Goal: Information Seeking & Learning: Learn about a topic

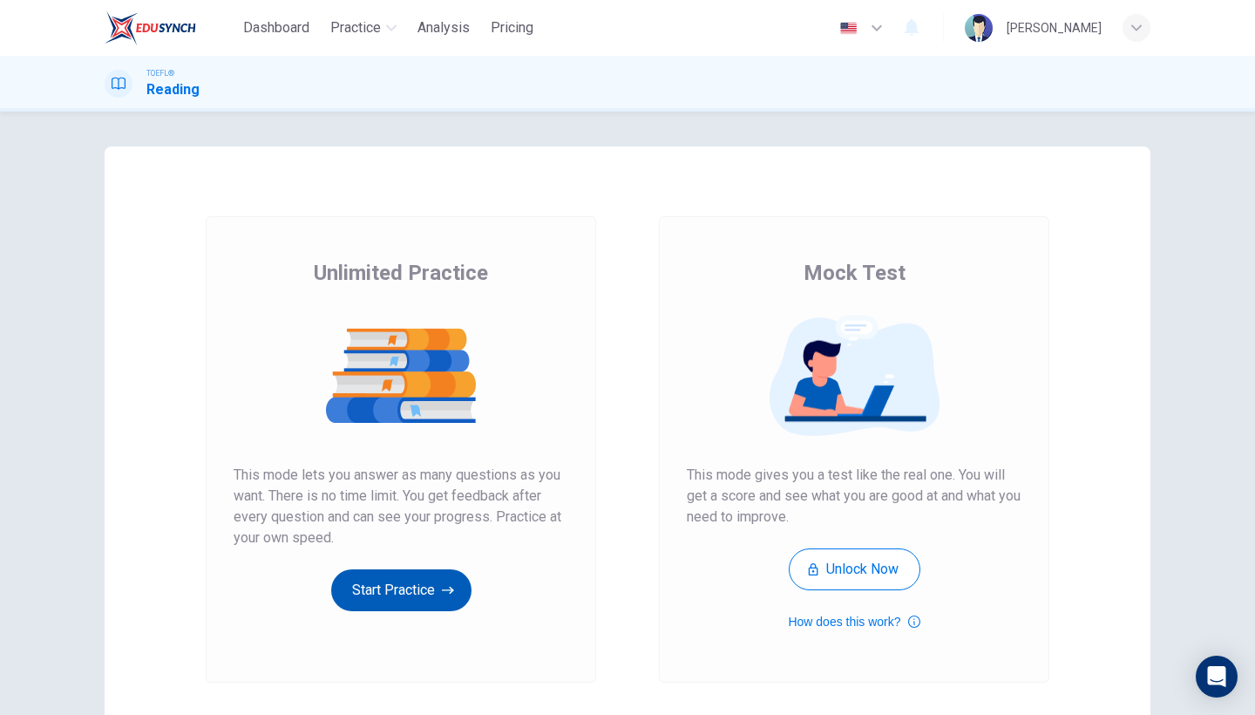
click at [361, 586] on button "Start Practice" at bounding box center [401, 590] width 140 height 42
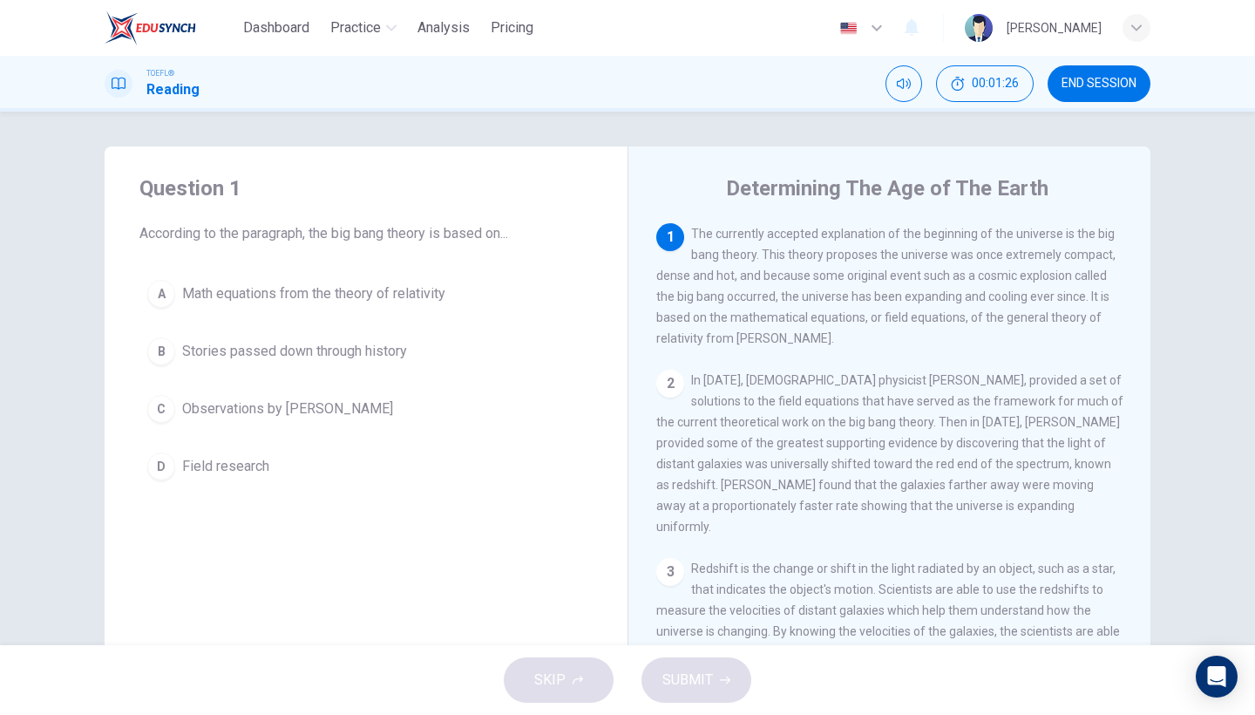
click at [381, 296] on span "Math equations from the theory of relativity" at bounding box center [313, 293] width 263 height 21
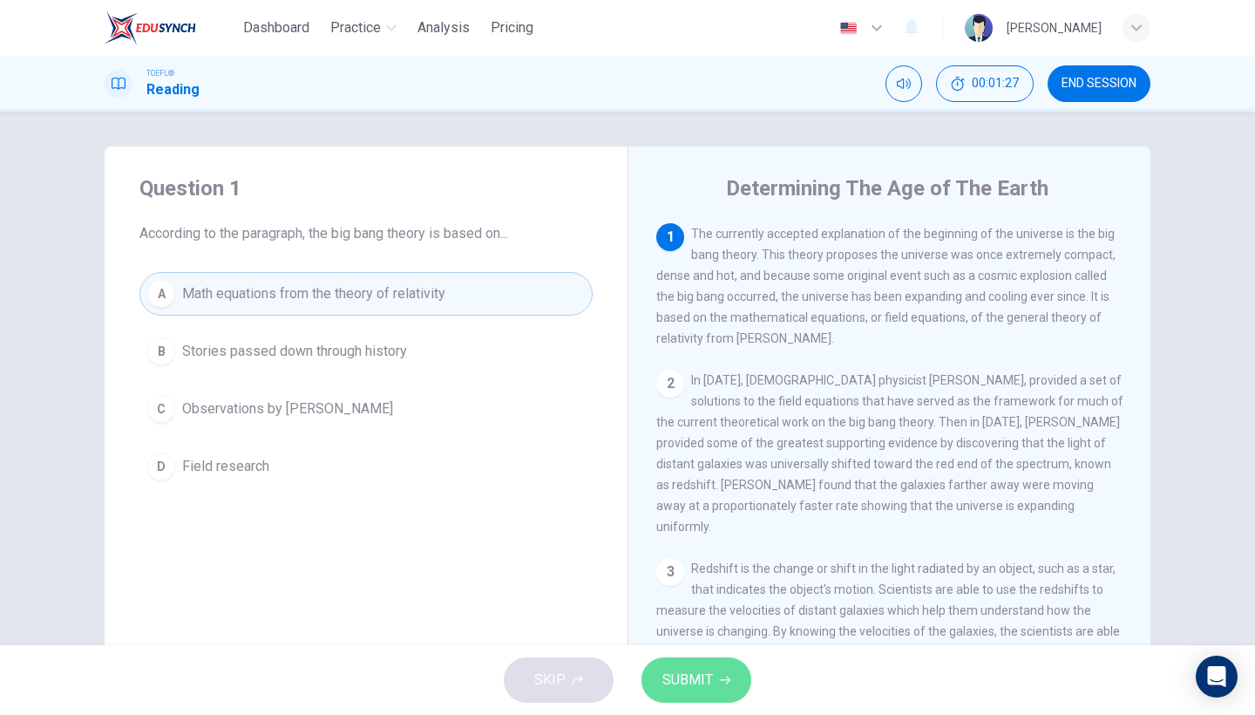
click at [682, 667] on span "SUBMIT" at bounding box center [687, 679] width 51 height 24
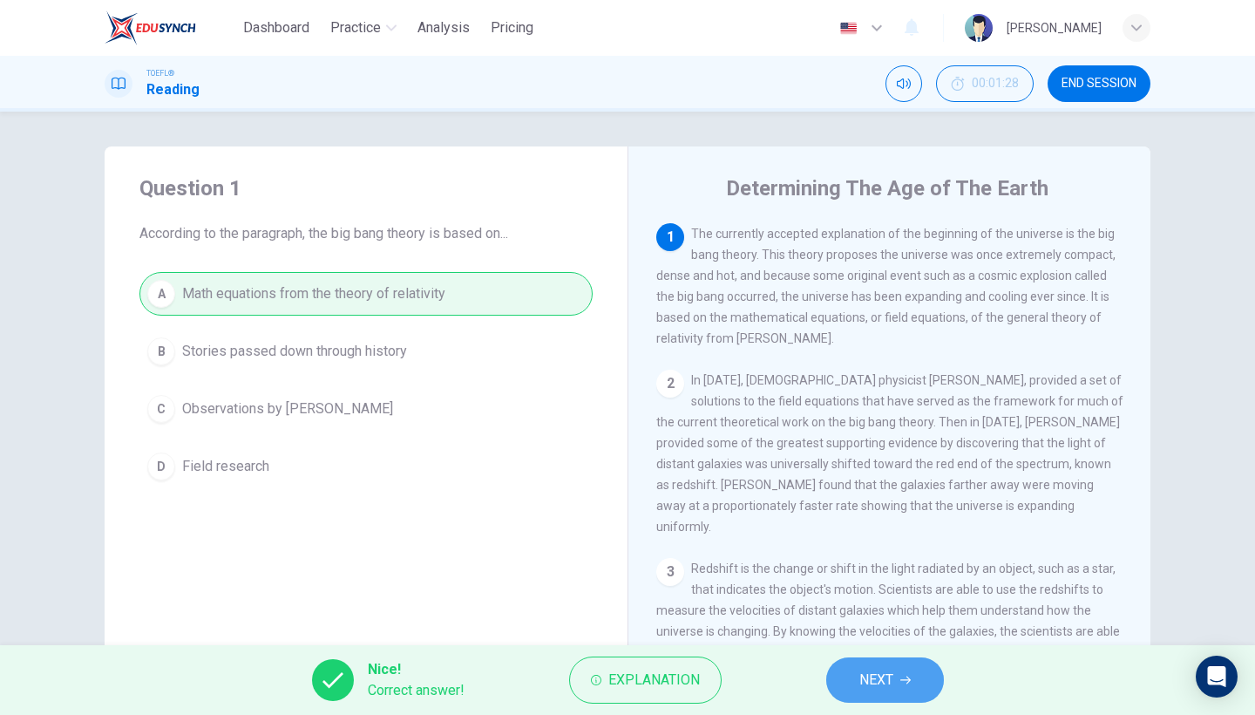
click at [874, 688] on span "NEXT" at bounding box center [876, 679] width 34 height 24
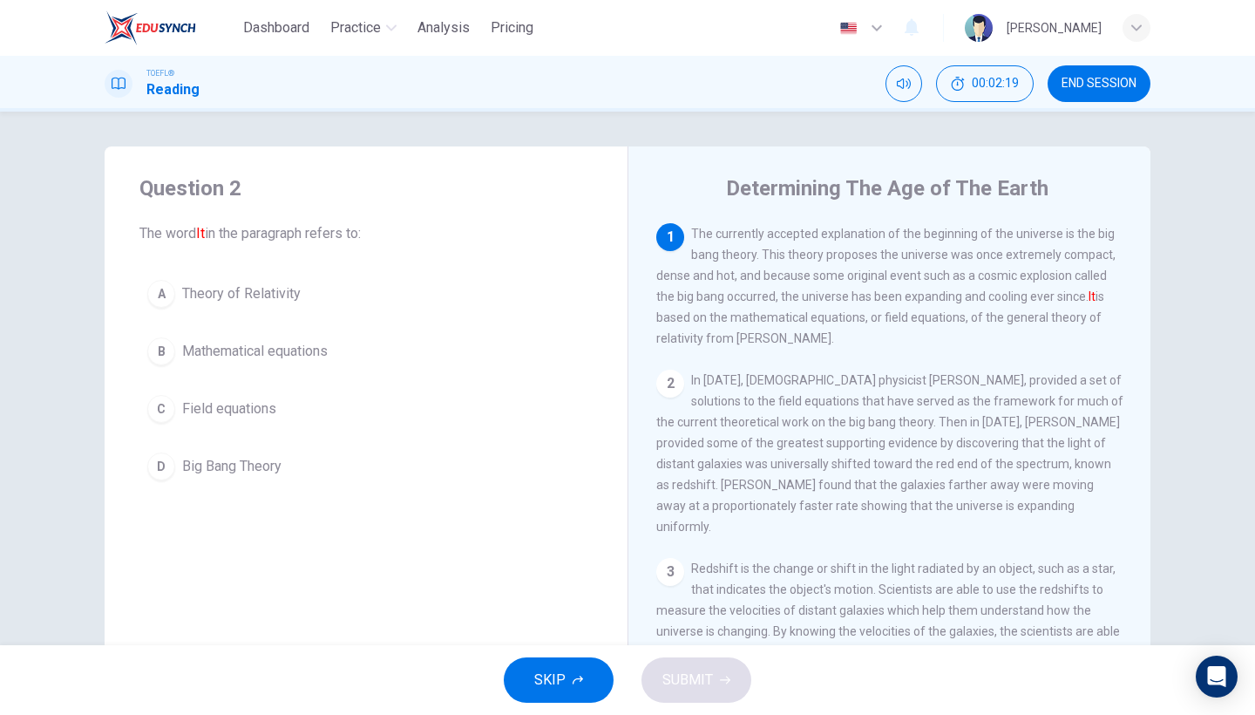
click at [270, 478] on button "D Big Bang Theory" at bounding box center [365, 466] width 453 height 44
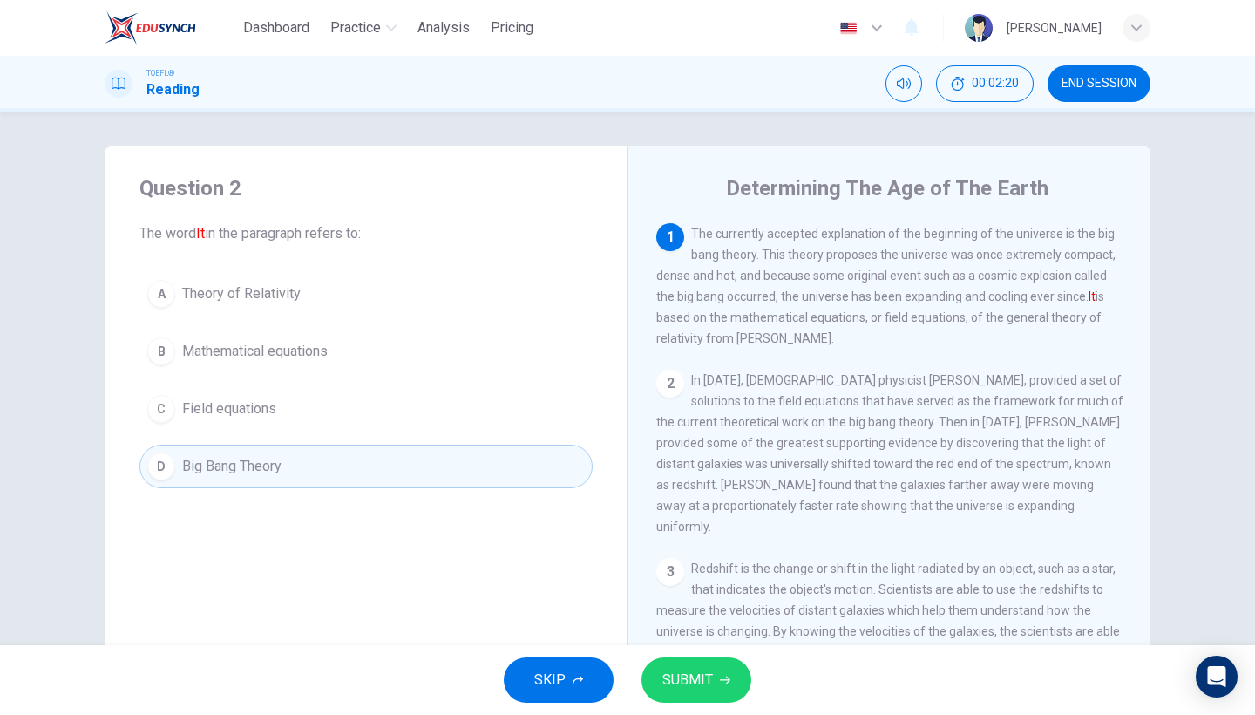
click at [686, 660] on button "SUBMIT" at bounding box center [696, 679] width 110 height 45
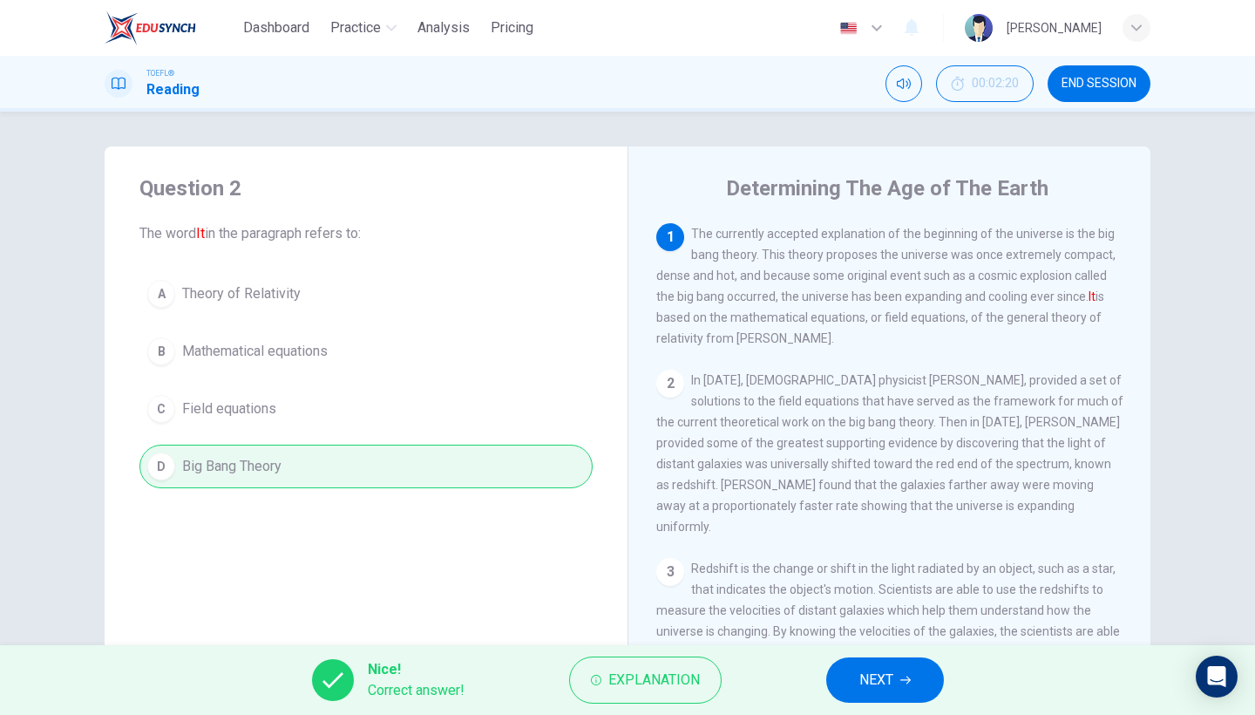
click at [870, 681] on span "NEXT" at bounding box center [876, 679] width 34 height 24
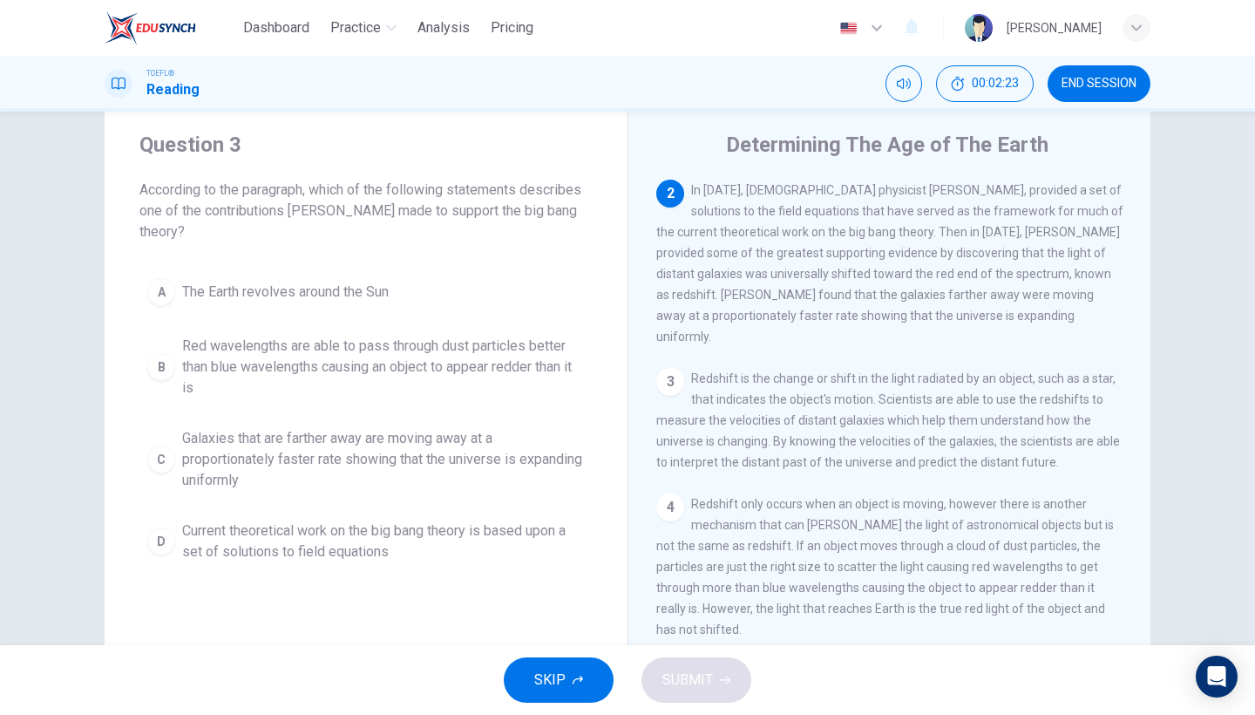
scroll to position [42, 0]
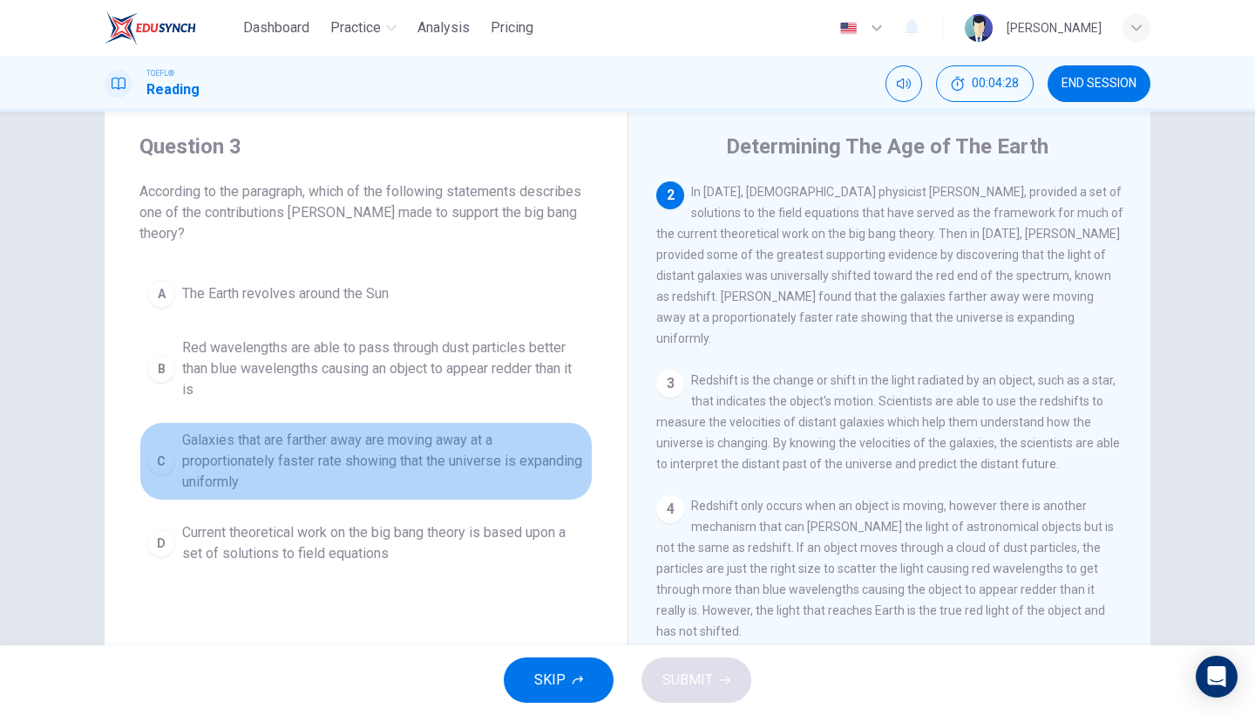
click at [343, 491] on span "Galaxies that are farther away are moving away at a proportionately faster rate…" at bounding box center [383, 461] width 403 height 63
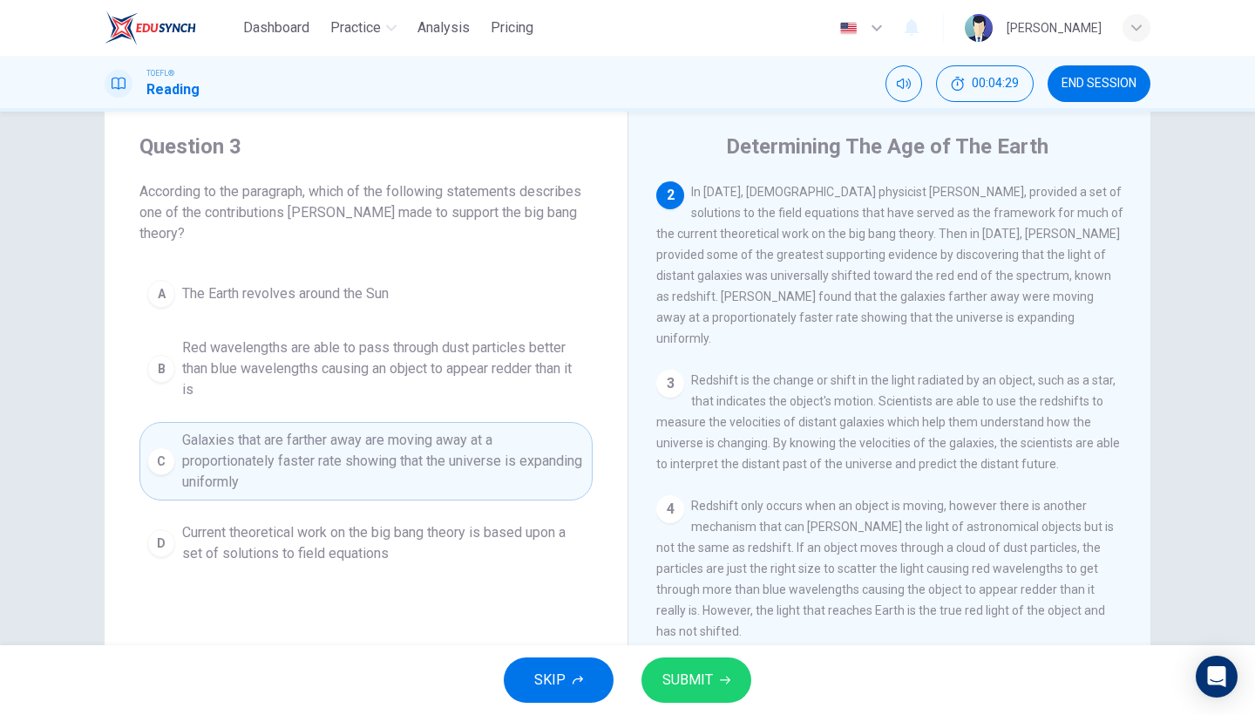
click at [671, 669] on span "SUBMIT" at bounding box center [687, 679] width 51 height 24
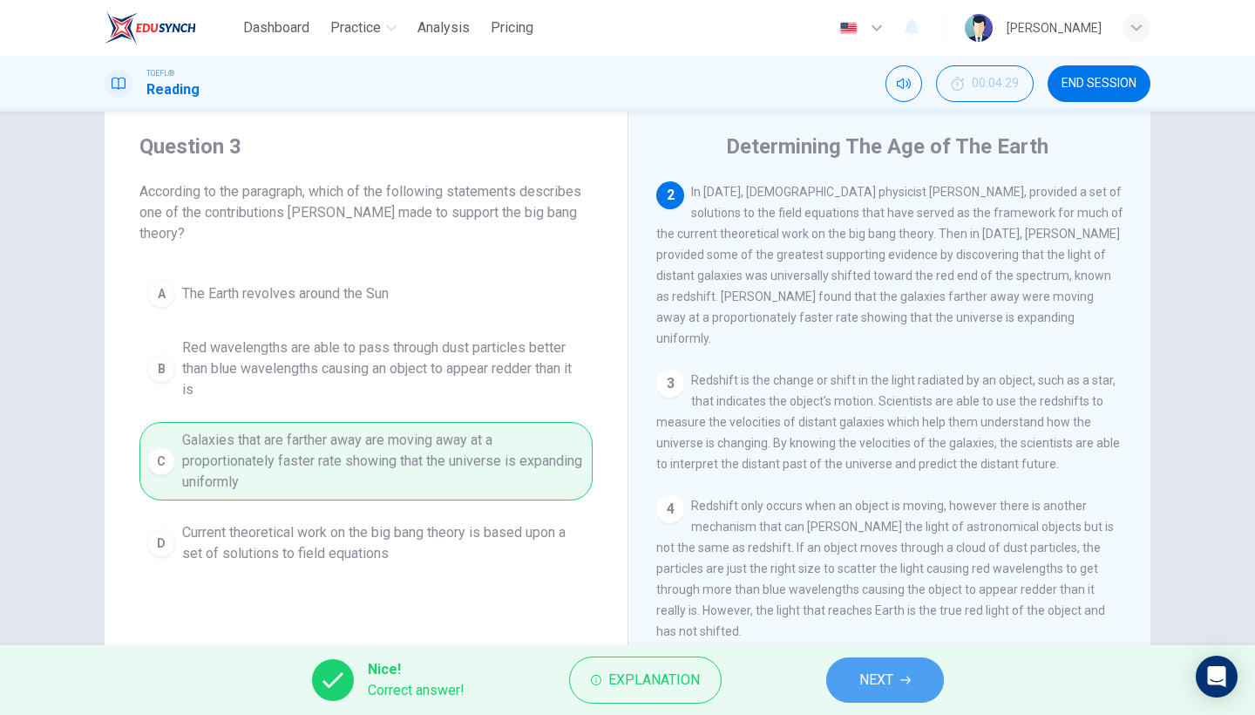
click at [904, 688] on button "NEXT" at bounding box center [885, 679] width 118 height 45
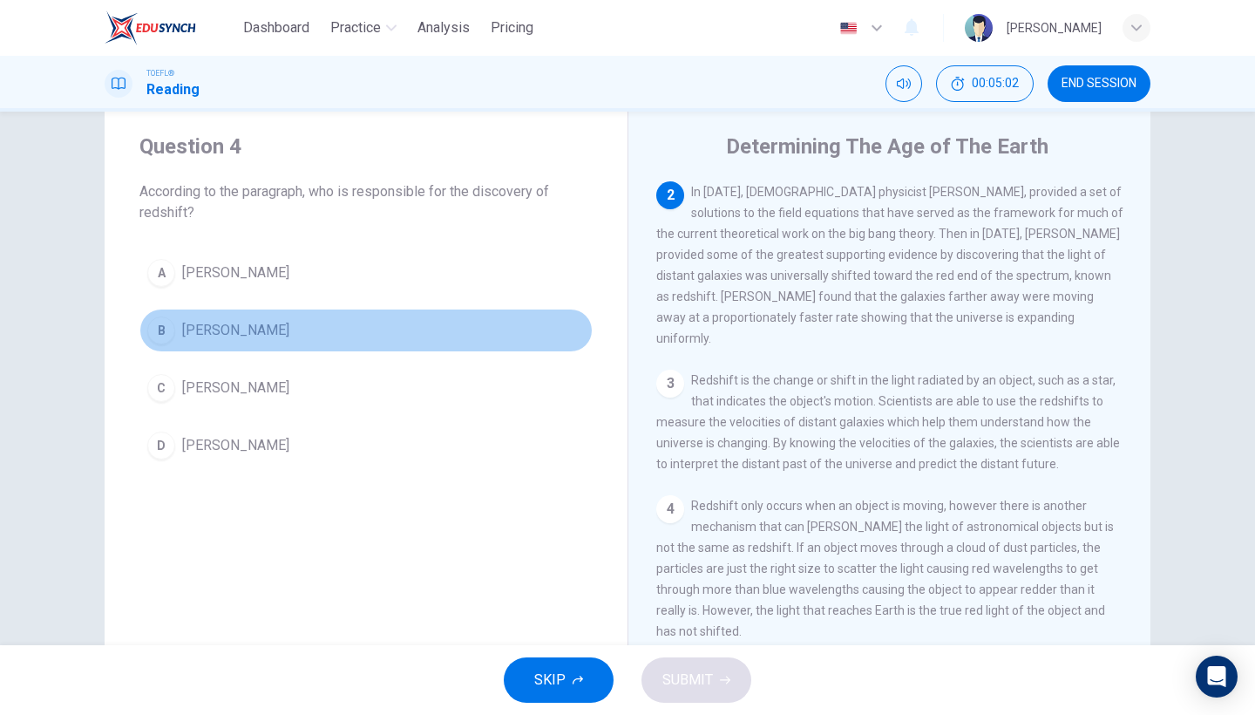
click at [219, 342] on button "B [PERSON_NAME]" at bounding box center [365, 330] width 453 height 44
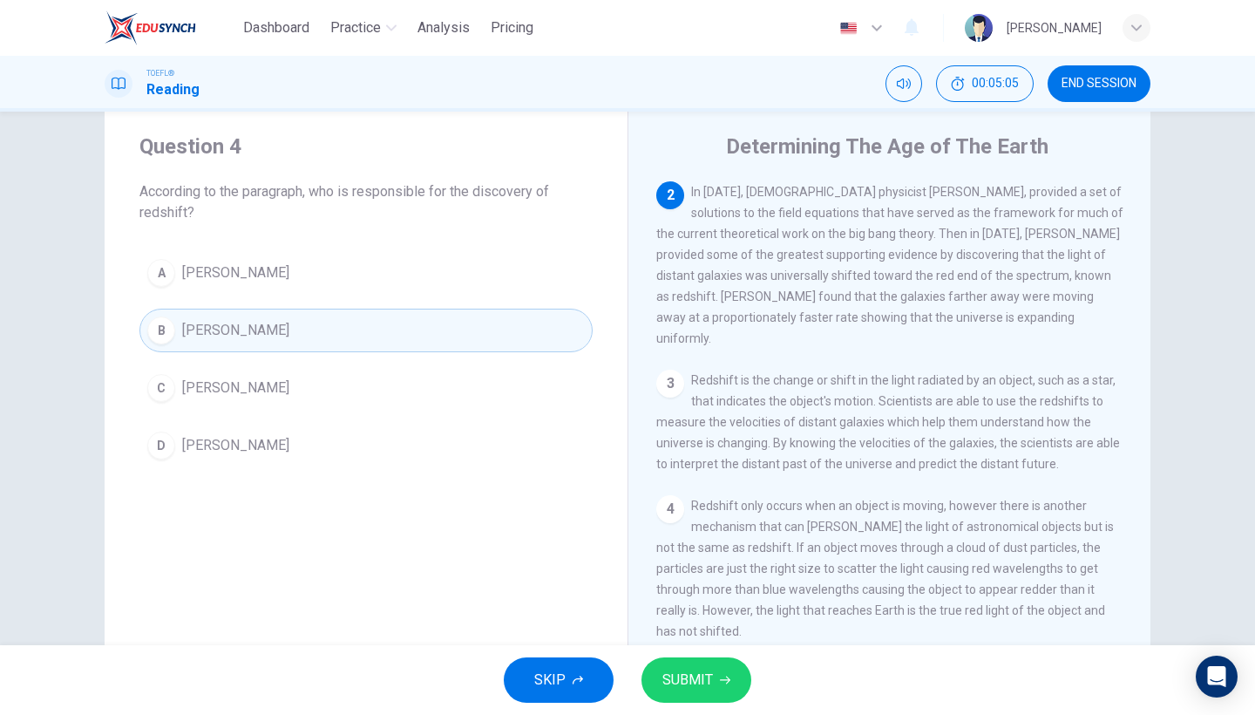
click at [703, 678] on span "SUBMIT" at bounding box center [687, 679] width 51 height 24
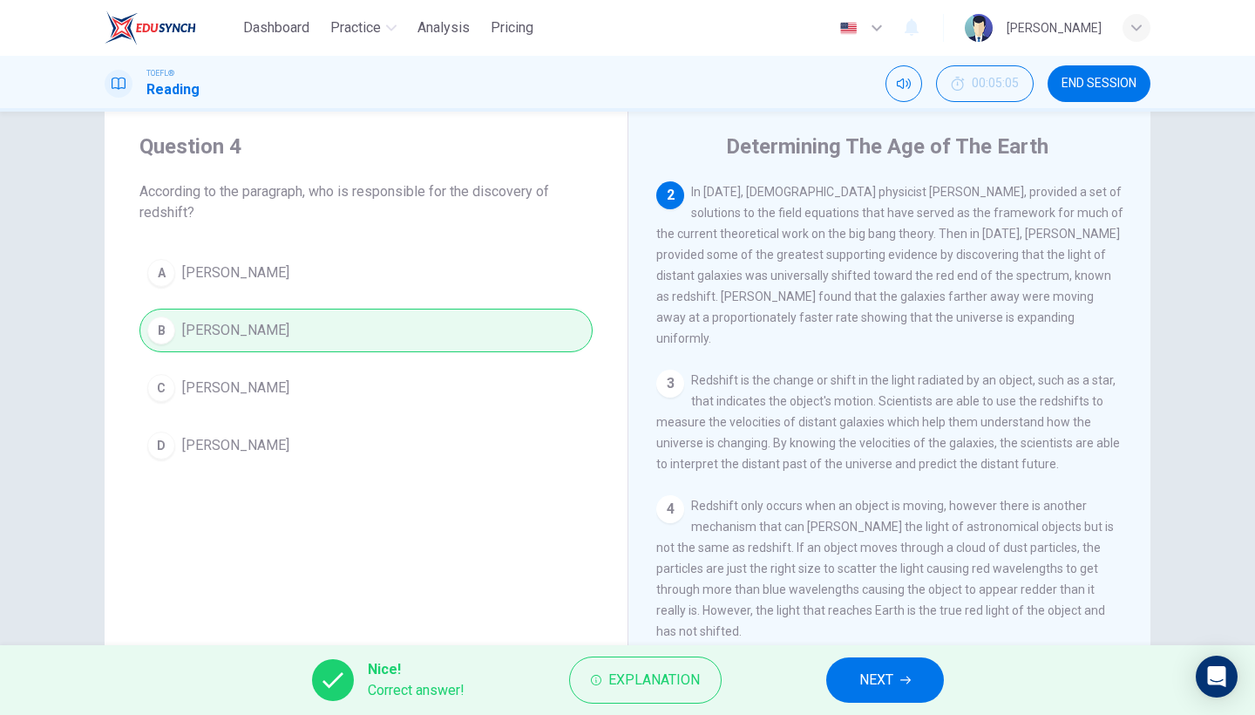
click at [872, 691] on span "NEXT" at bounding box center [876, 679] width 34 height 24
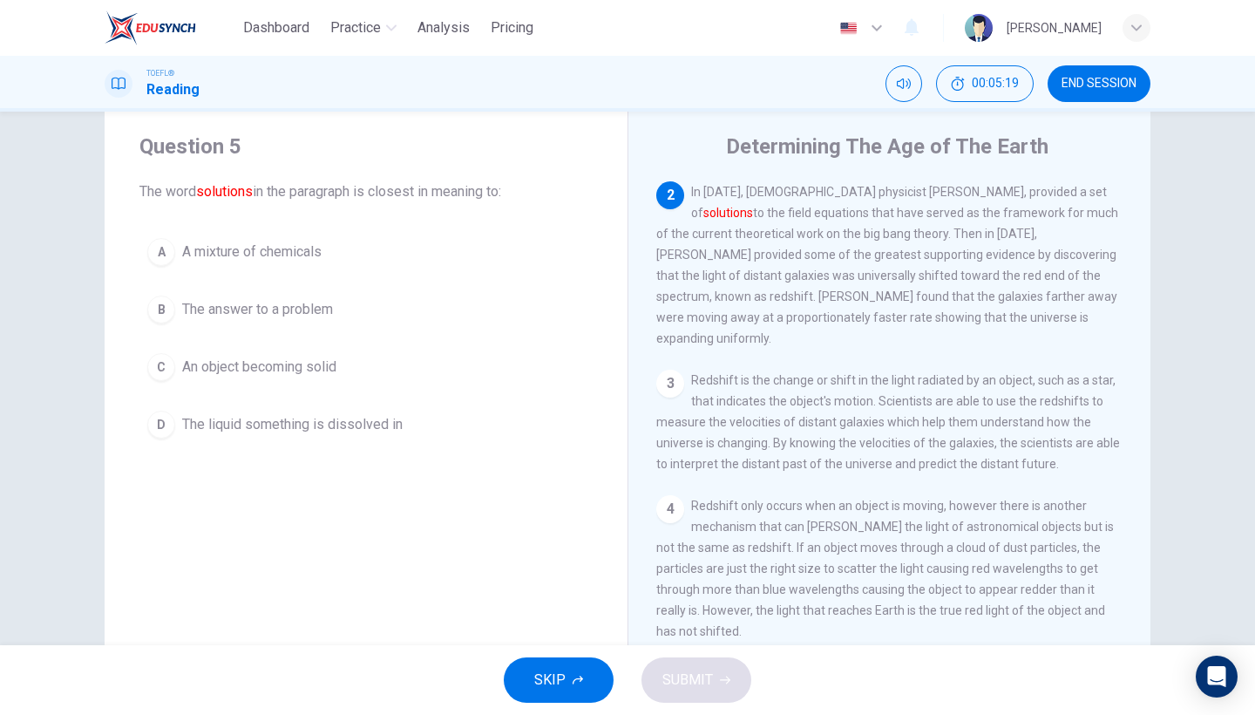
click at [332, 330] on button "B The answer to a problem" at bounding box center [365, 310] width 453 height 44
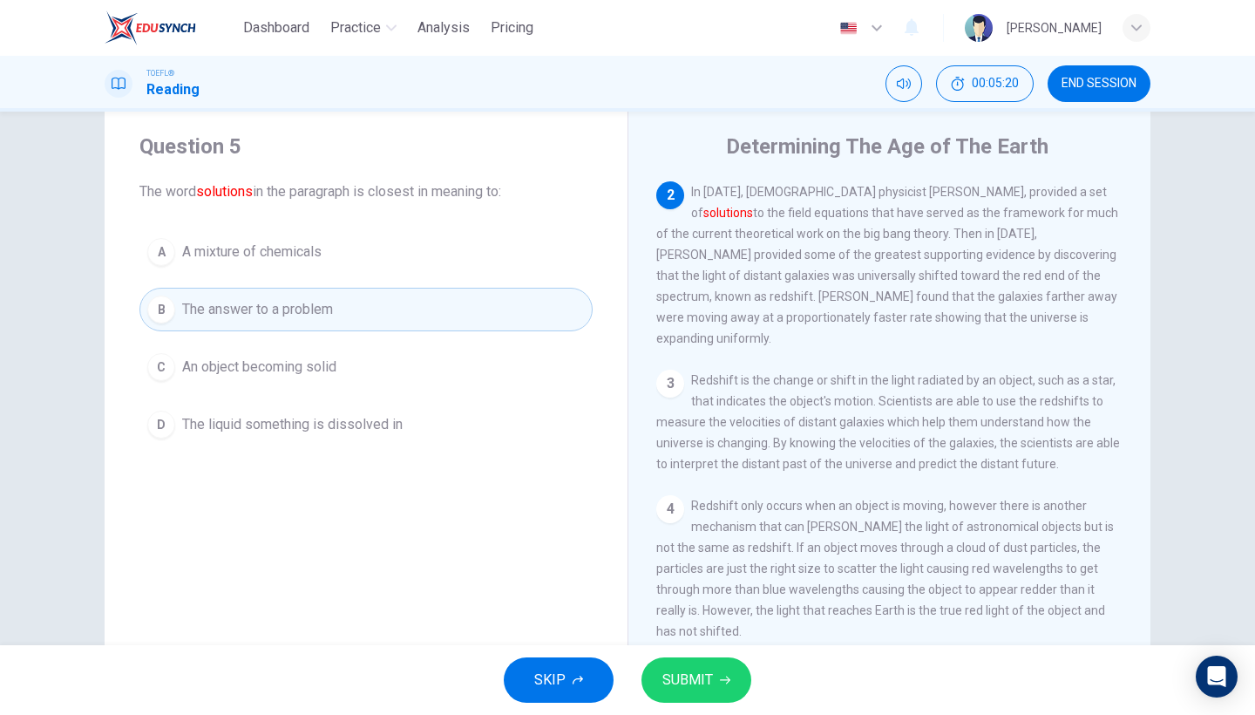
click at [688, 673] on span "SUBMIT" at bounding box center [687, 679] width 51 height 24
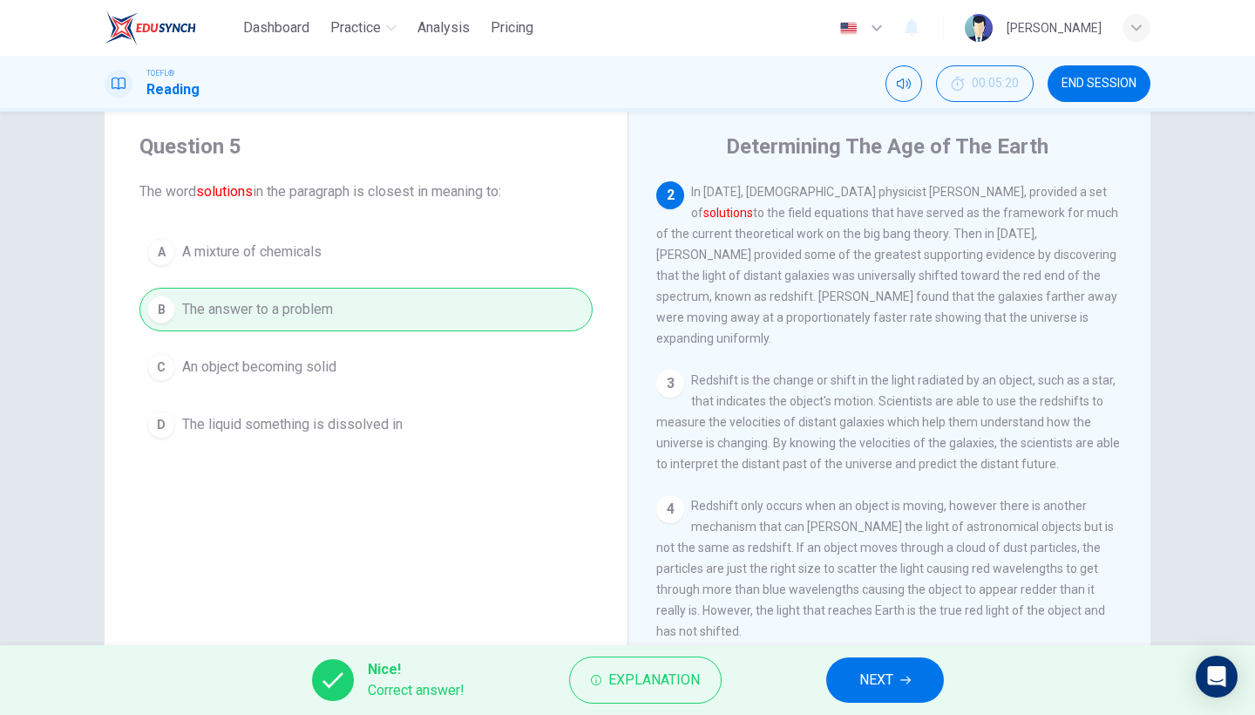
click at [862, 677] on span "NEXT" at bounding box center [876, 679] width 34 height 24
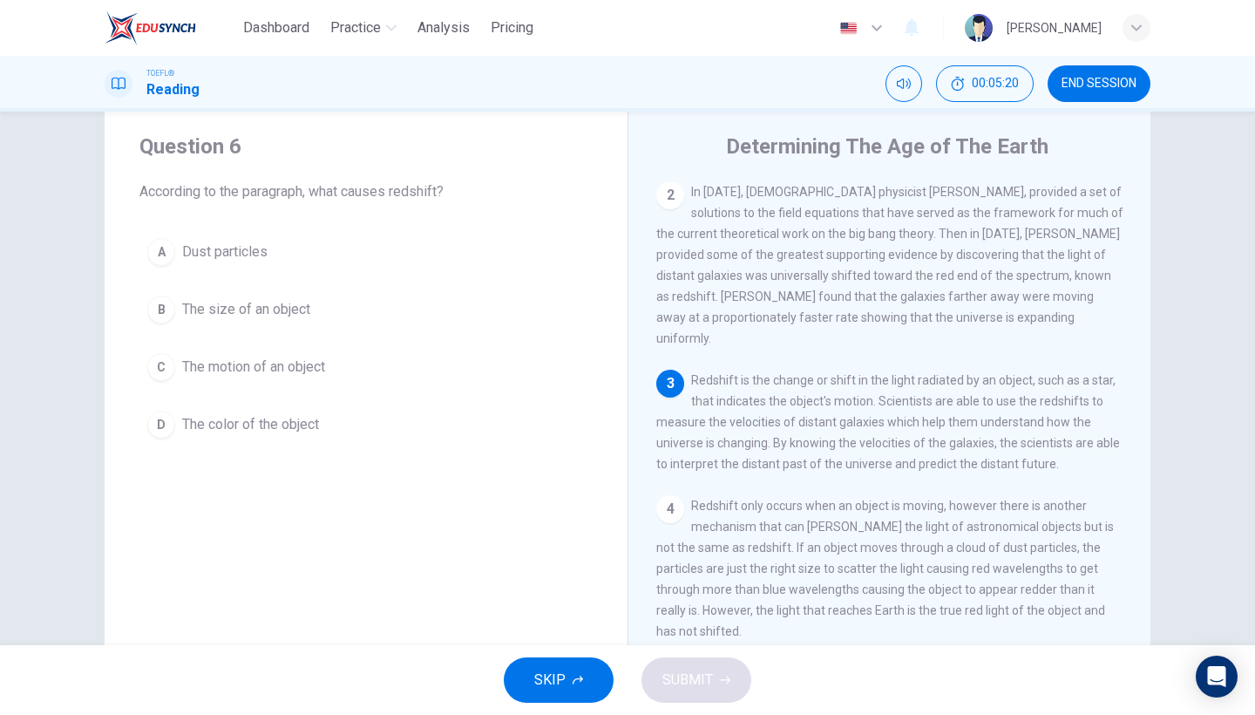
scroll to position [231, 0]
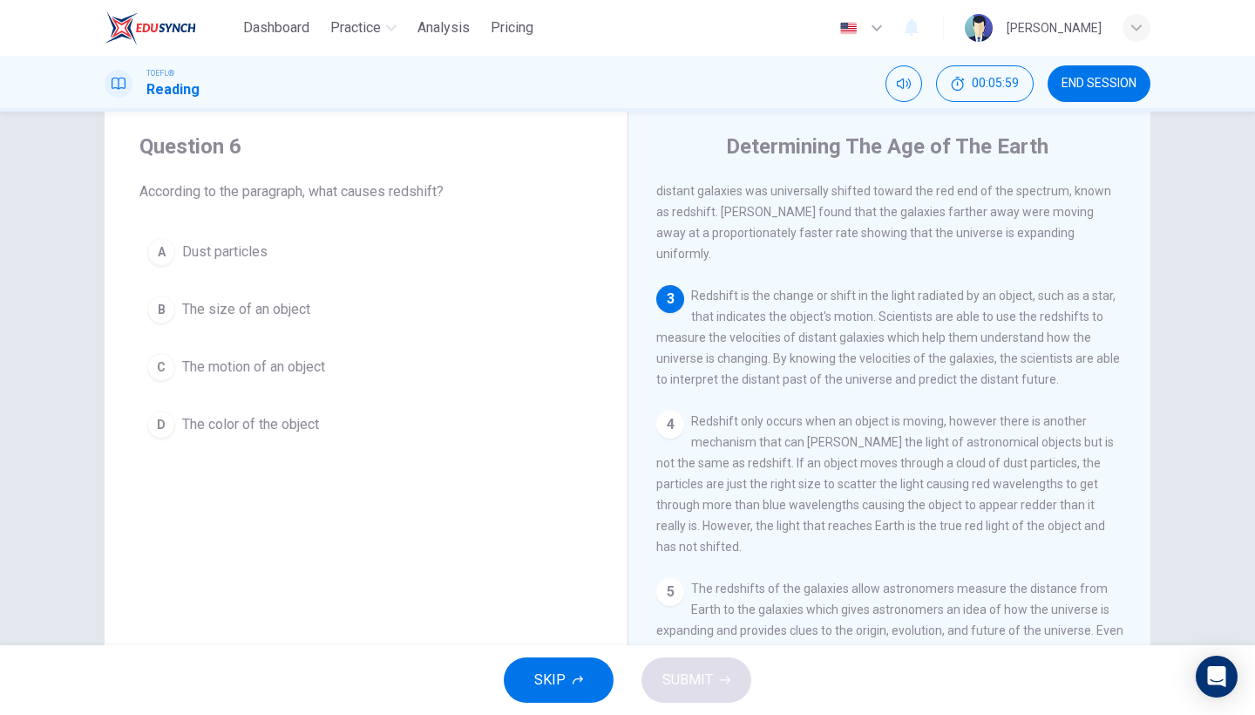
click at [299, 389] on div "A Dust particles B The size of an object C The motion of an object D The color …" at bounding box center [365, 338] width 453 height 216
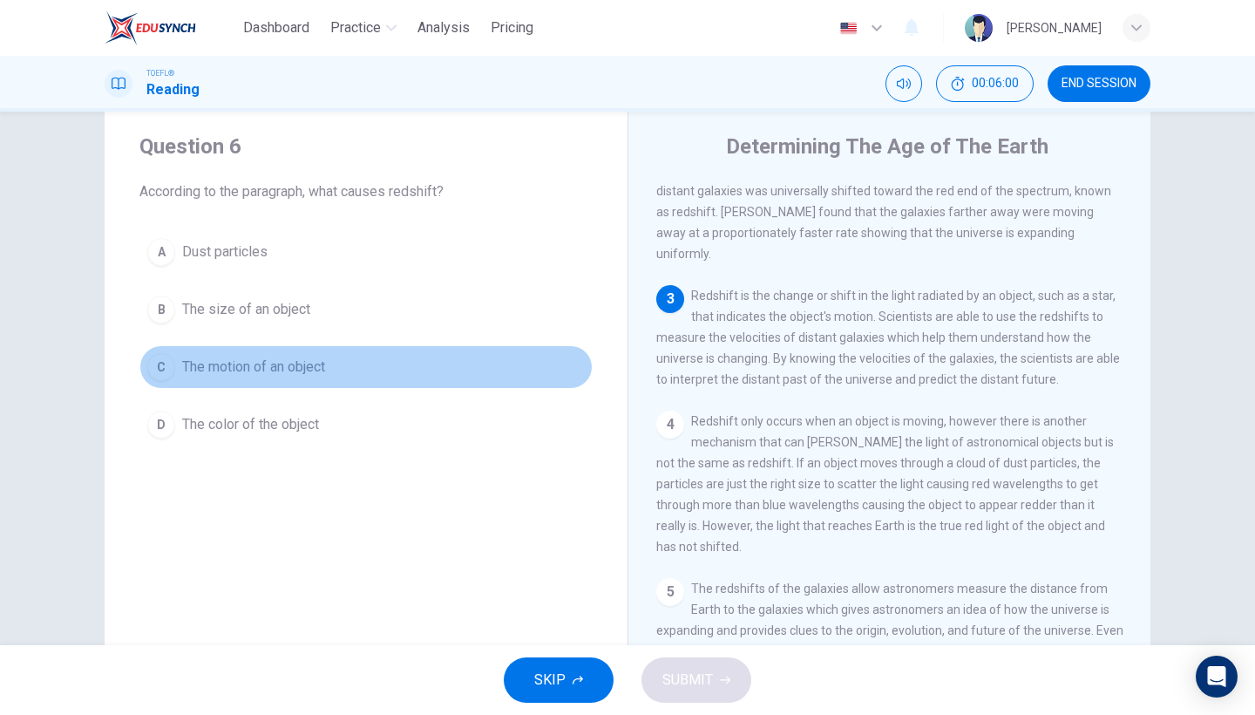
click at [244, 367] on span "The motion of an object" at bounding box center [253, 366] width 143 height 21
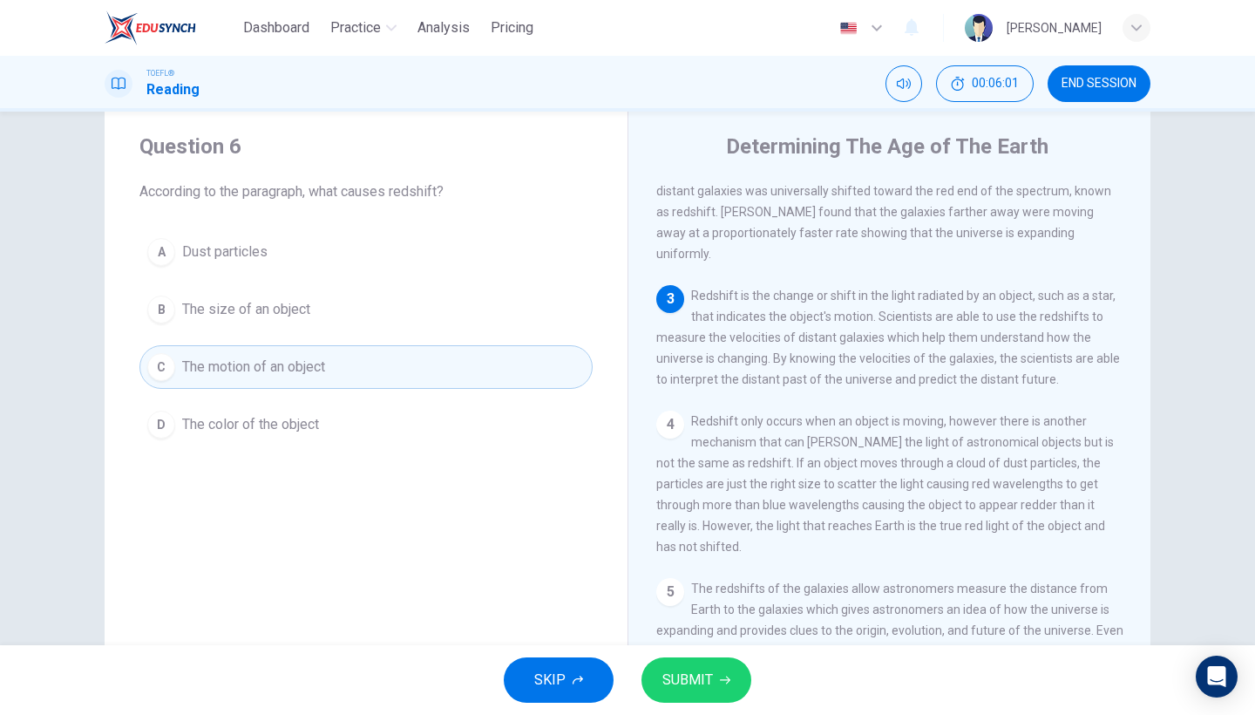
click at [692, 665] on button "SUBMIT" at bounding box center [696, 679] width 110 height 45
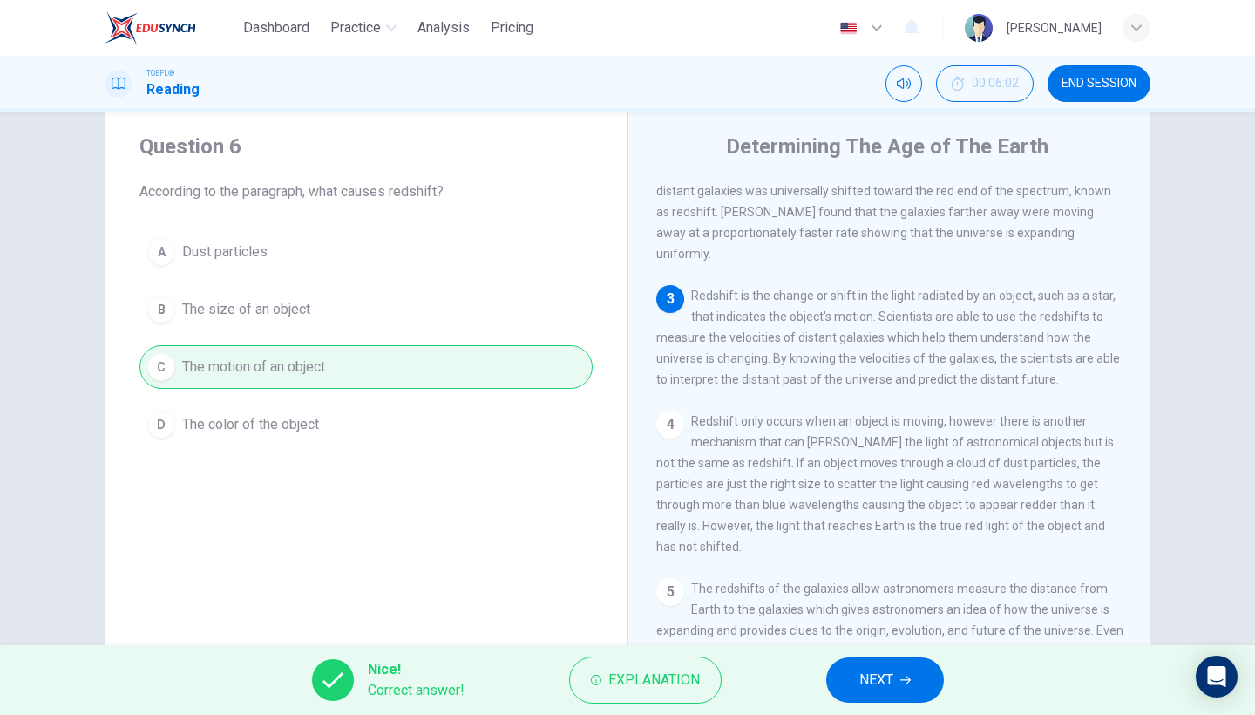
click at [850, 666] on button "NEXT" at bounding box center [885, 679] width 118 height 45
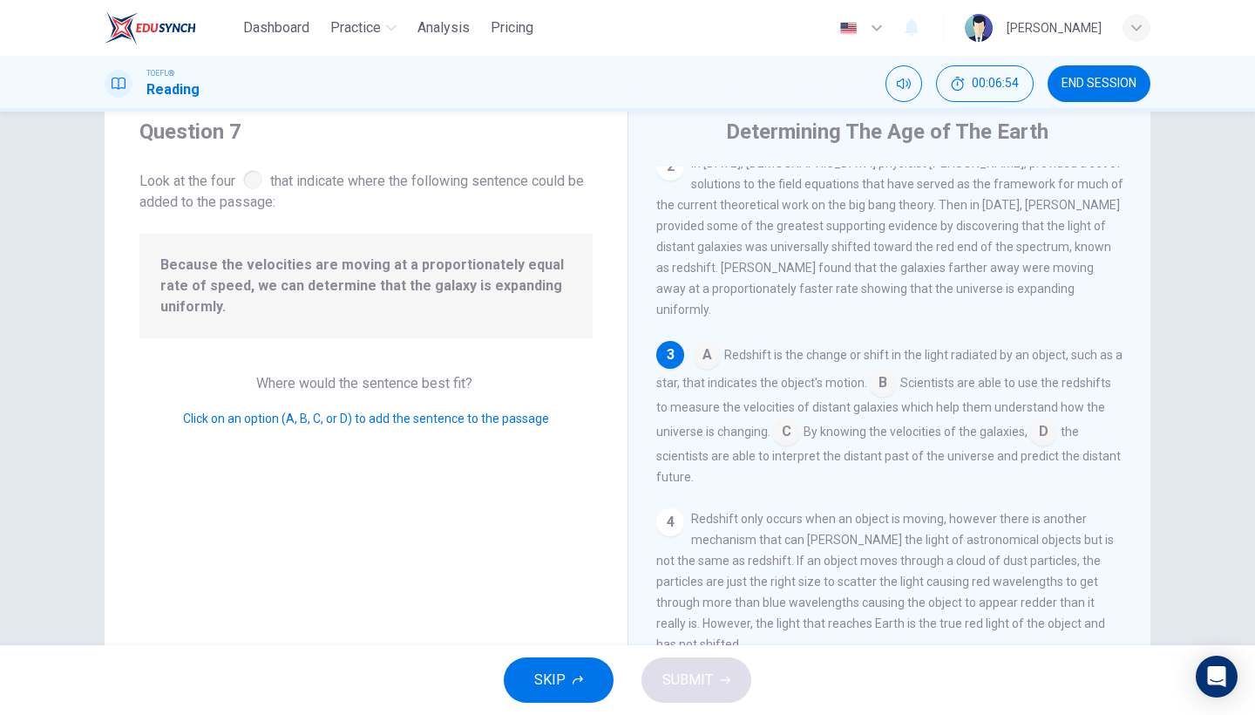
scroll to position [157, 0]
click at [792, 423] on input at bounding box center [786, 437] width 28 height 28
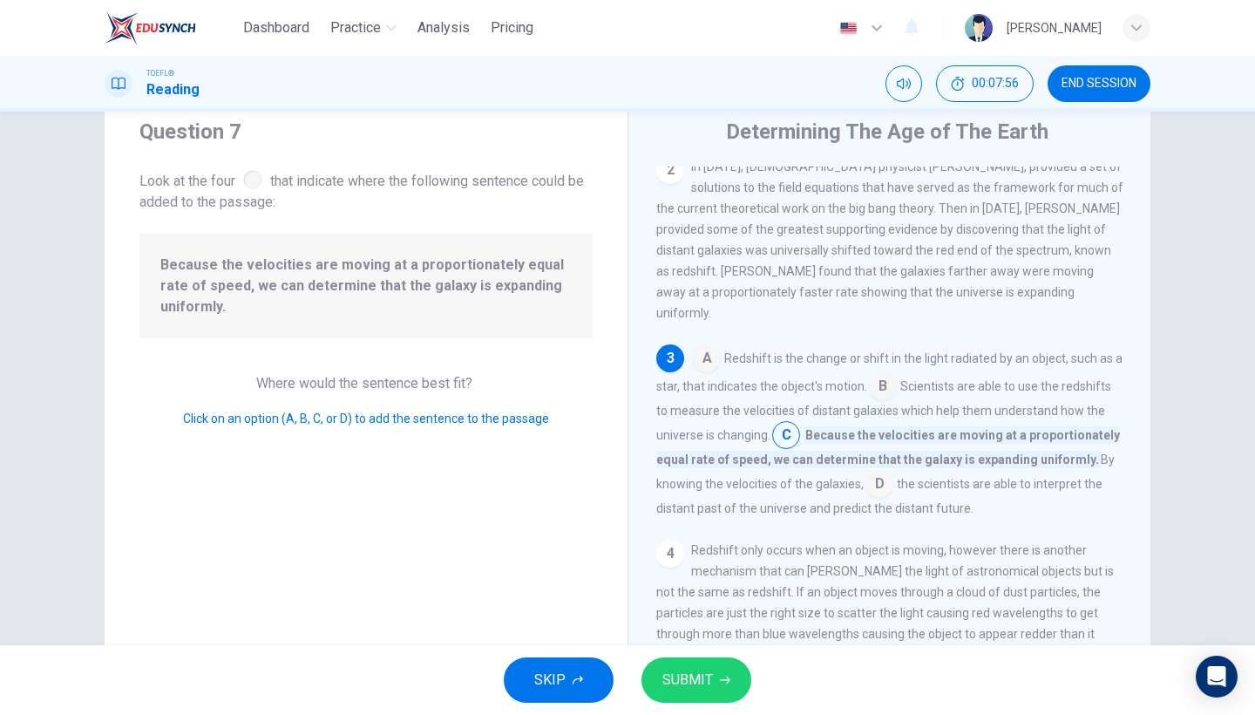
click at [883, 471] on input at bounding box center [879, 485] width 28 height 28
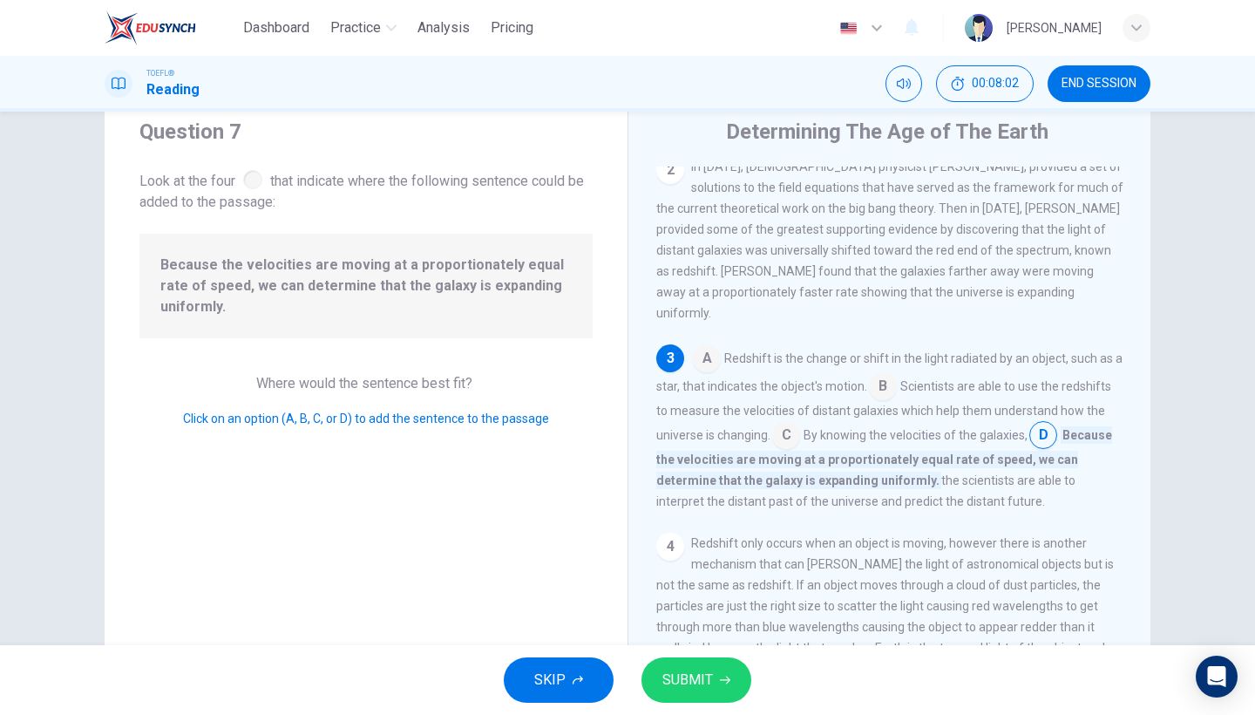
click at [884, 374] on input at bounding box center [883, 388] width 28 height 28
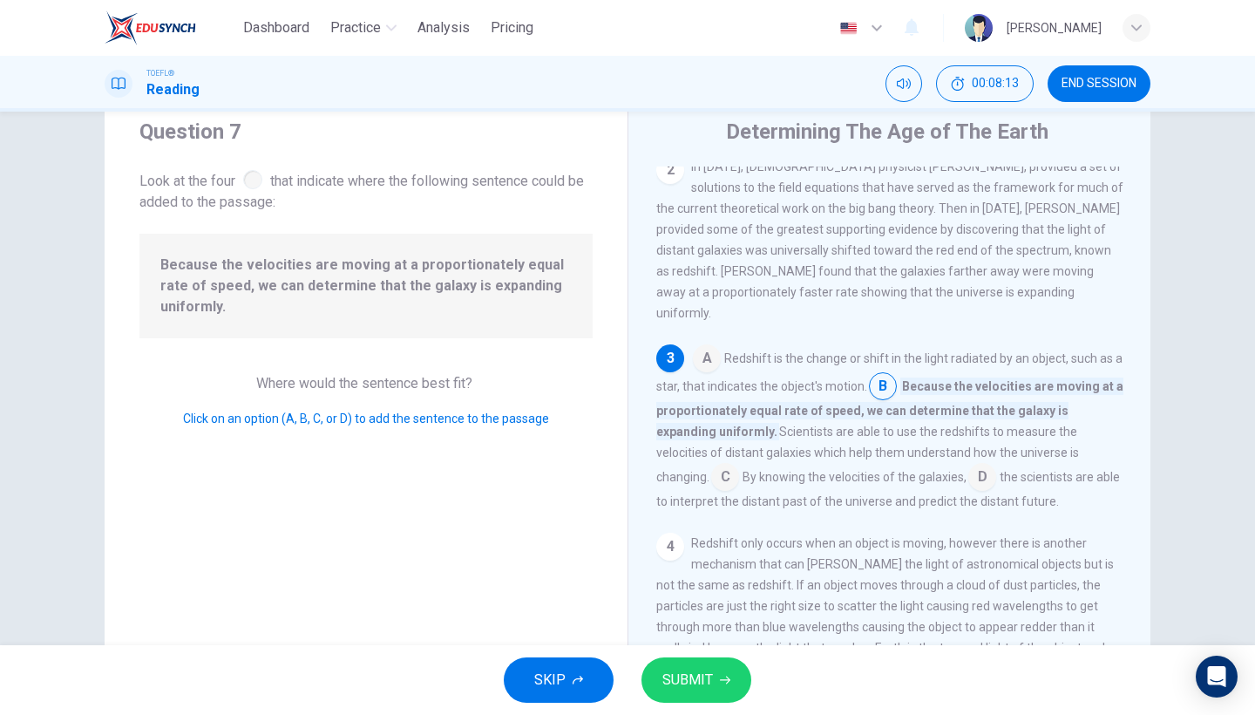
click at [739, 464] on input at bounding box center [725, 478] width 28 height 28
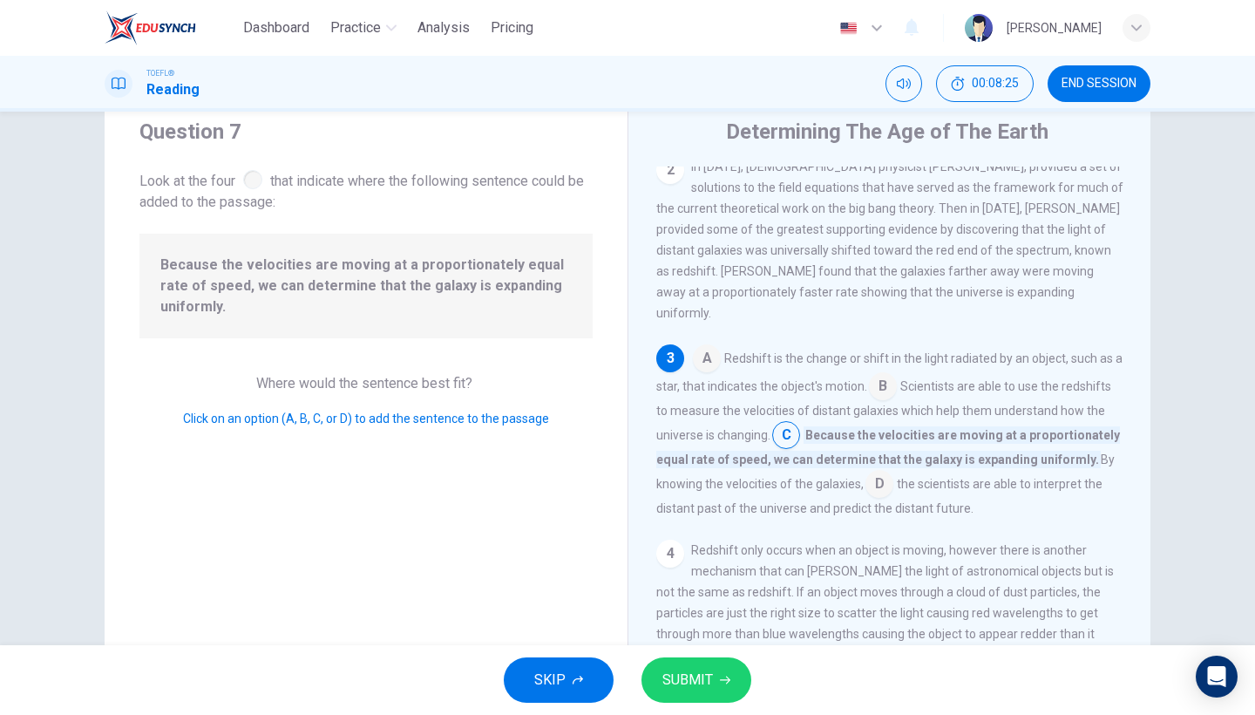
click at [885, 374] on input at bounding box center [883, 388] width 28 height 28
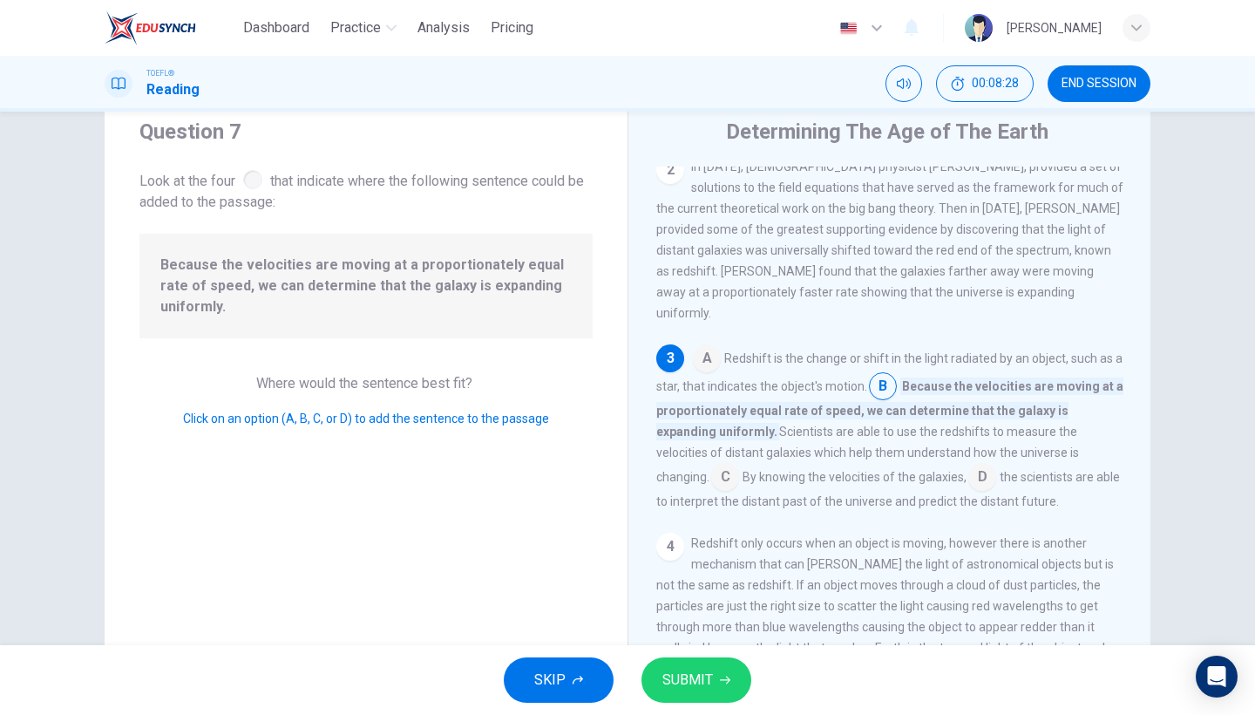
click at [708, 672] on span "SUBMIT" at bounding box center [687, 679] width 51 height 24
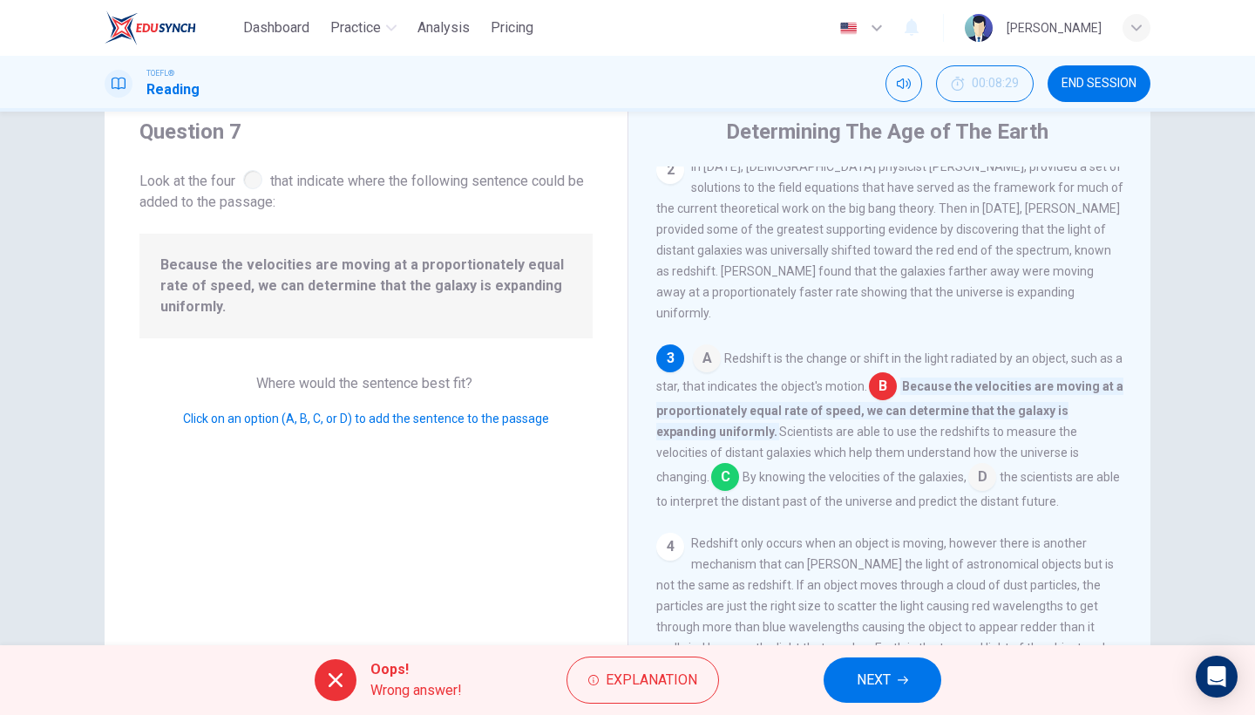
click at [869, 675] on span "NEXT" at bounding box center [874, 679] width 34 height 24
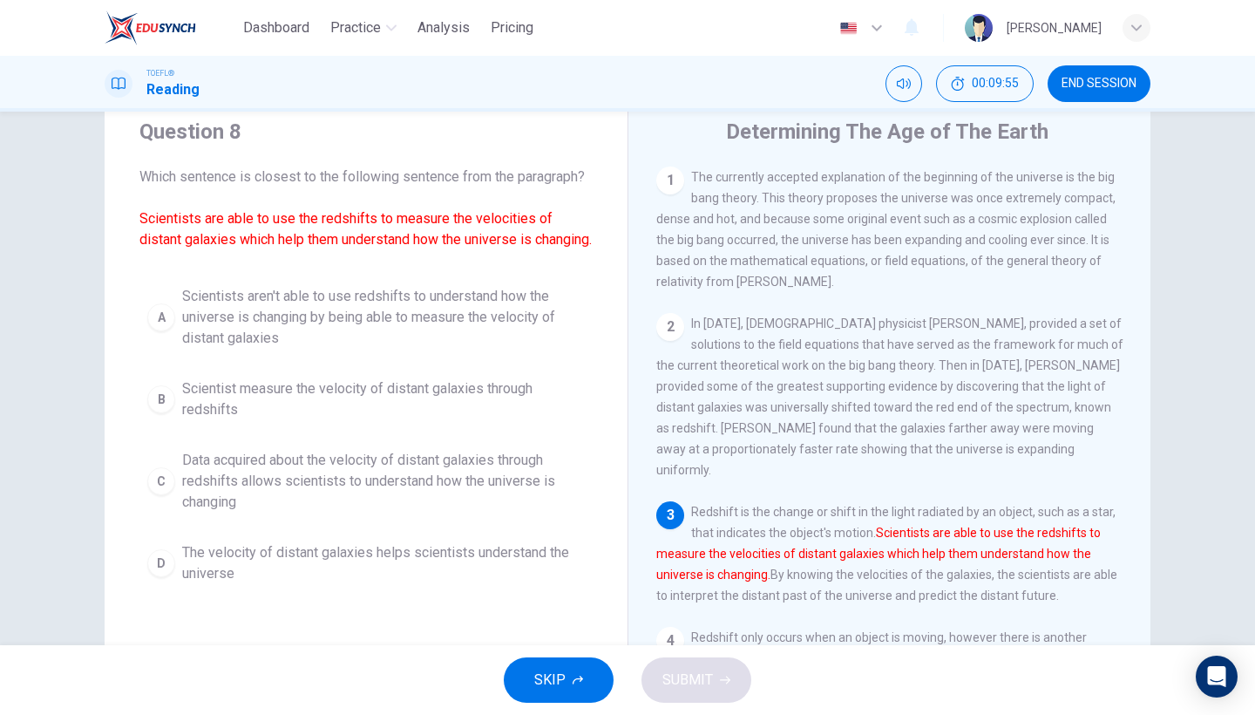
click at [519, 506] on span "Data acquired about the velocity of distant galaxies through redshifts allows s…" at bounding box center [383, 481] width 403 height 63
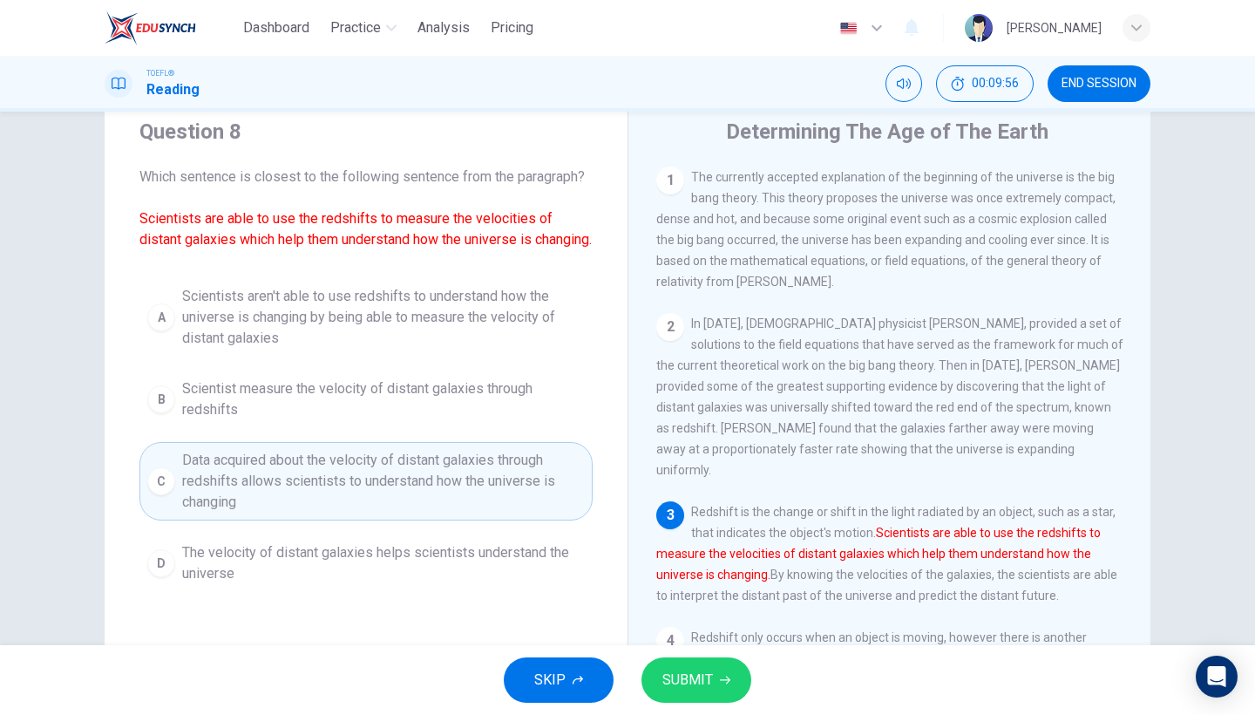
click at [712, 695] on button "SUBMIT" at bounding box center [696, 679] width 110 height 45
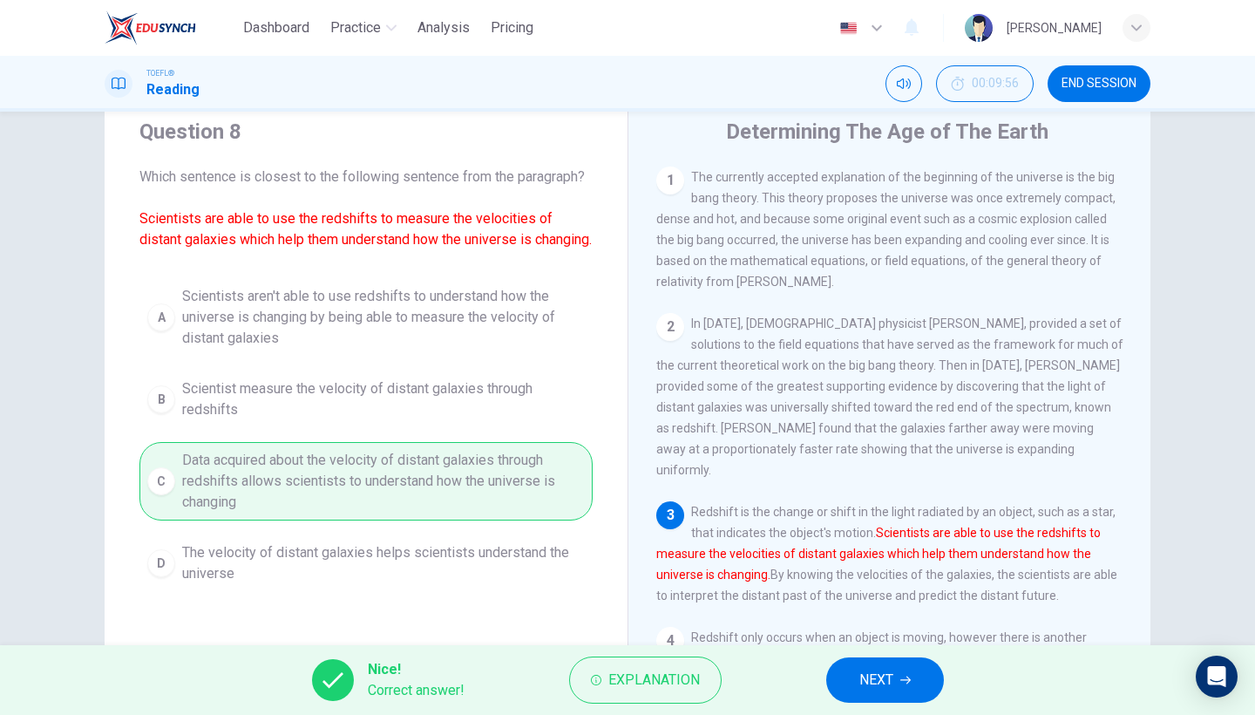
click at [860, 681] on span "NEXT" at bounding box center [876, 679] width 34 height 24
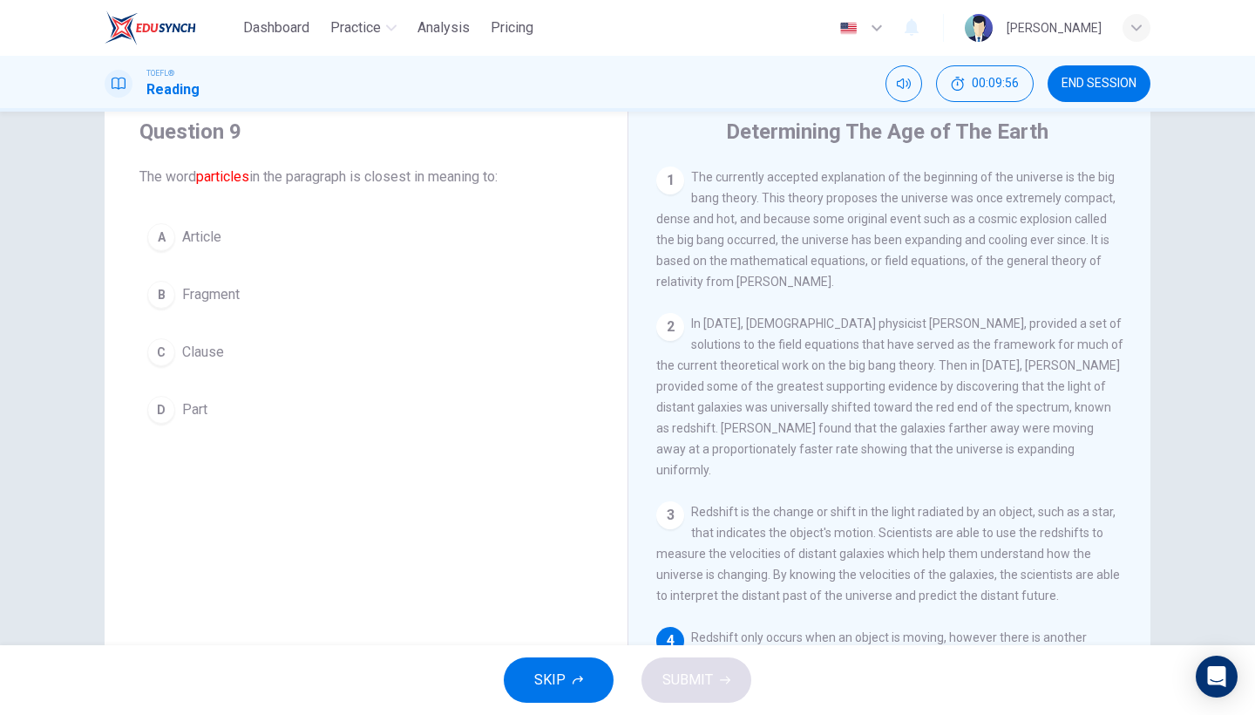
scroll to position [231, 0]
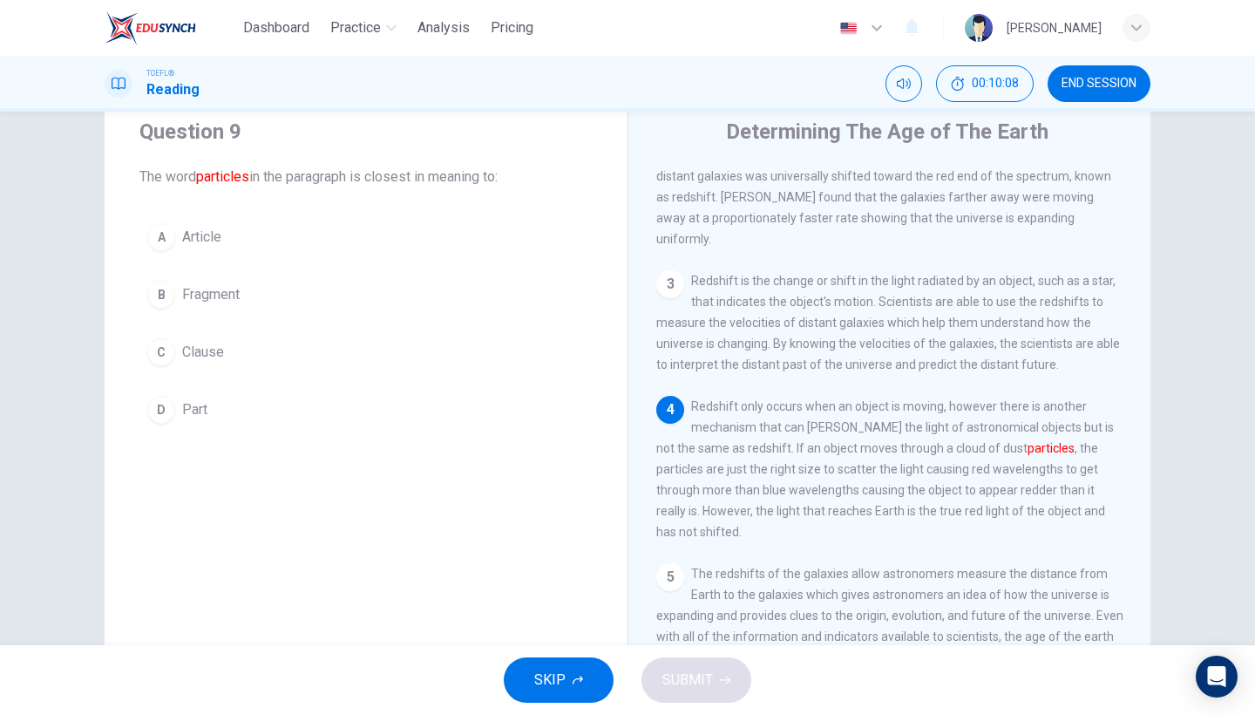
click at [220, 307] on button "B Fragment" at bounding box center [365, 295] width 453 height 44
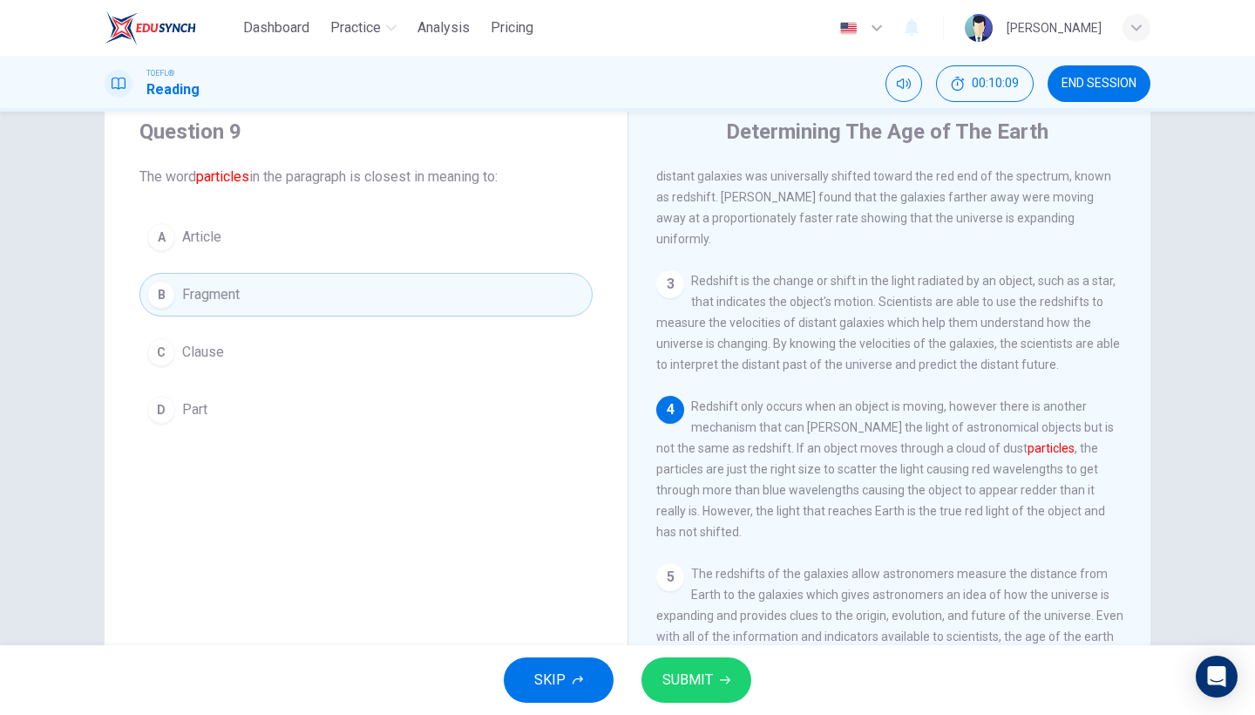
click at [674, 663] on button "SUBMIT" at bounding box center [696, 679] width 110 height 45
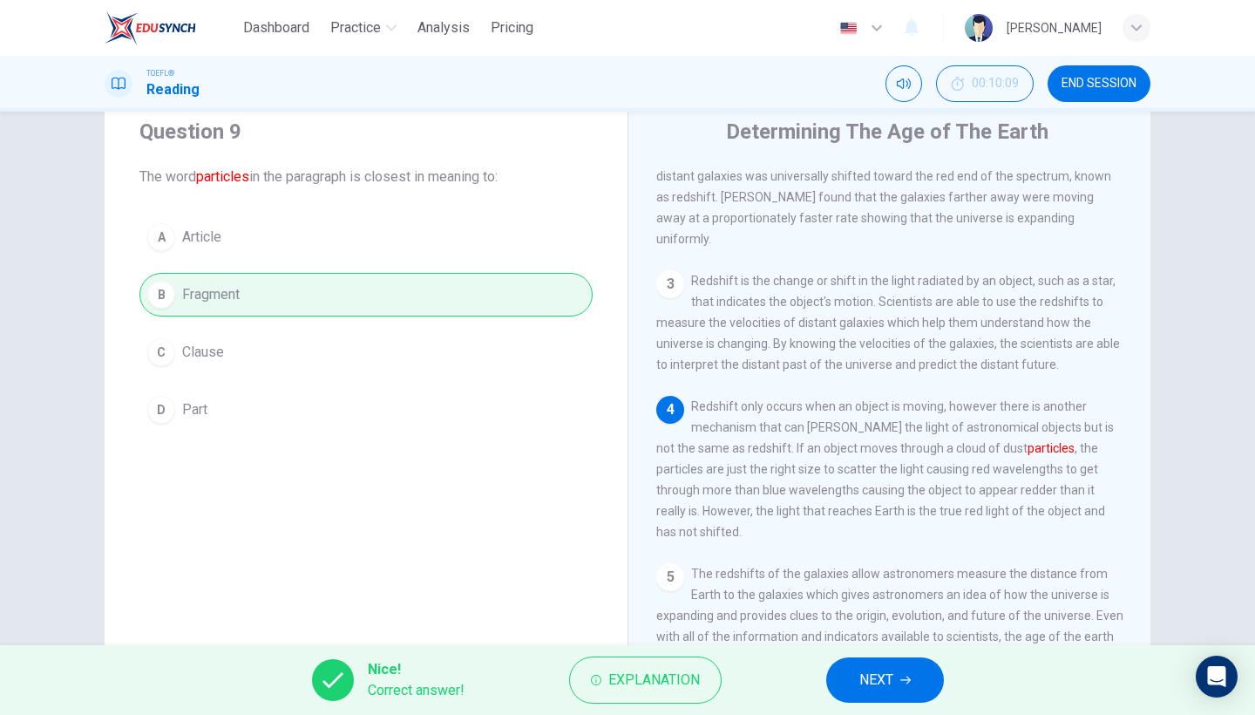
click at [870, 668] on span "NEXT" at bounding box center [876, 679] width 34 height 24
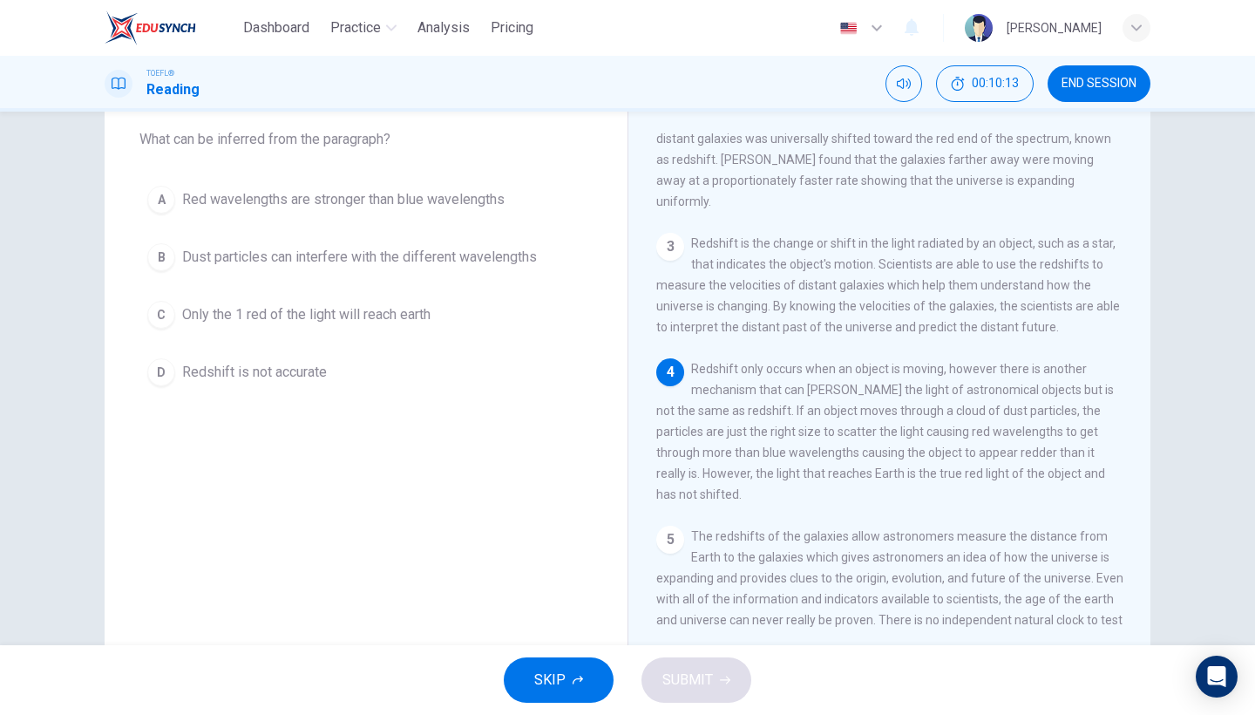
scroll to position [94, 0]
click at [470, 200] on span "Red wavelengths are stronger than blue wavelengths" at bounding box center [343, 199] width 322 height 21
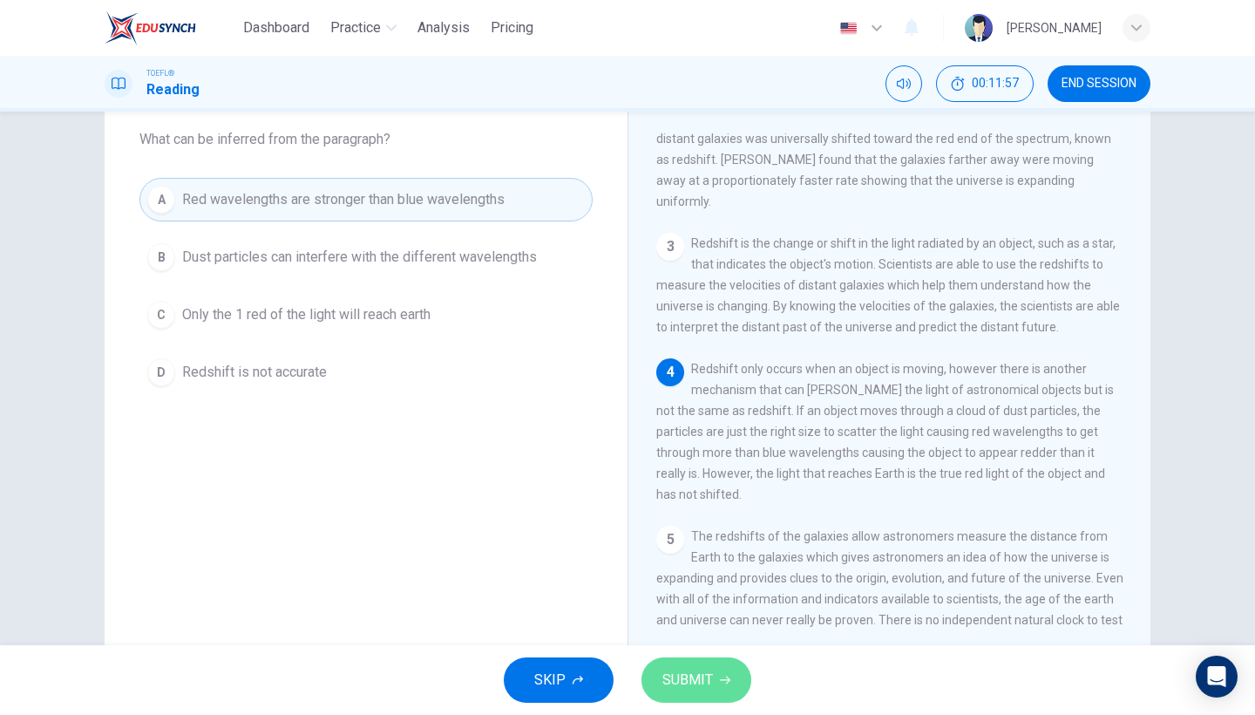
click at [729, 688] on button "SUBMIT" at bounding box center [696, 679] width 110 height 45
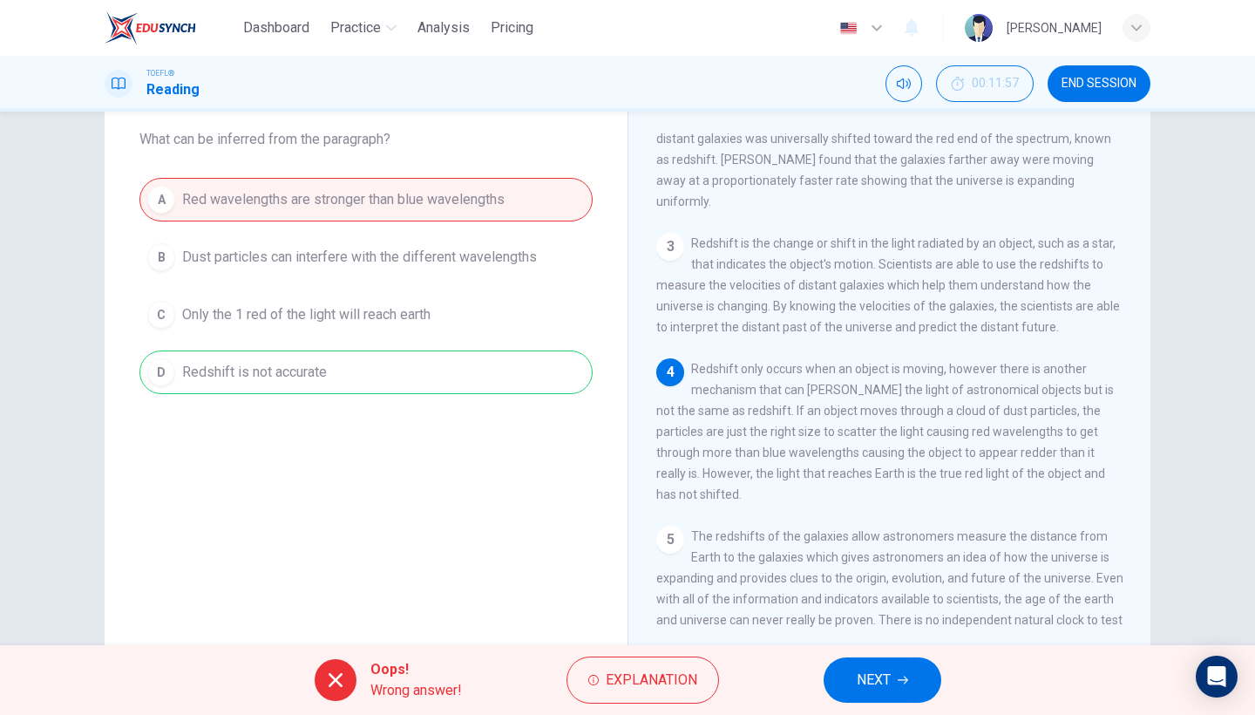
click at [899, 656] on div "Oops! Wrong answer! Explanation NEXT" at bounding box center [627, 680] width 1255 height 70
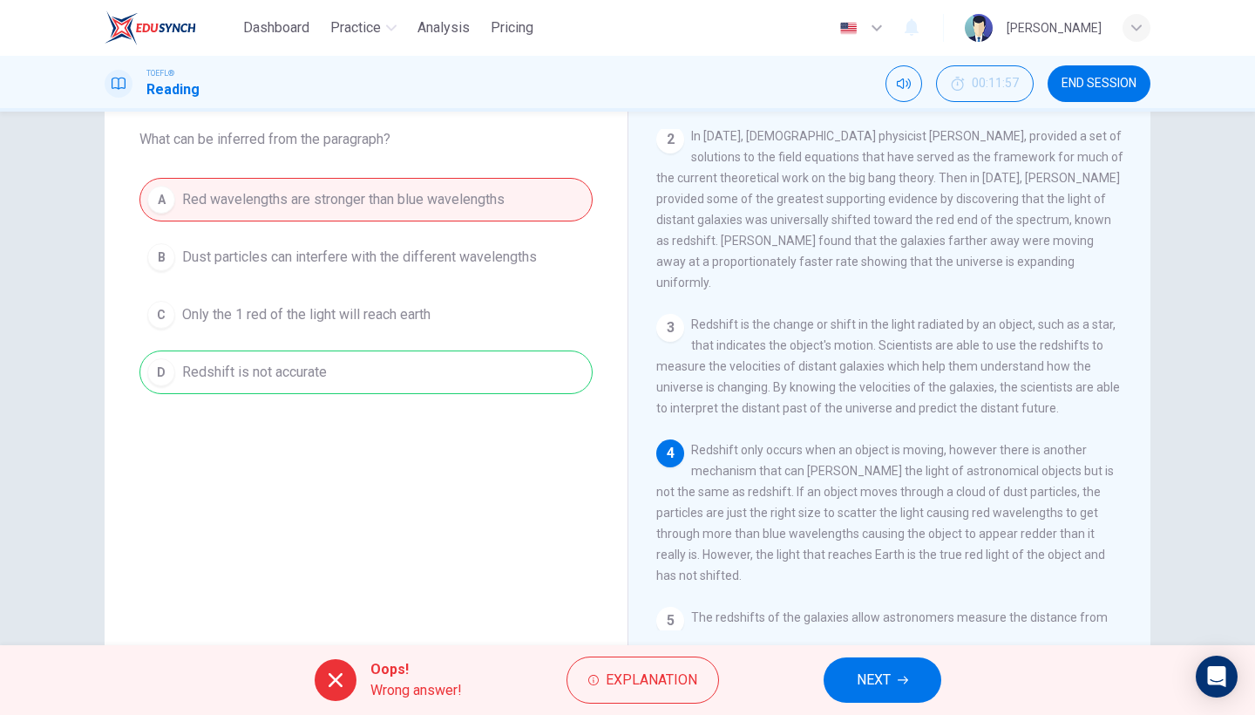
scroll to position [150, 0]
click at [888, 657] on button "NEXT" at bounding box center [882, 679] width 118 height 45
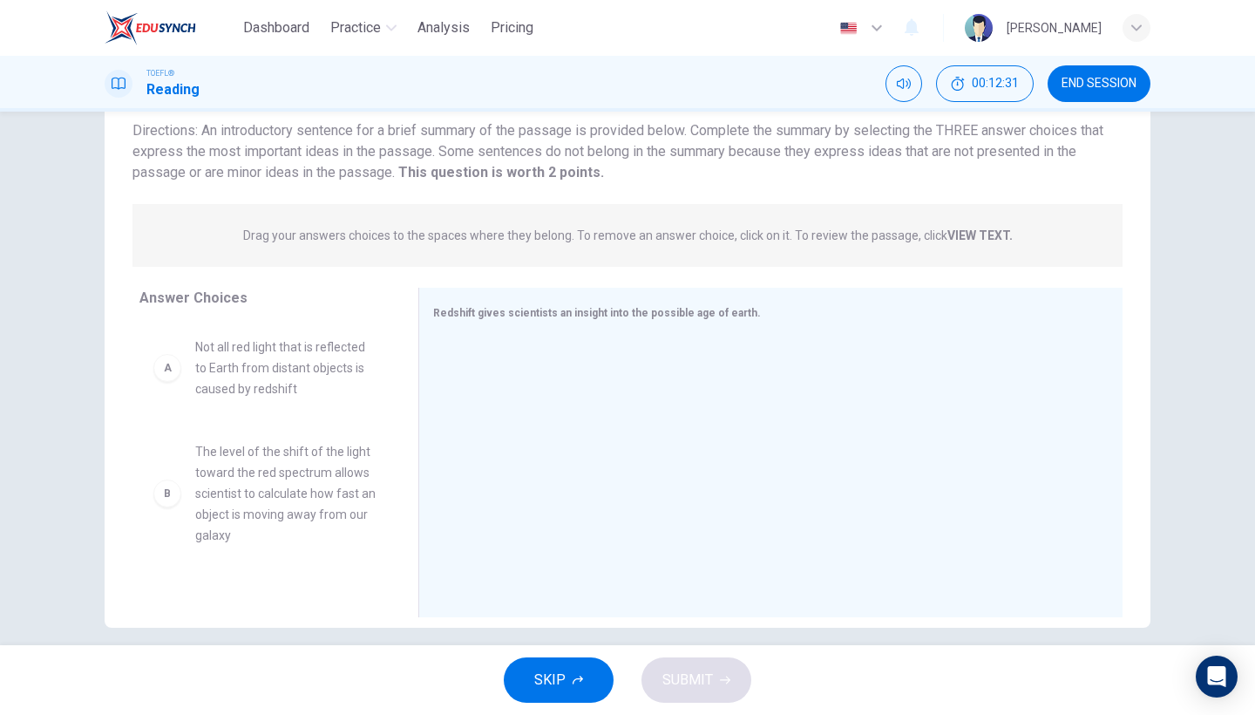
scroll to position [119, 0]
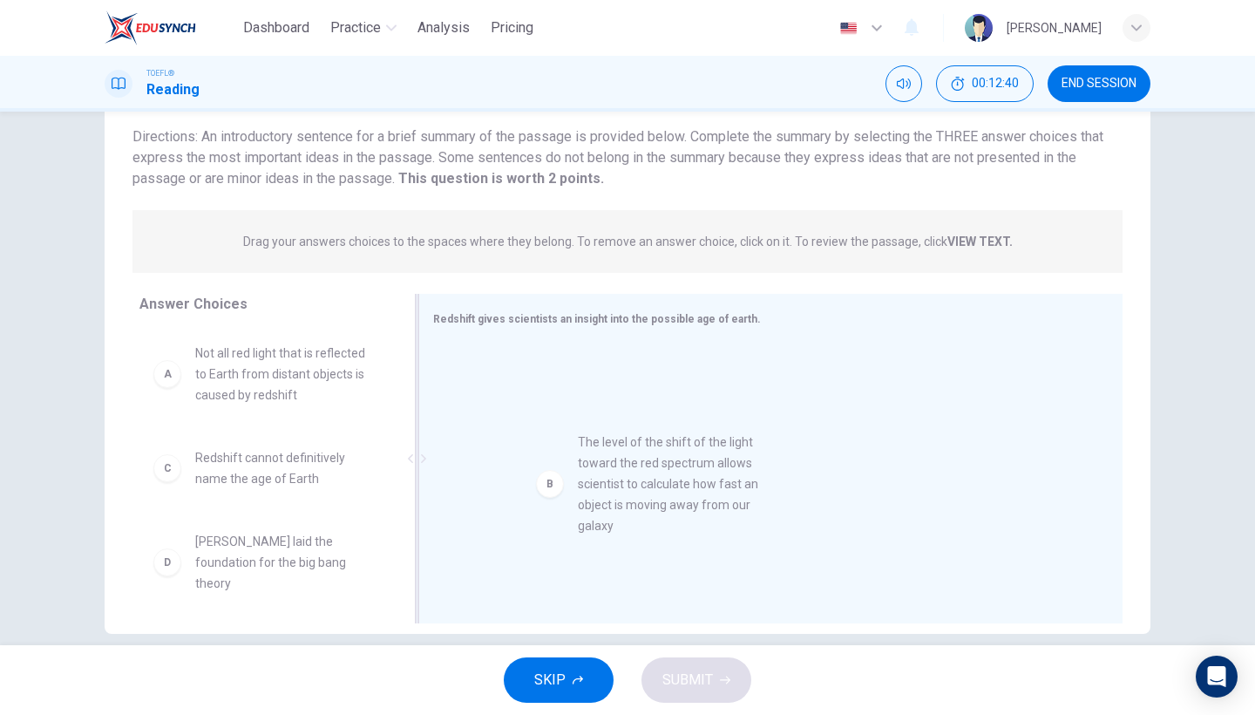
drag, startPoint x: 275, startPoint y: 523, endPoint x: 667, endPoint y: 507, distance: 391.6
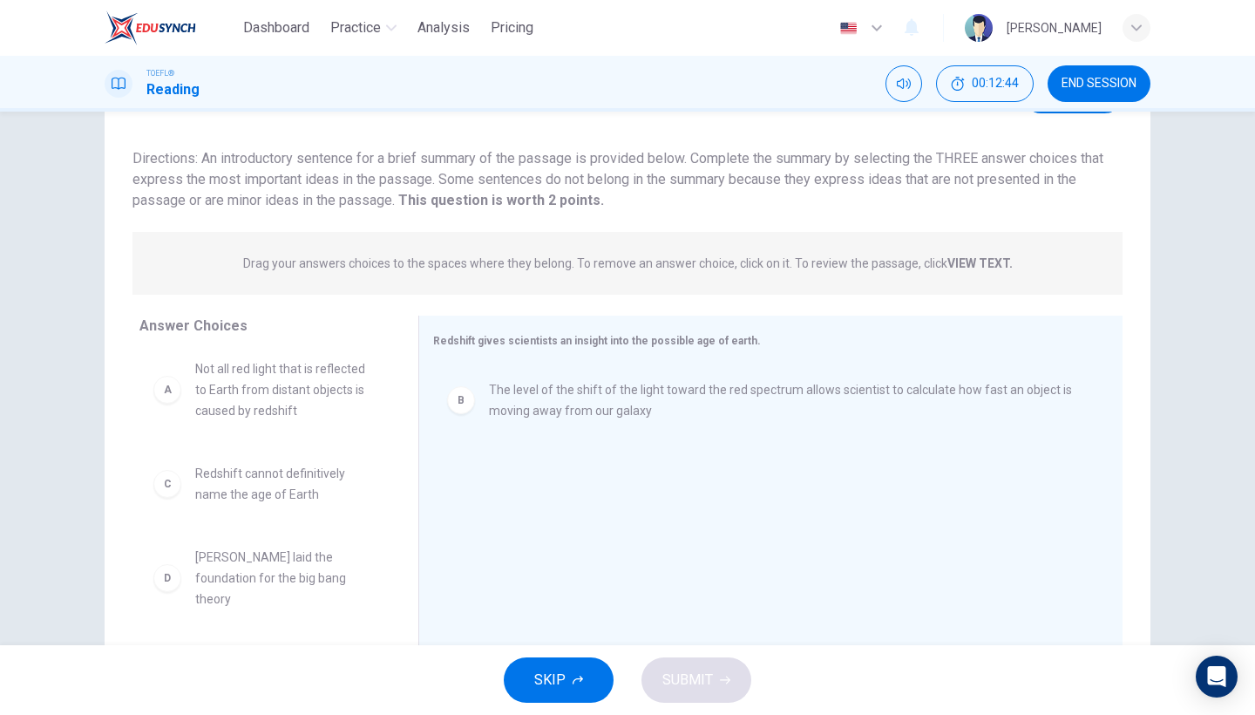
scroll to position [9, 0]
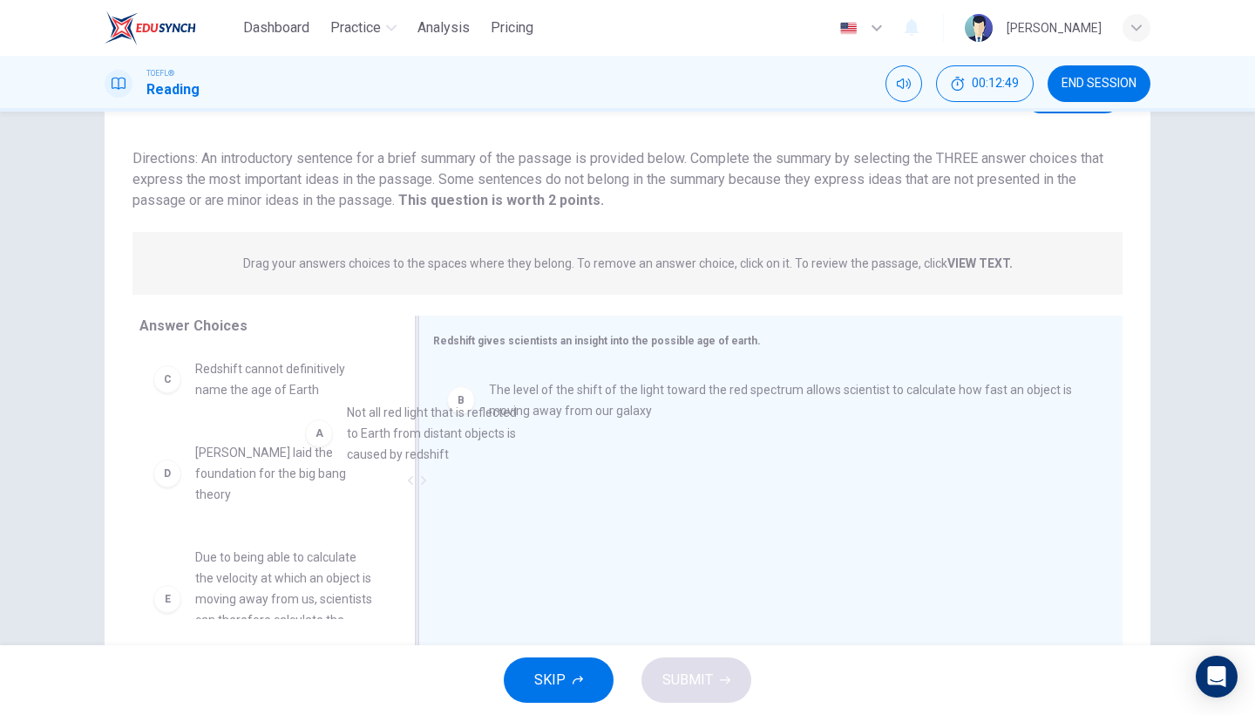
drag, startPoint x: 304, startPoint y: 377, endPoint x: 500, endPoint y: 436, distance: 204.6
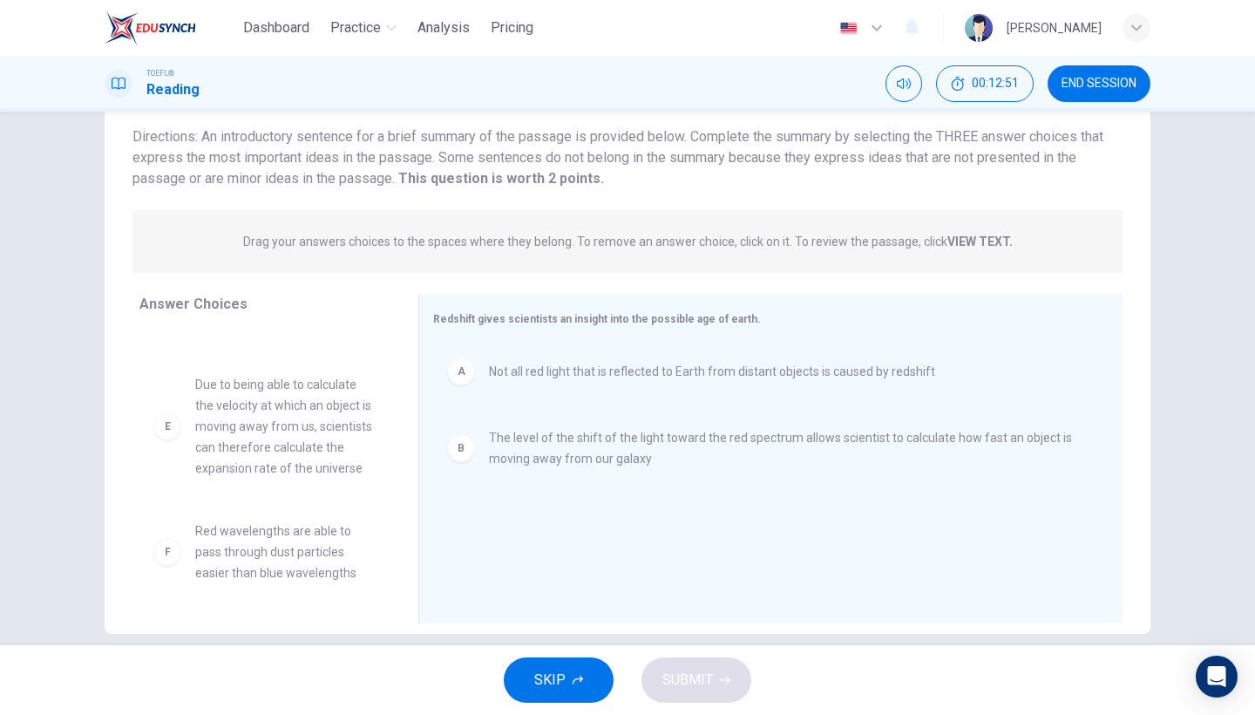
scroll to position [125, 0]
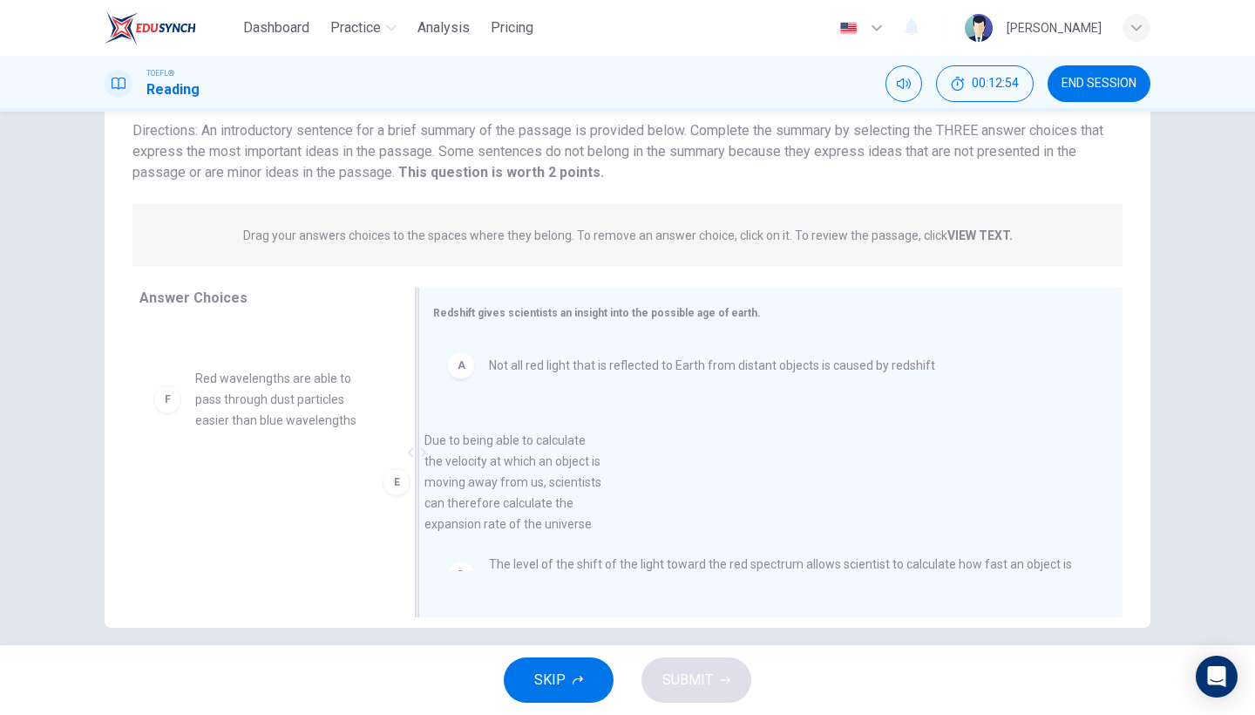
drag, startPoint x: 325, startPoint y: 437, endPoint x: 585, endPoint y: 507, distance: 268.9
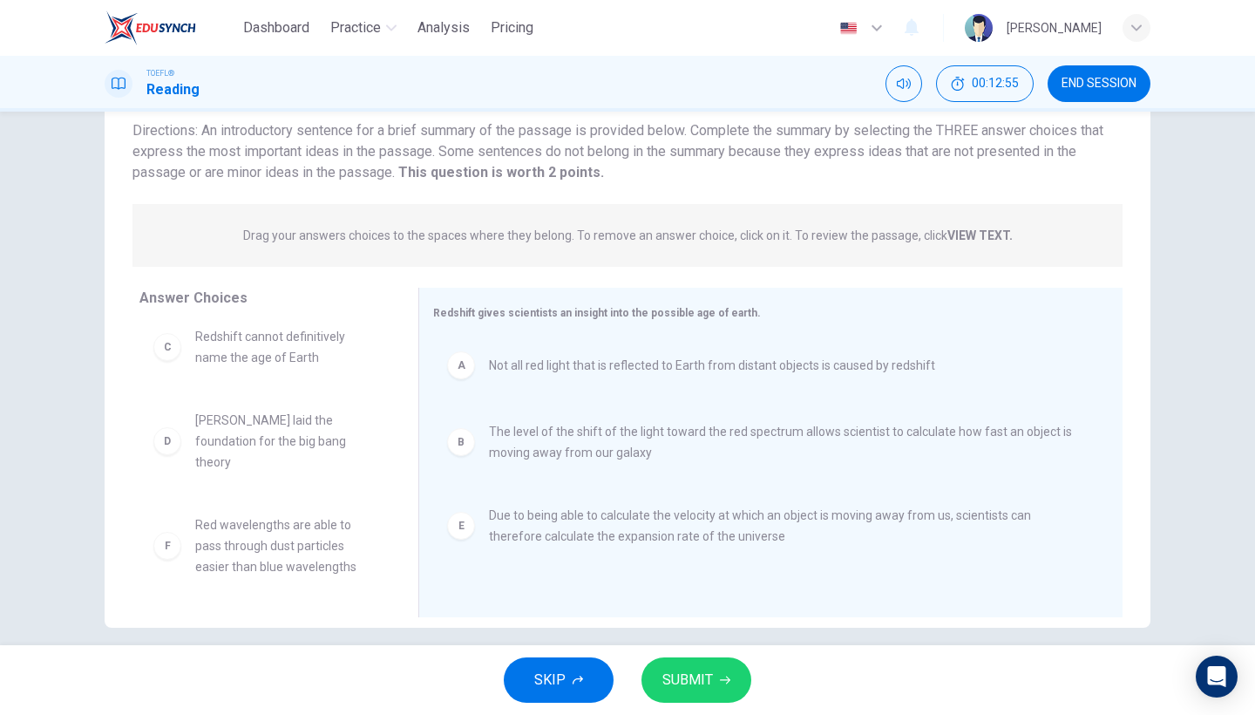
click at [680, 674] on span "SUBMIT" at bounding box center [687, 679] width 51 height 24
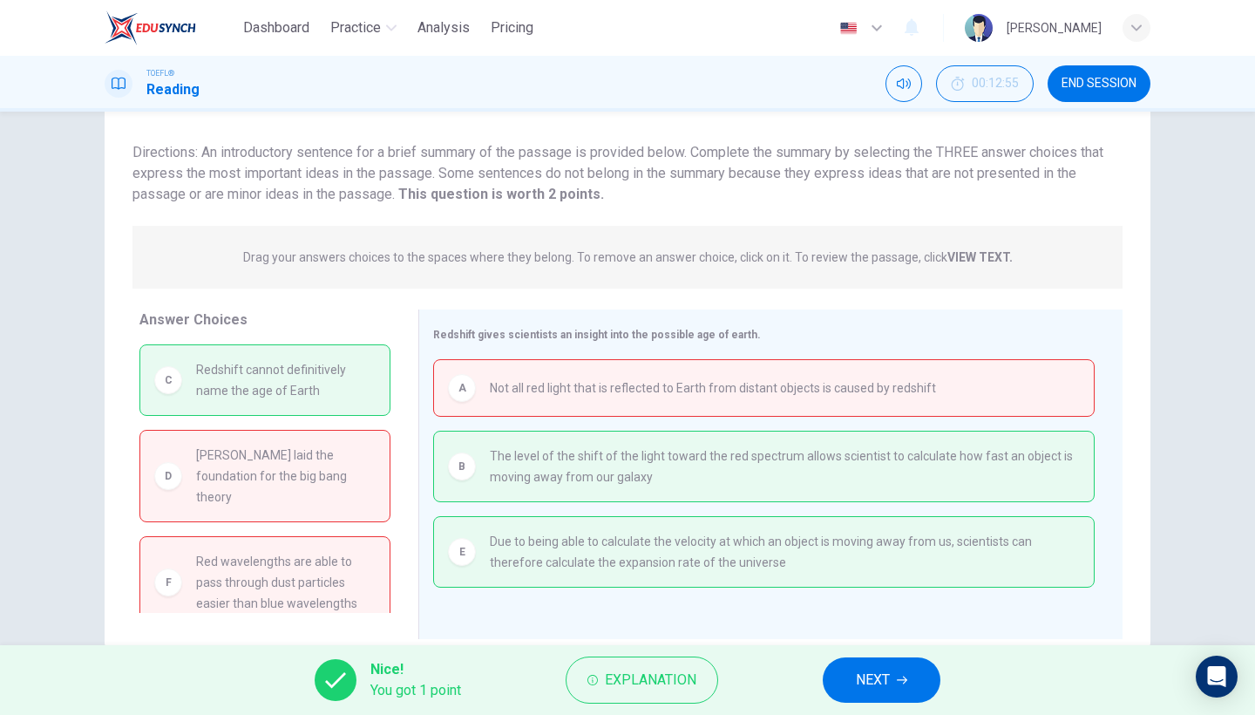
scroll to position [7, 0]
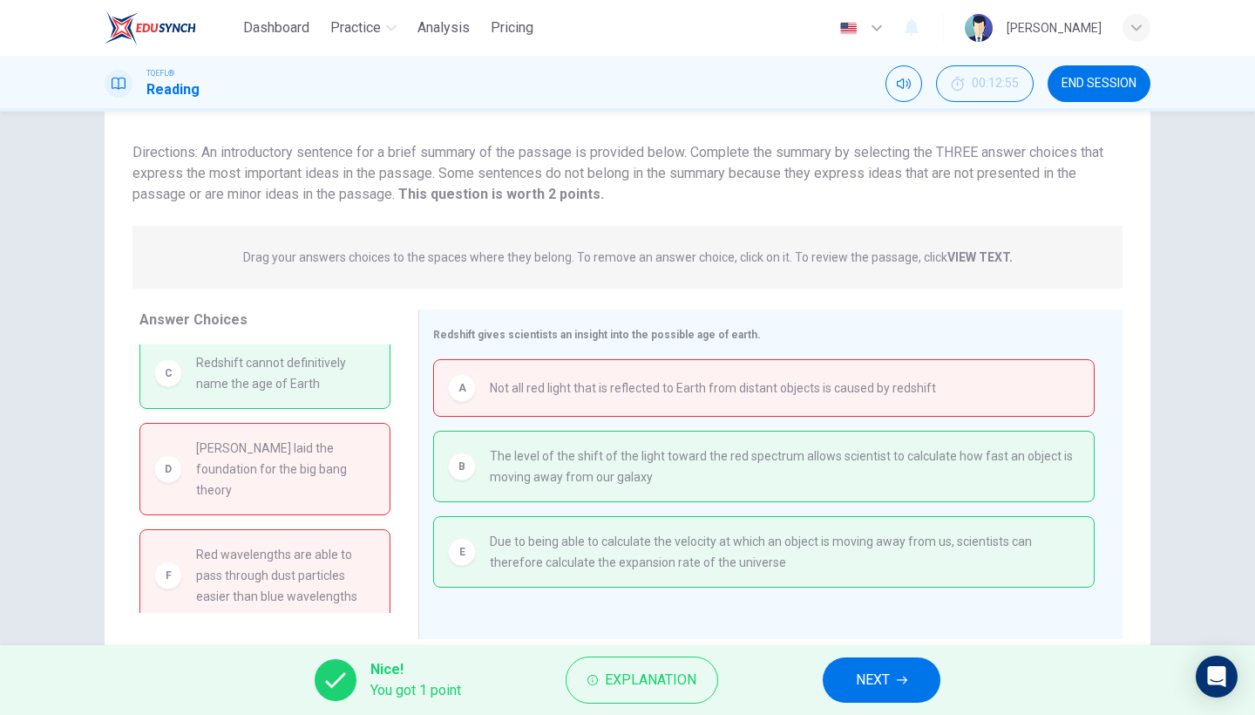
click at [849, 702] on div "Nice! You got 1 point Explanation NEXT" at bounding box center [627, 680] width 1255 height 70
click at [848, 681] on button "NEXT" at bounding box center [882, 679] width 118 height 45
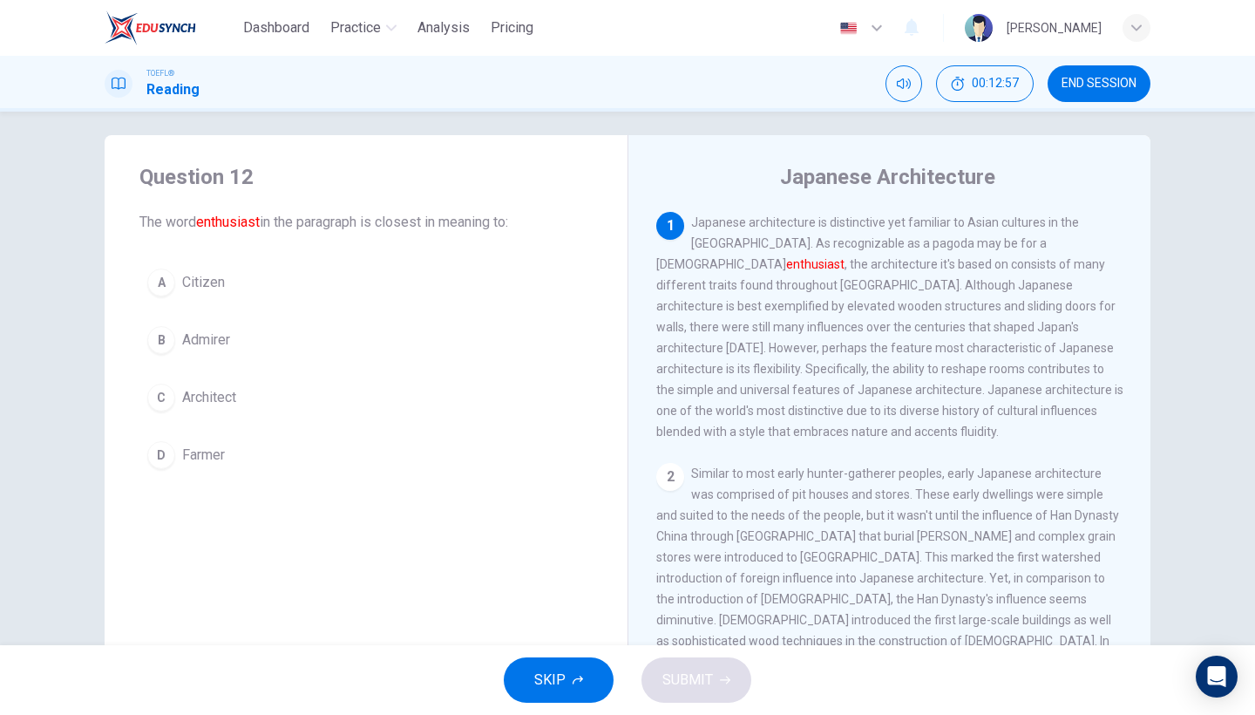
scroll to position [13, 0]
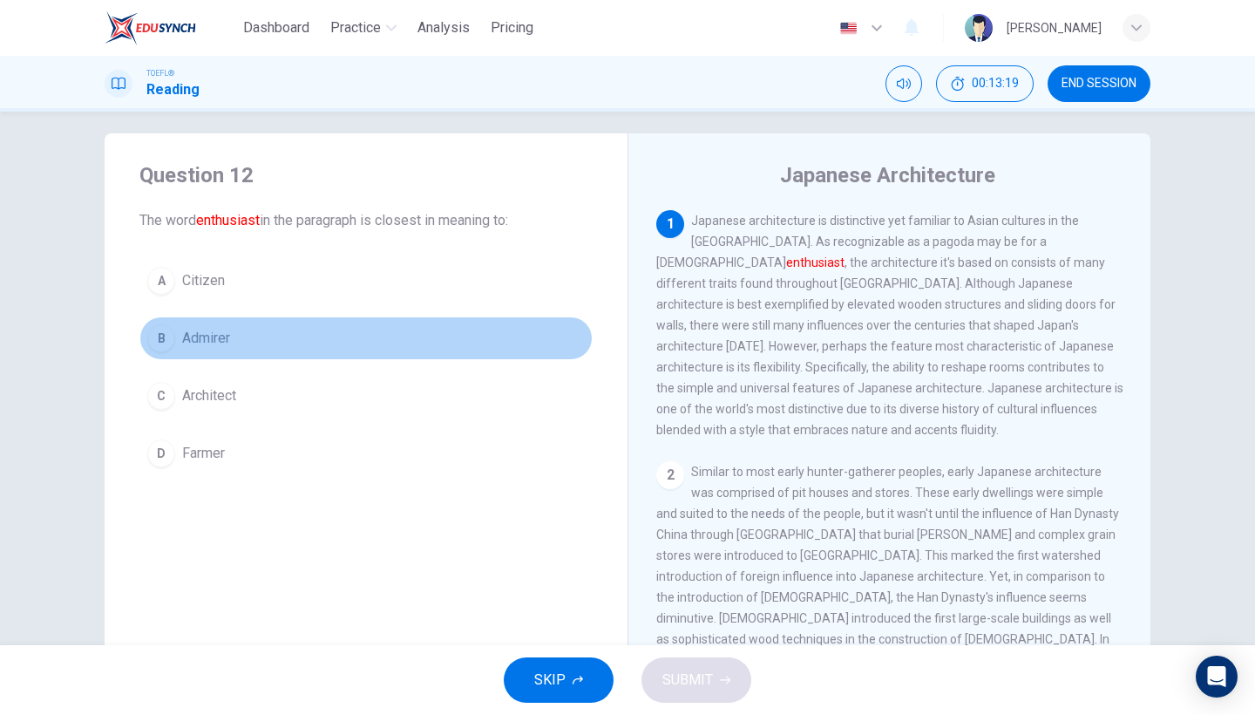
click at [224, 346] on span "Admirer" at bounding box center [206, 338] width 48 height 21
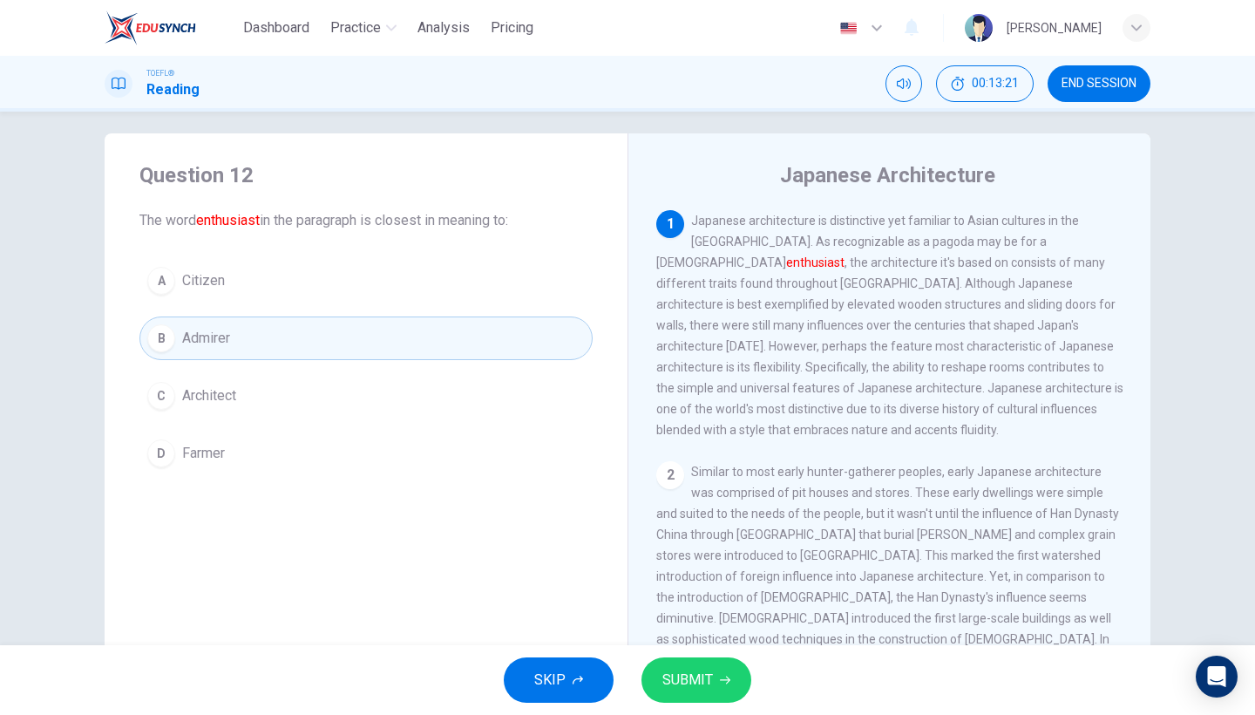
click at [737, 685] on button "SUBMIT" at bounding box center [696, 679] width 110 height 45
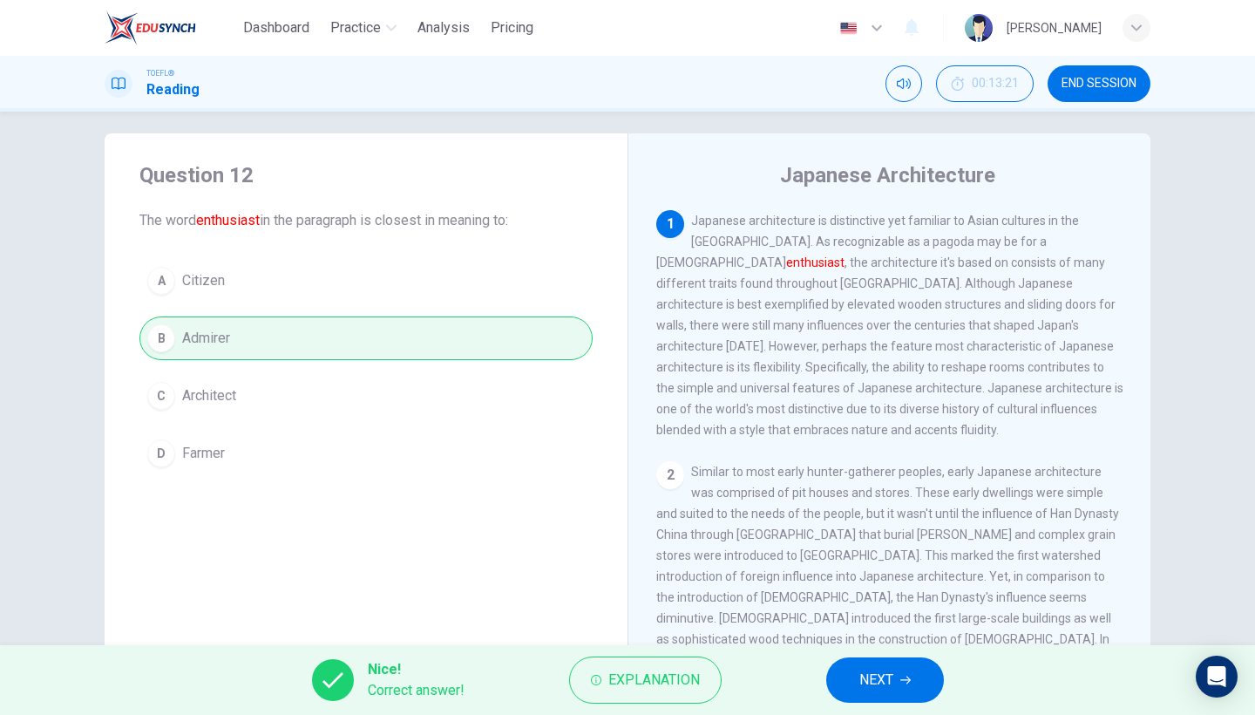
click at [856, 671] on button "NEXT" at bounding box center [885, 679] width 118 height 45
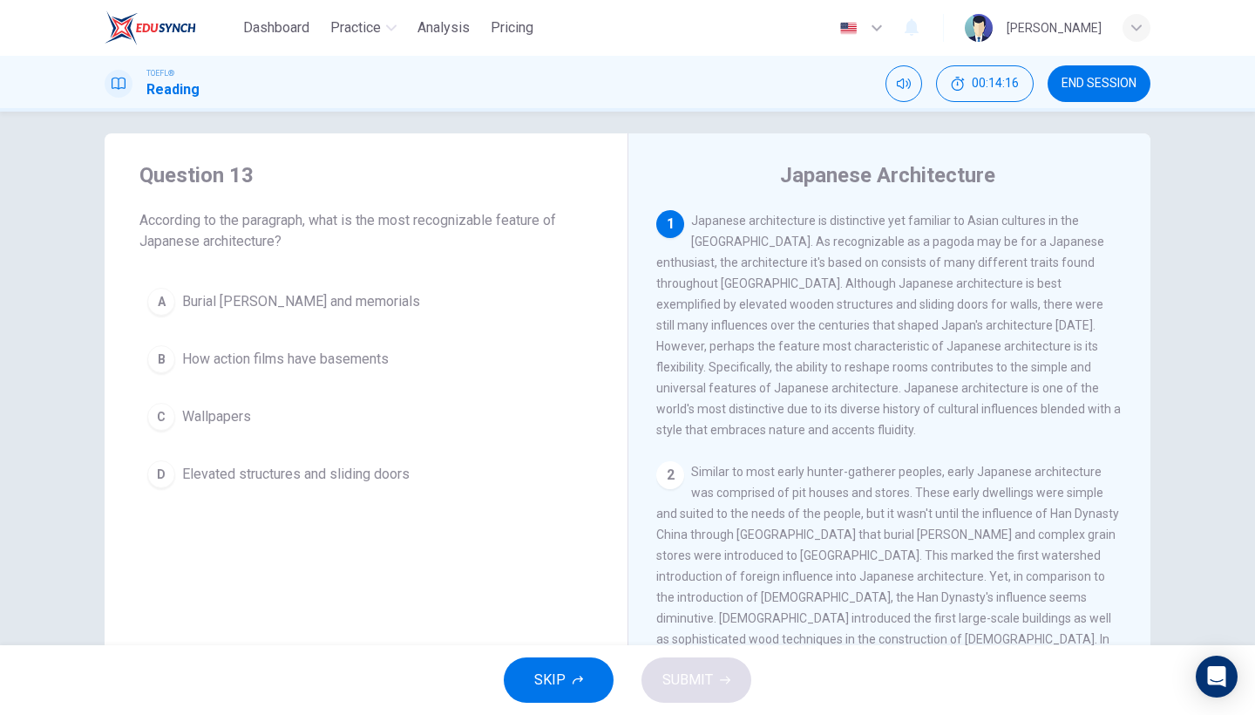
drag, startPoint x: 699, startPoint y: 254, endPoint x: 781, endPoint y: 267, distance: 82.9
click at [781, 267] on div "1 Japanese architecture is distinctive yet familiar to Asian cultures in the [G…" at bounding box center [889, 325] width 467 height 230
click at [350, 484] on span "Elevated structures and sliding doors" at bounding box center [295, 474] width 227 height 21
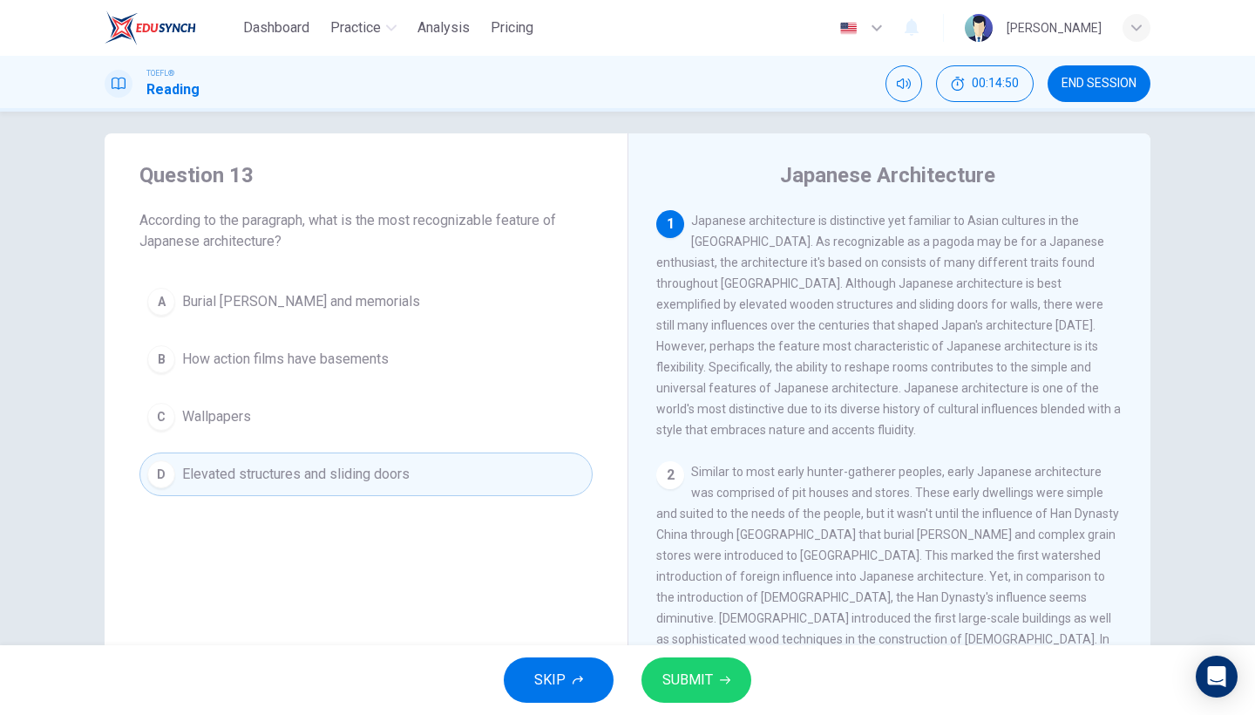
click at [682, 697] on button "SUBMIT" at bounding box center [696, 679] width 110 height 45
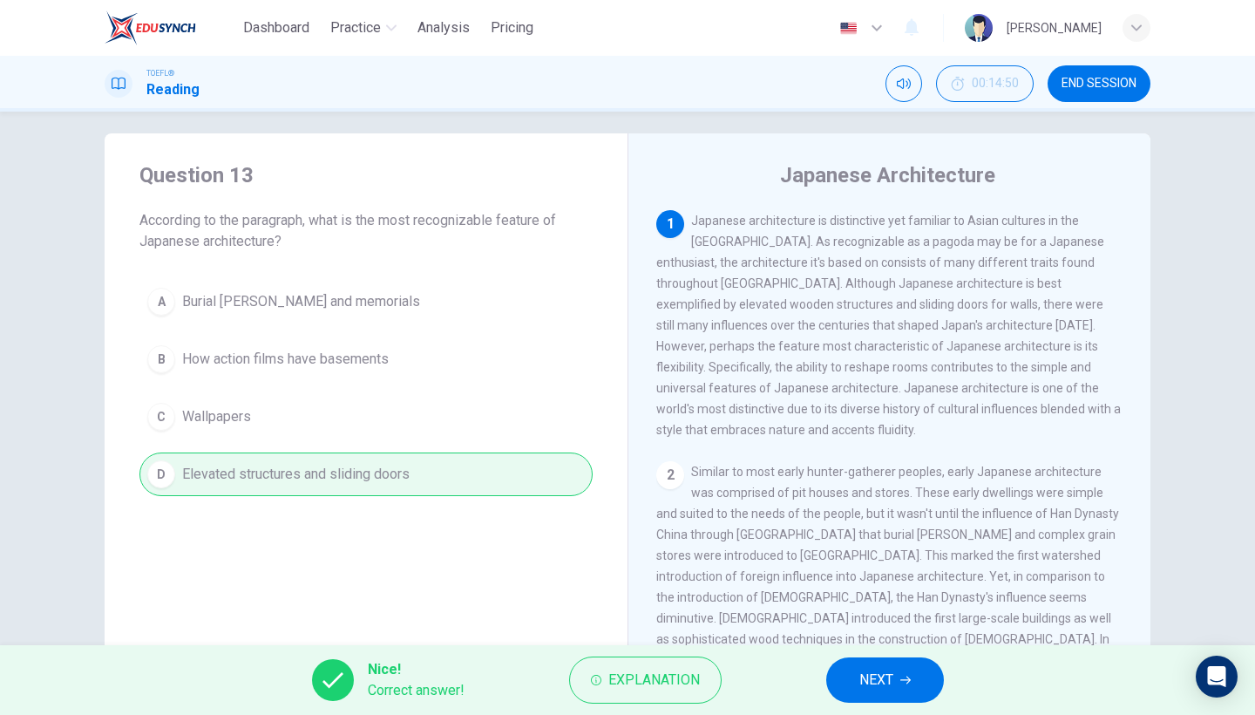
click at [863, 688] on span "NEXT" at bounding box center [876, 679] width 34 height 24
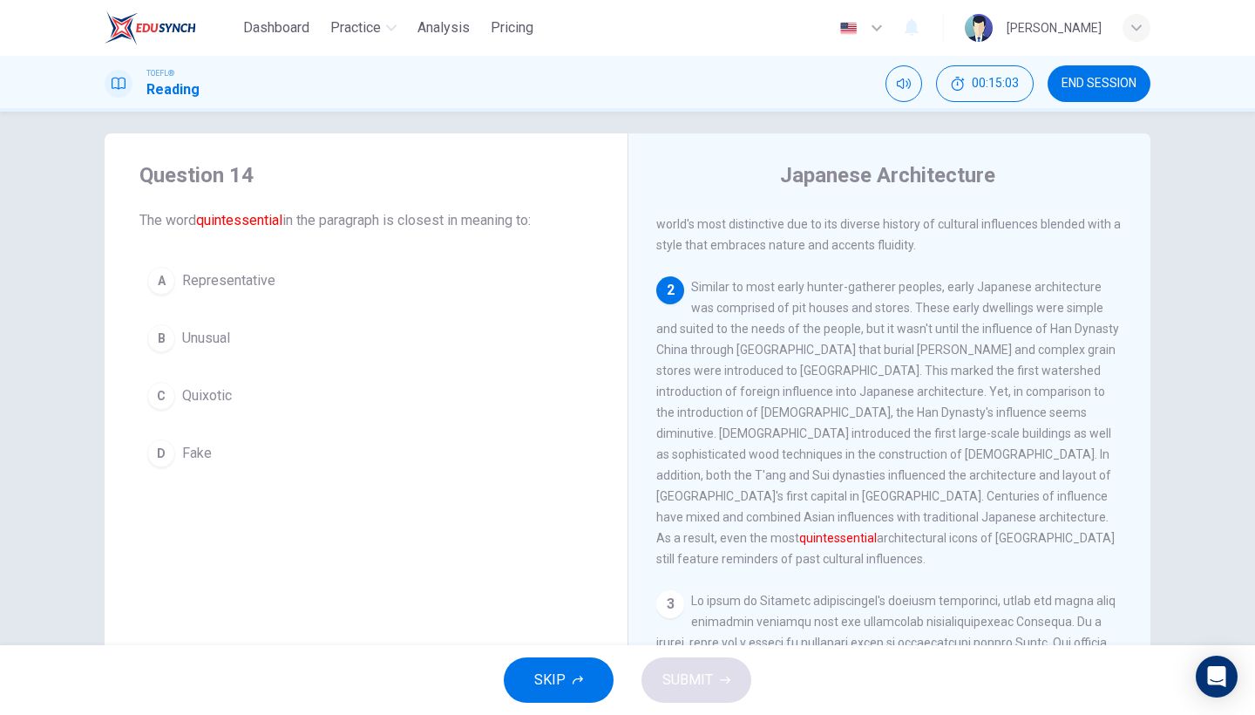
scroll to position [186, 0]
click at [250, 265] on button "A Representative" at bounding box center [365, 281] width 453 height 44
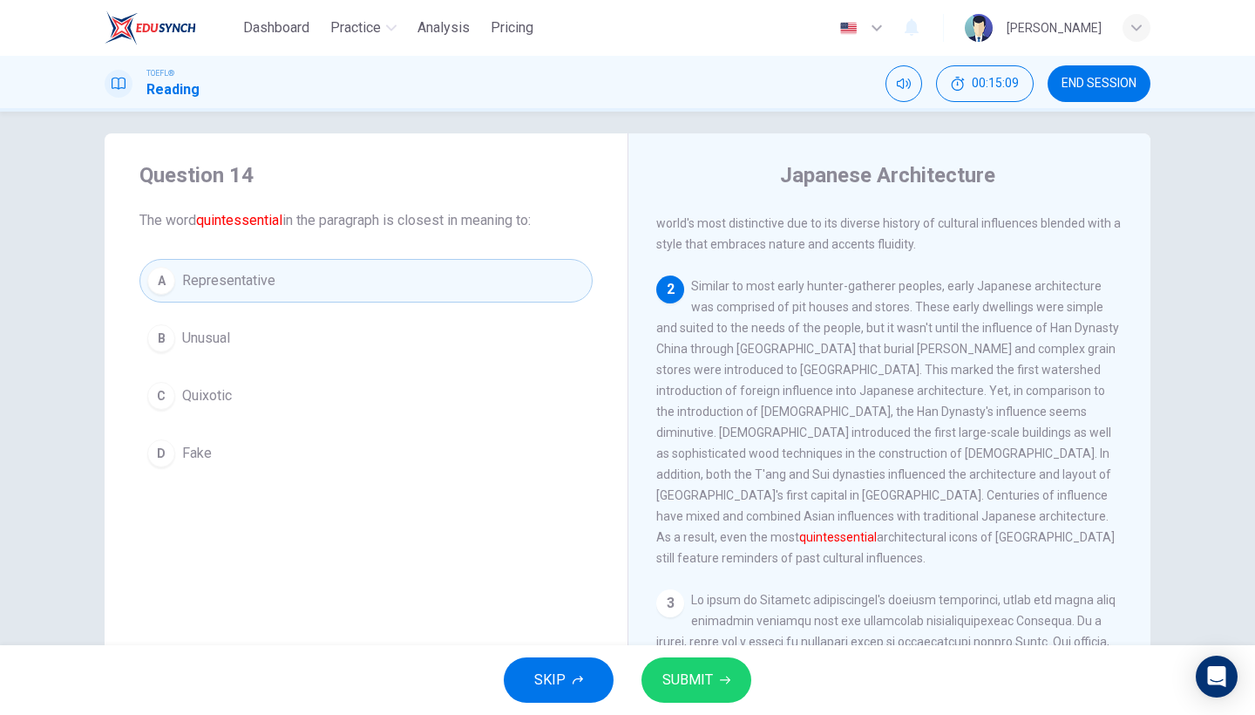
click at [716, 692] on button "SUBMIT" at bounding box center [696, 679] width 110 height 45
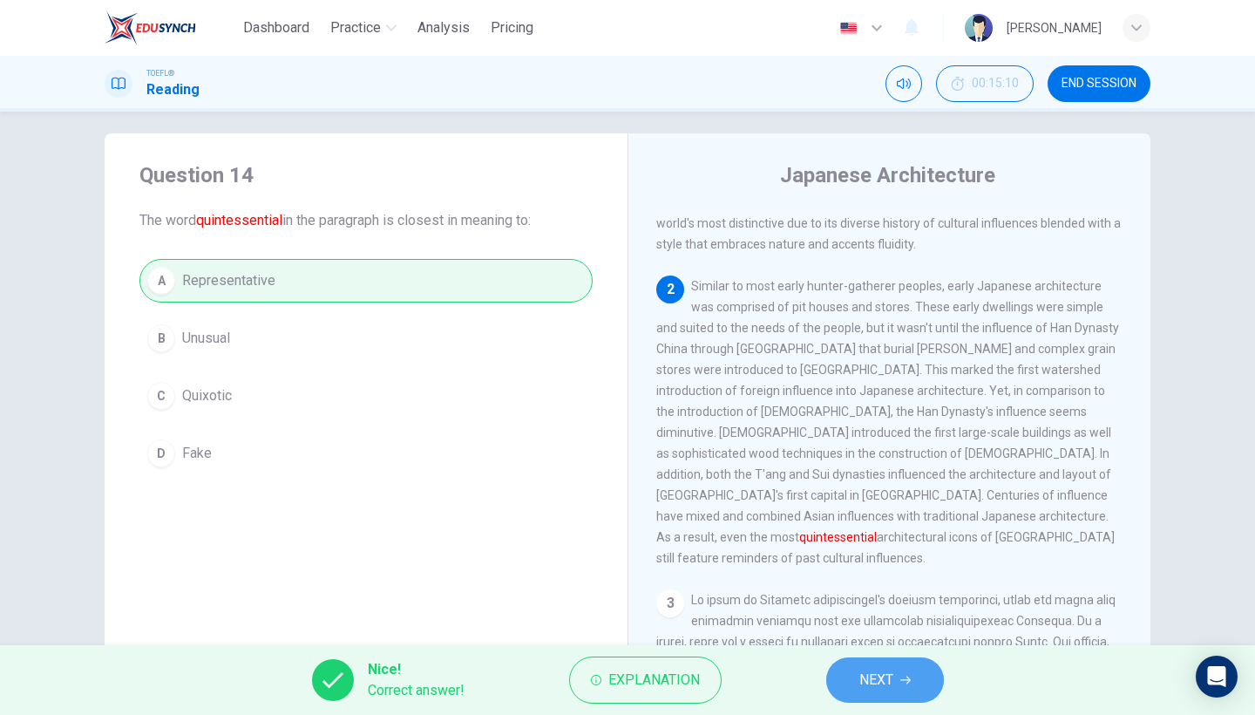
click at [889, 694] on button "NEXT" at bounding box center [885, 679] width 118 height 45
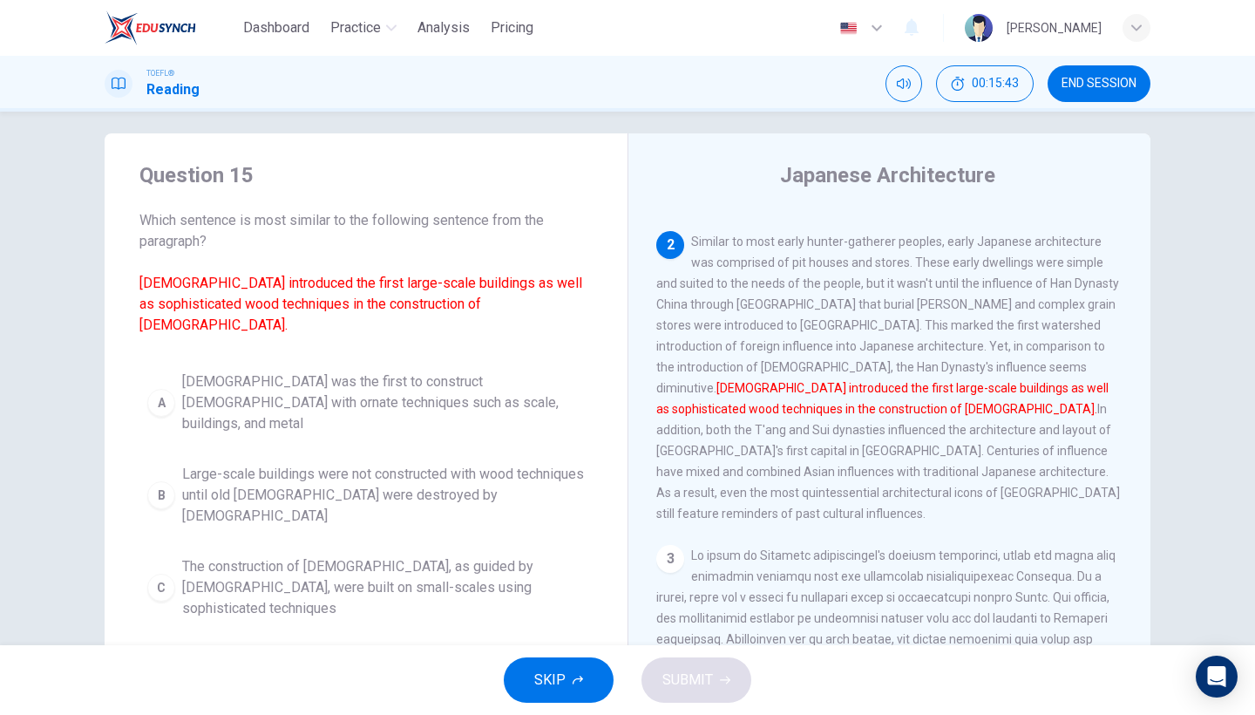
drag, startPoint x: 811, startPoint y: 348, endPoint x: 930, endPoint y: 374, distance: 121.4
click at [930, 374] on div "2 Similar to most early hunter-gatherer peoples, early Japanese architecture wa…" at bounding box center [889, 377] width 467 height 293
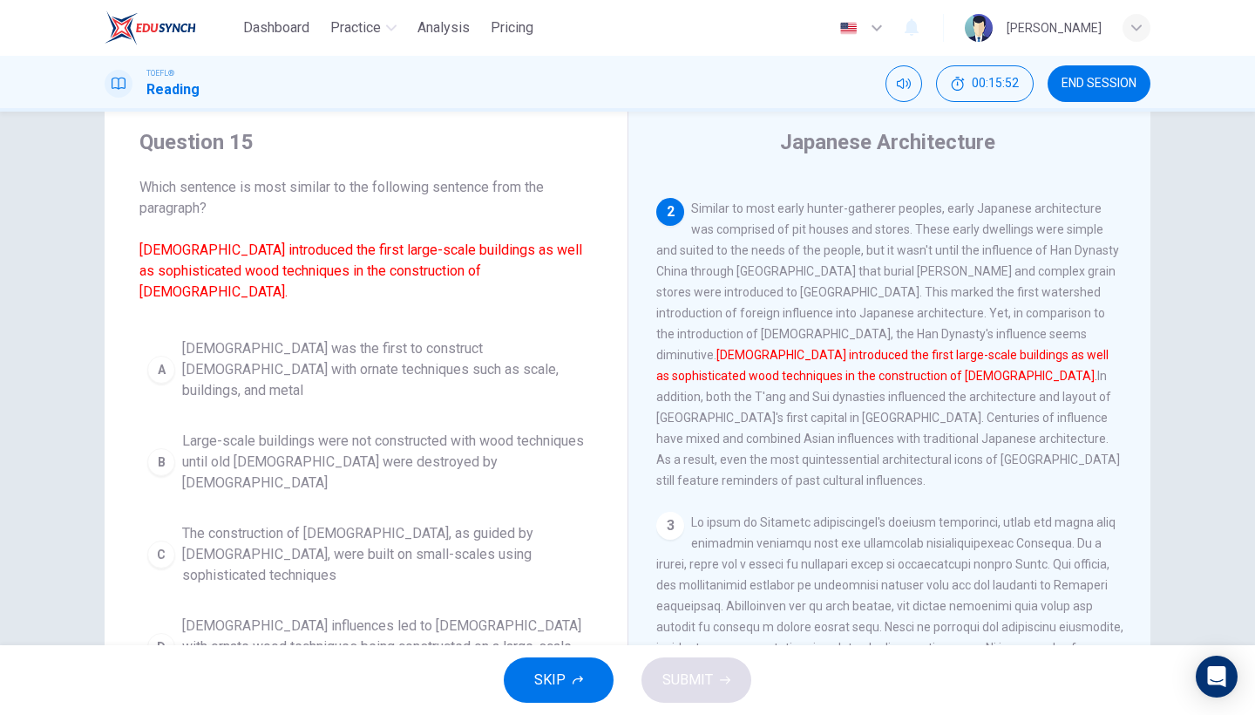
scroll to position [45, 0]
click at [469, 616] on span "[DEMOGRAPHIC_DATA] influences led to [DEMOGRAPHIC_DATA] with ornate wood techni…" at bounding box center [383, 647] width 403 height 63
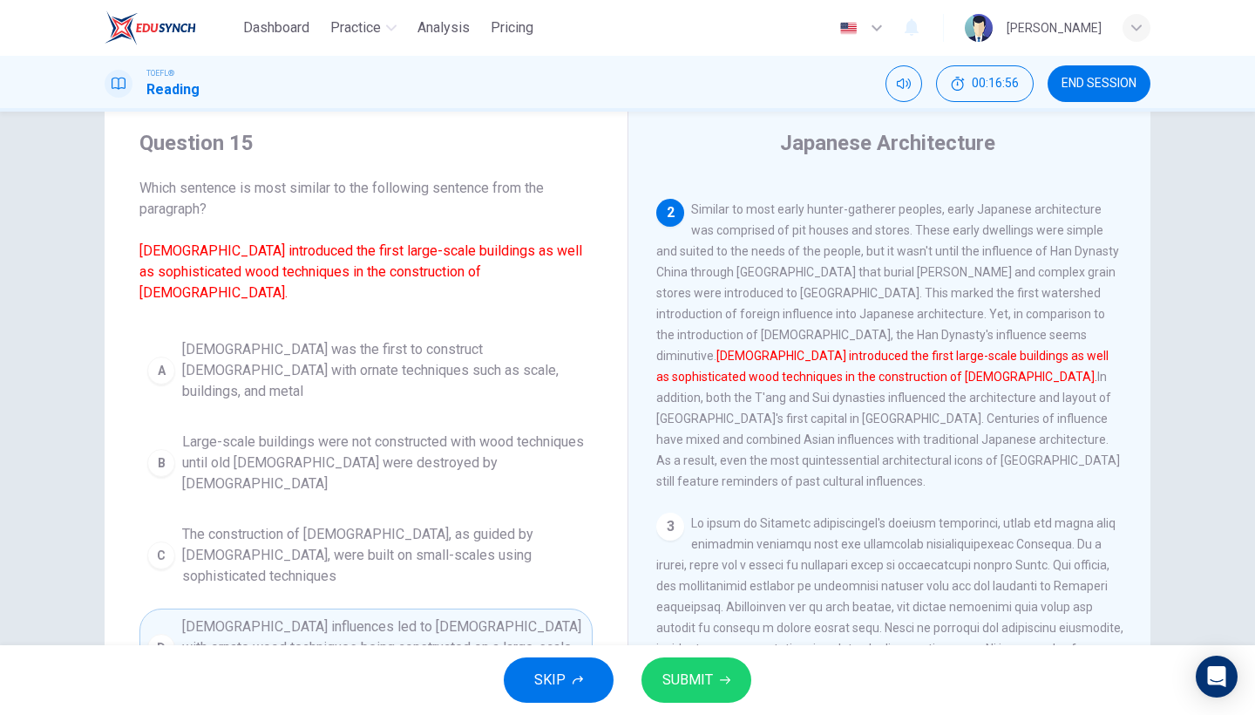
click at [667, 675] on span "SUBMIT" at bounding box center [687, 679] width 51 height 24
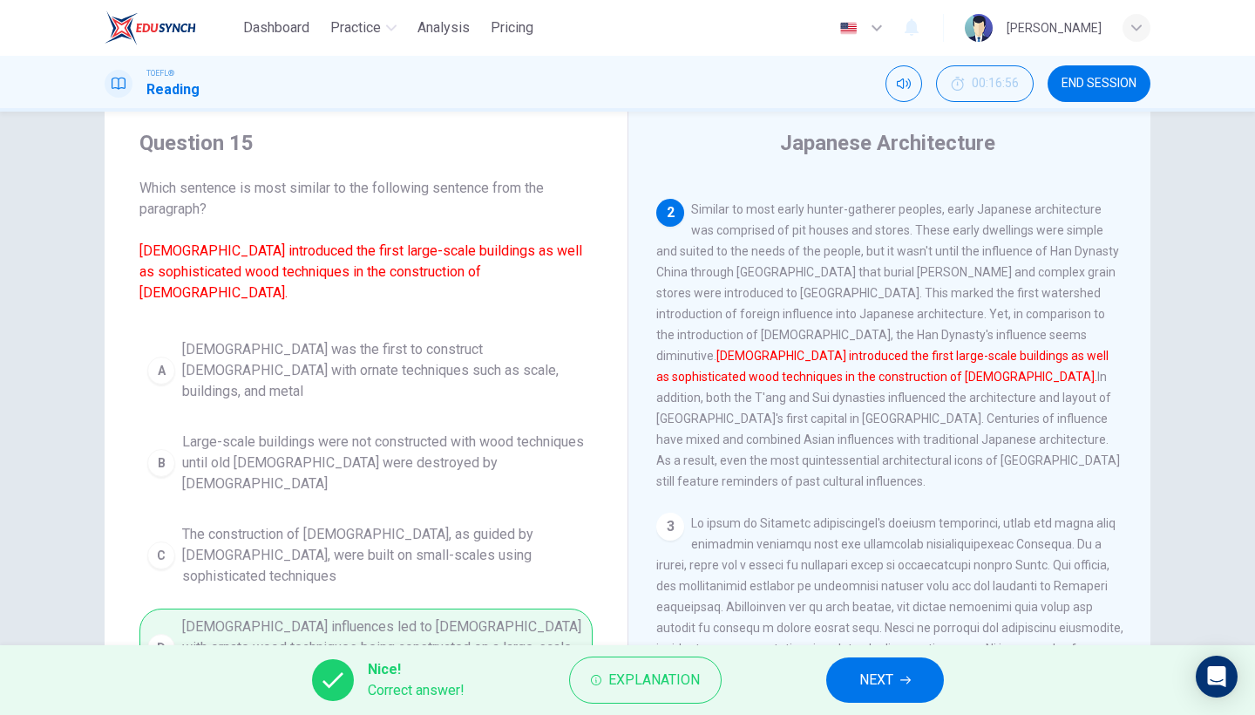
click at [909, 693] on button "NEXT" at bounding box center [885, 679] width 118 height 45
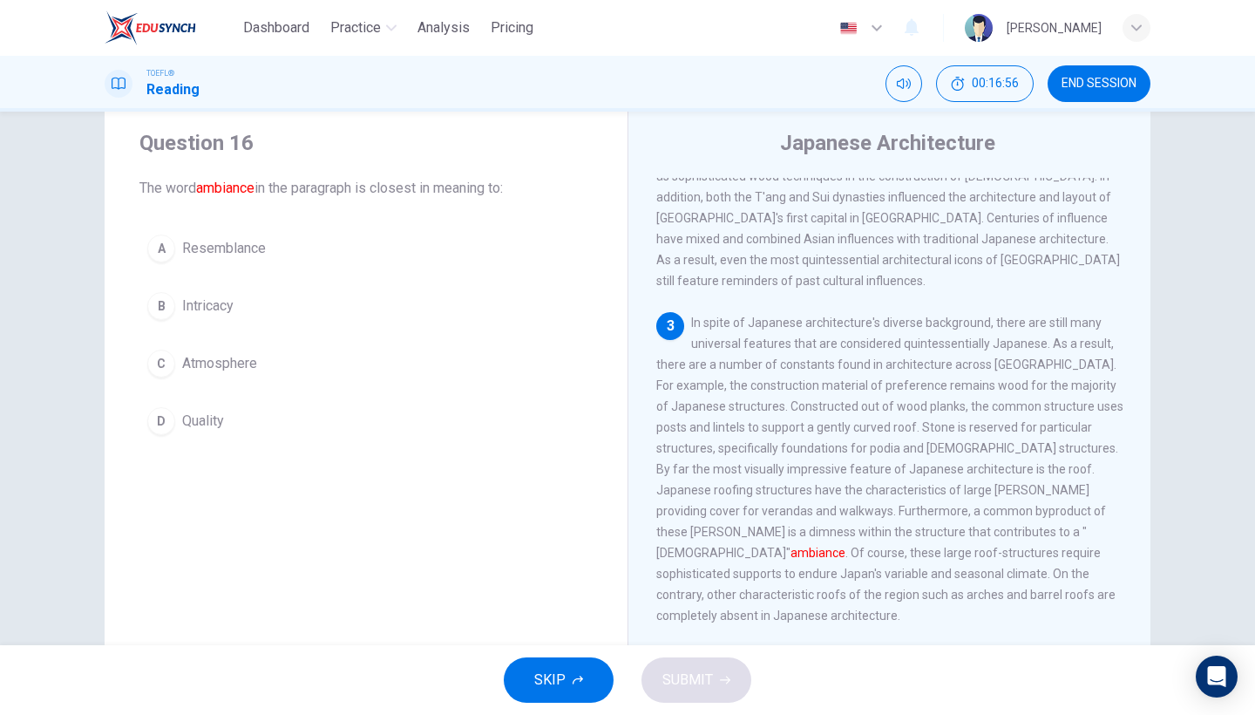
scroll to position [468, 0]
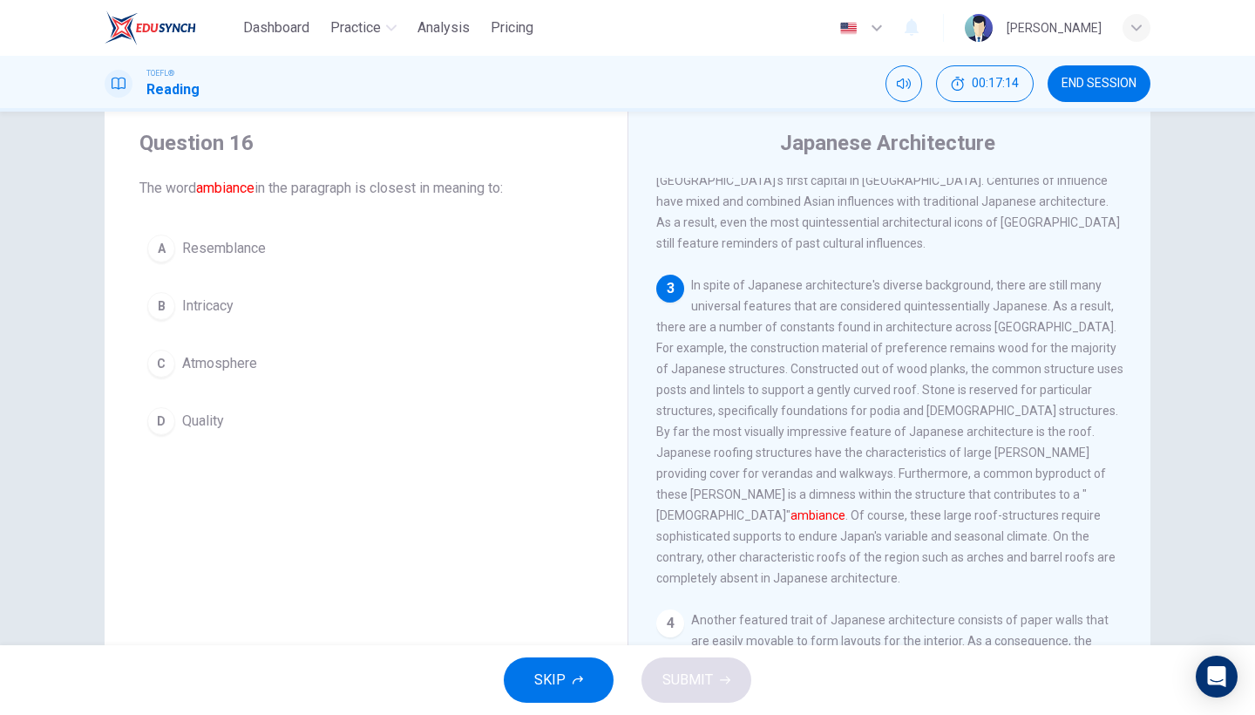
click at [267, 370] on button "C Atmosphere" at bounding box center [365, 364] width 453 height 44
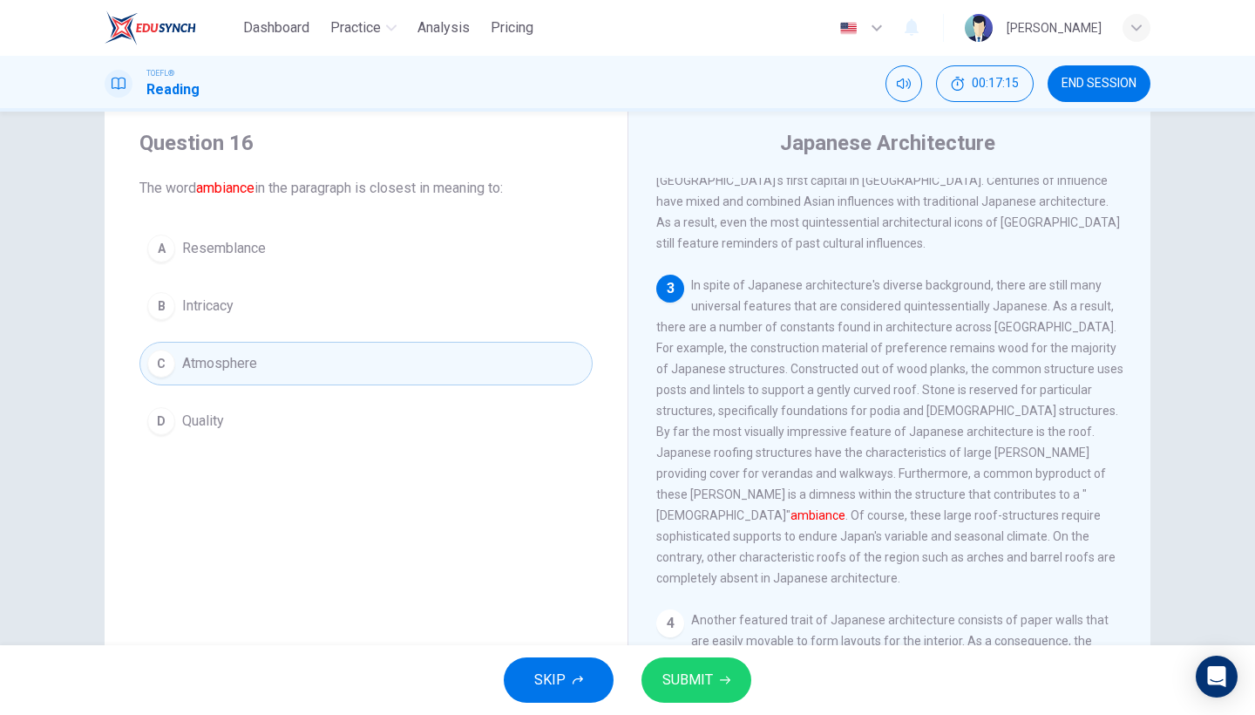
click at [720, 679] on icon "button" at bounding box center [725, 679] width 10 height 10
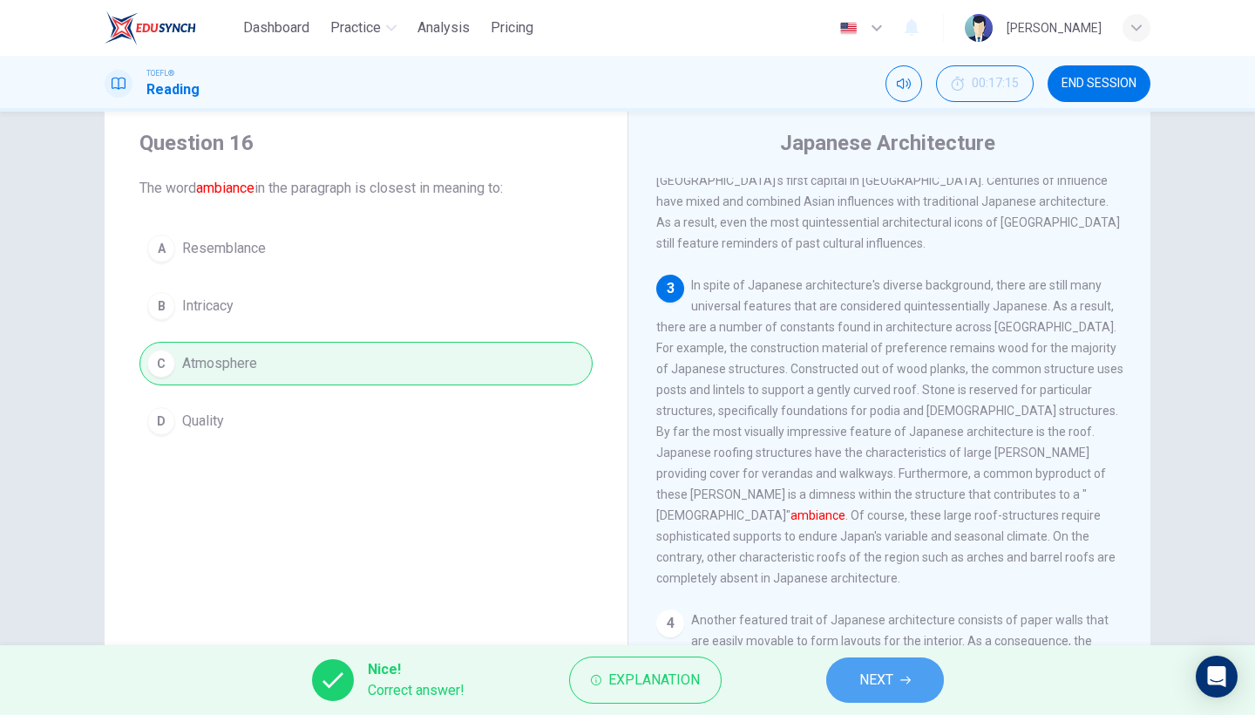
click at [854, 672] on button "NEXT" at bounding box center [885, 679] width 118 height 45
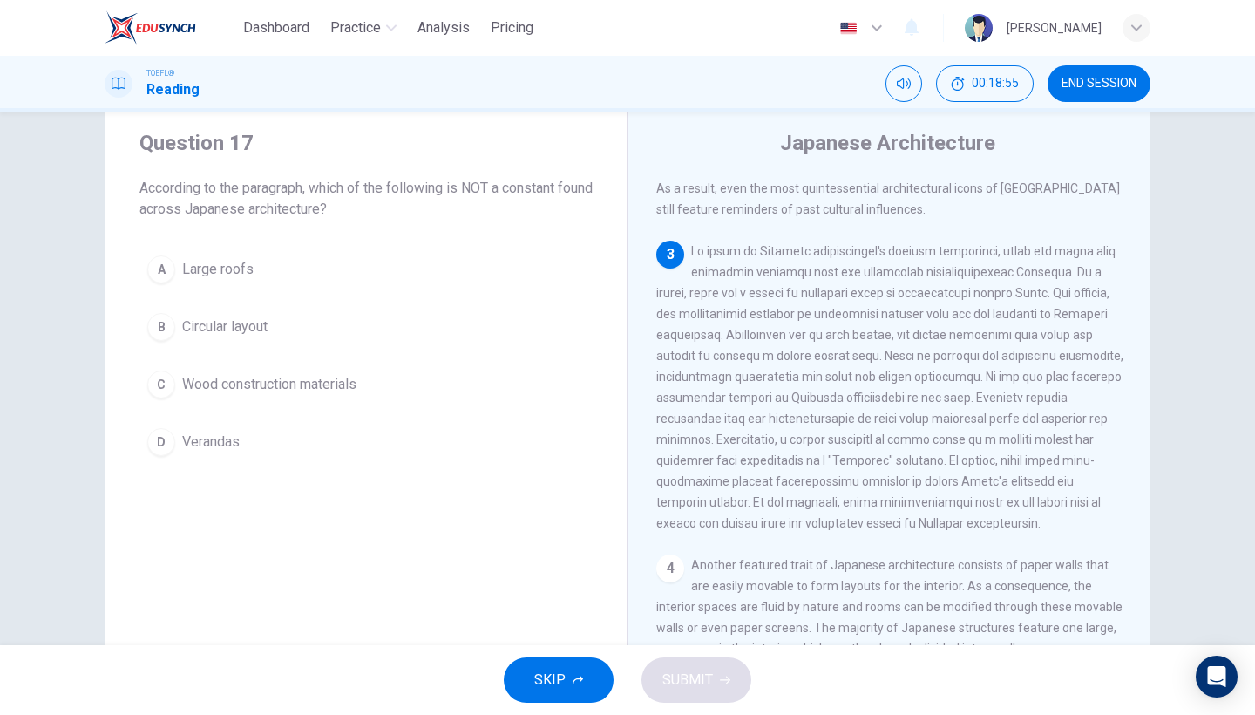
click at [261, 342] on button "B Circular layout" at bounding box center [365, 327] width 453 height 44
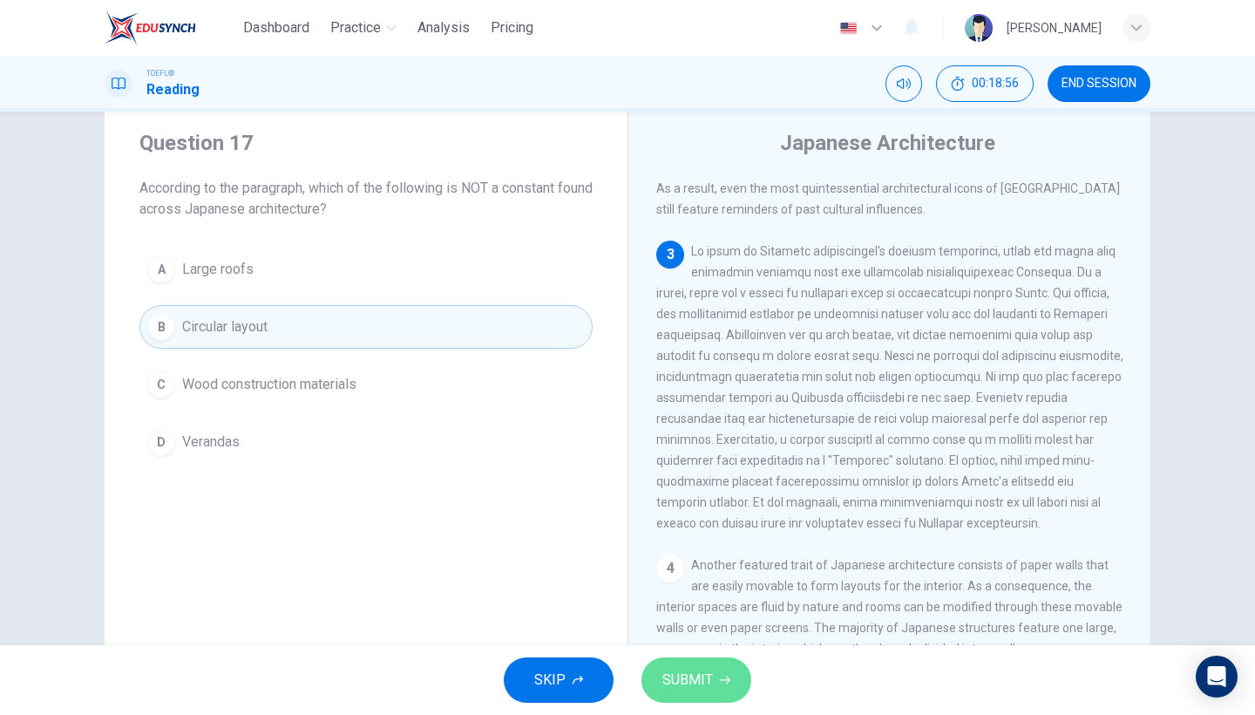
click at [718, 700] on button "SUBMIT" at bounding box center [696, 679] width 110 height 45
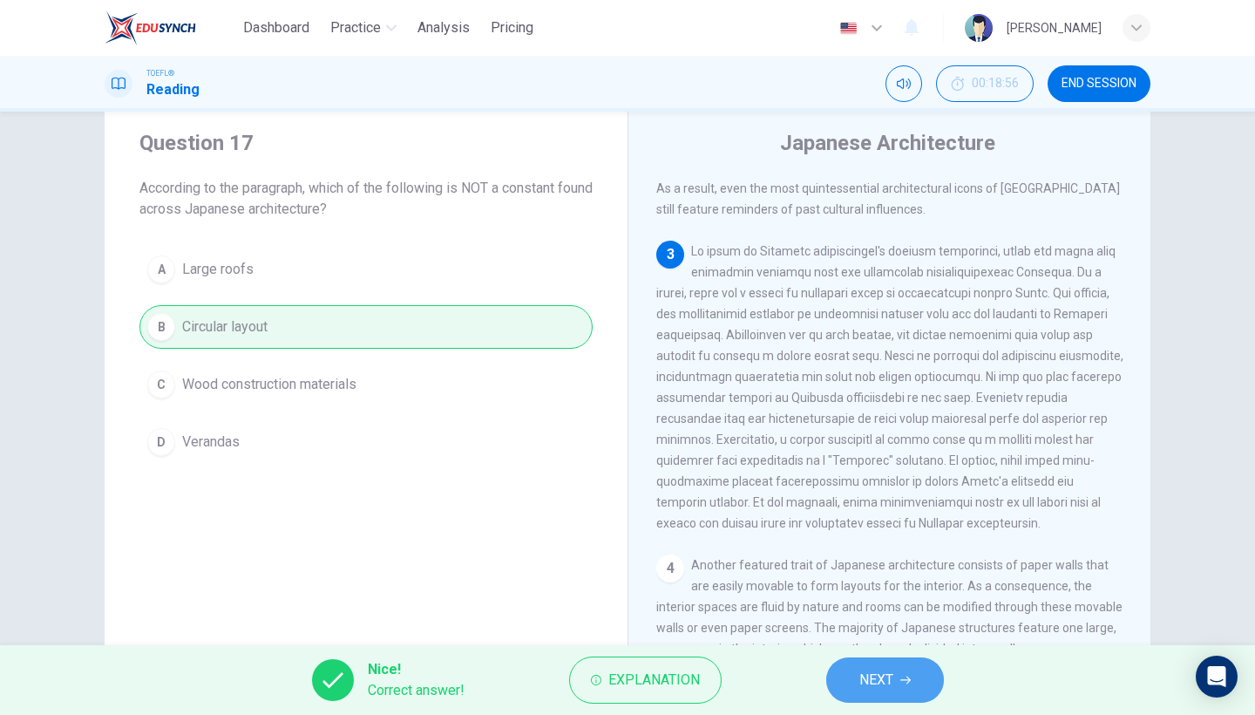
click at [917, 676] on button "NEXT" at bounding box center [885, 679] width 118 height 45
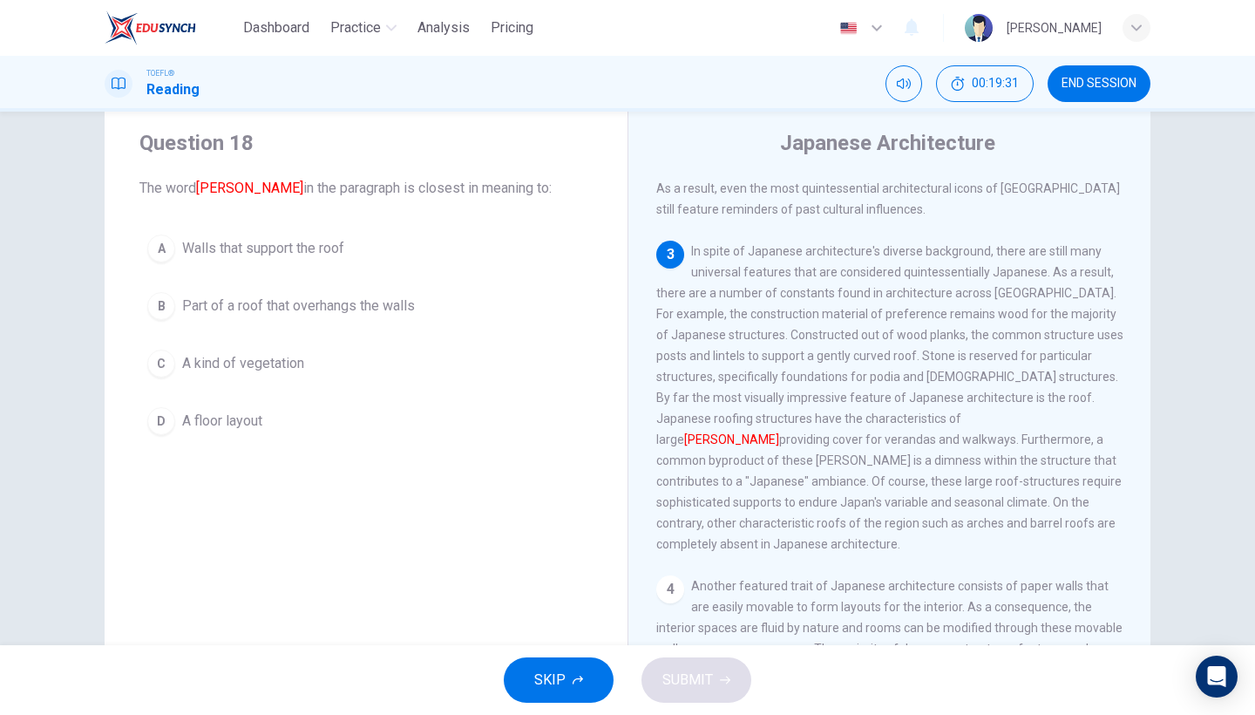
click at [396, 319] on button "B Part of a roof that overhangs the walls" at bounding box center [365, 306] width 453 height 44
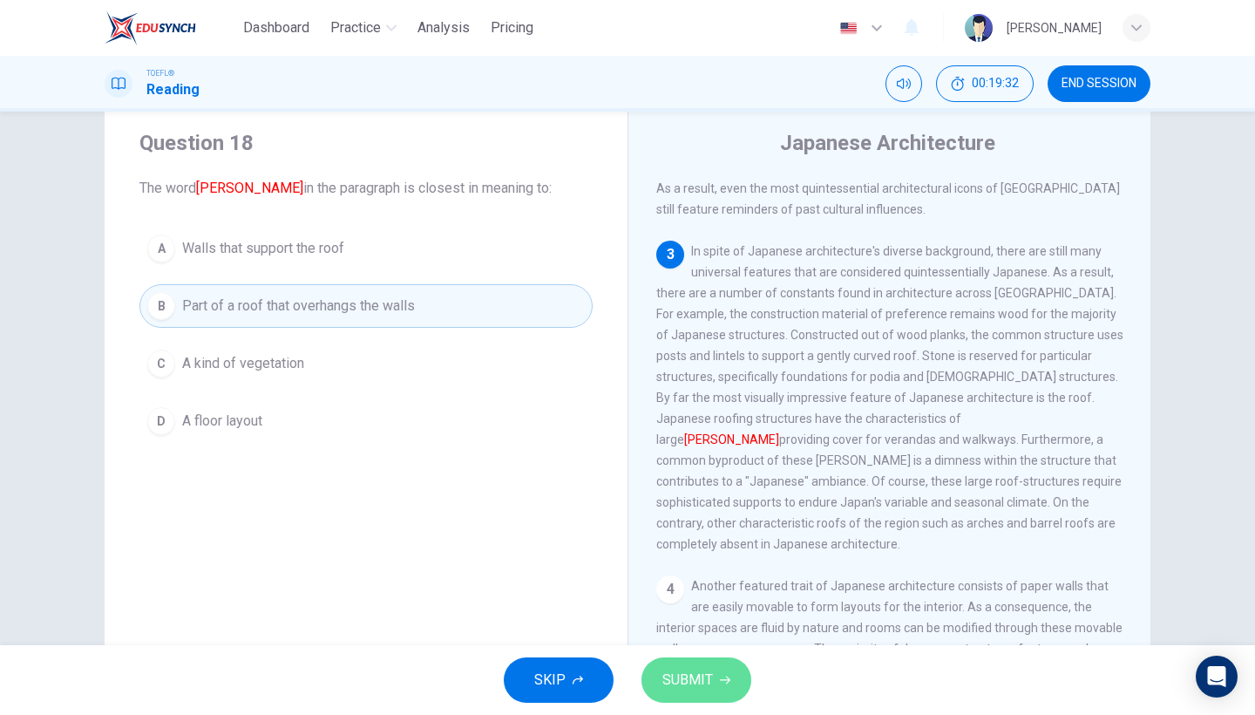
click at [672, 665] on button "SUBMIT" at bounding box center [696, 679] width 110 height 45
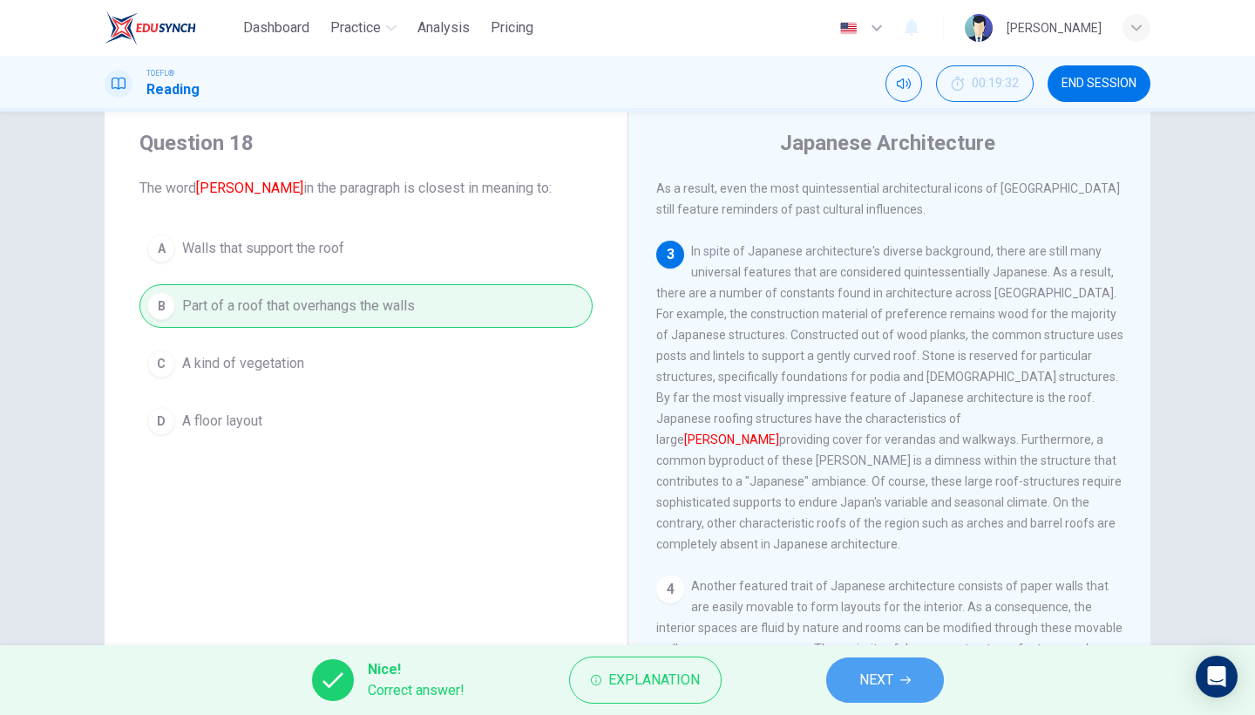
click at [895, 693] on button "NEXT" at bounding box center [885, 679] width 118 height 45
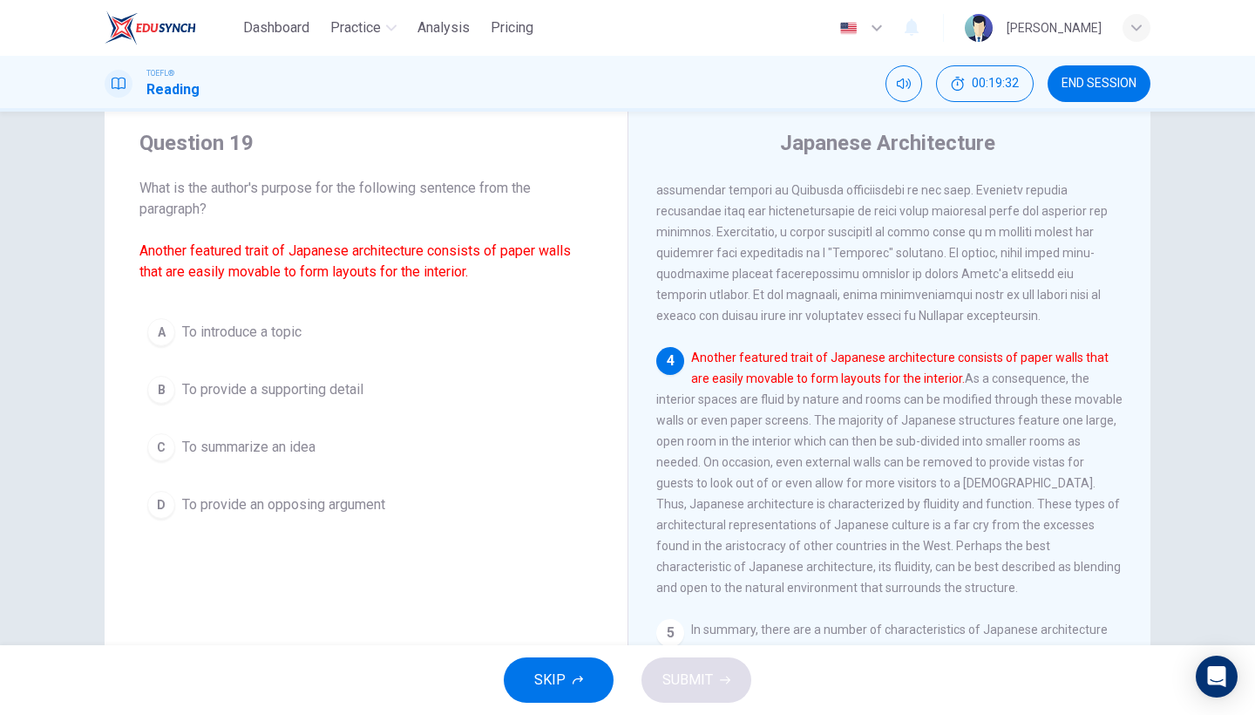
scroll to position [740, 0]
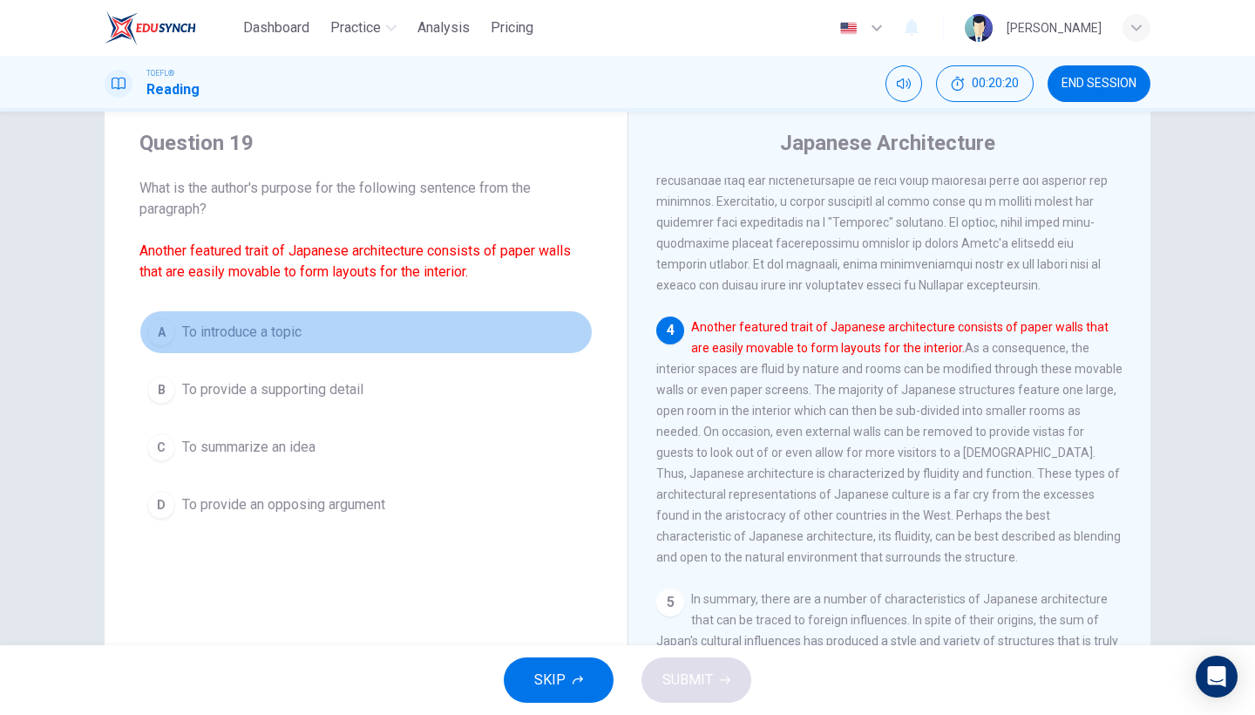
click at [258, 331] on span "To introduce a topic" at bounding box center [241, 332] width 119 height 21
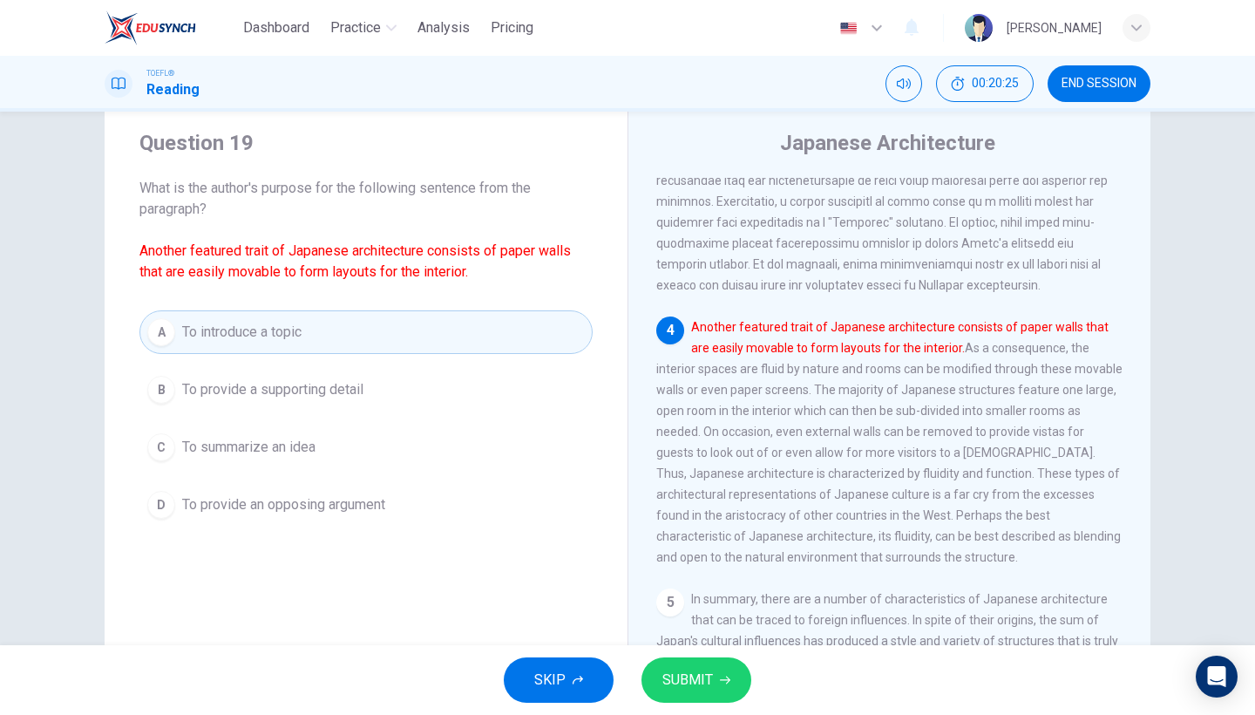
click at [386, 421] on div "A To introduce a topic B To provide a supporting detail C To summarize an idea …" at bounding box center [365, 418] width 453 height 216
click at [370, 396] on button "B To provide a supporting detail" at bounding box center [365, 390] width 453 height 44
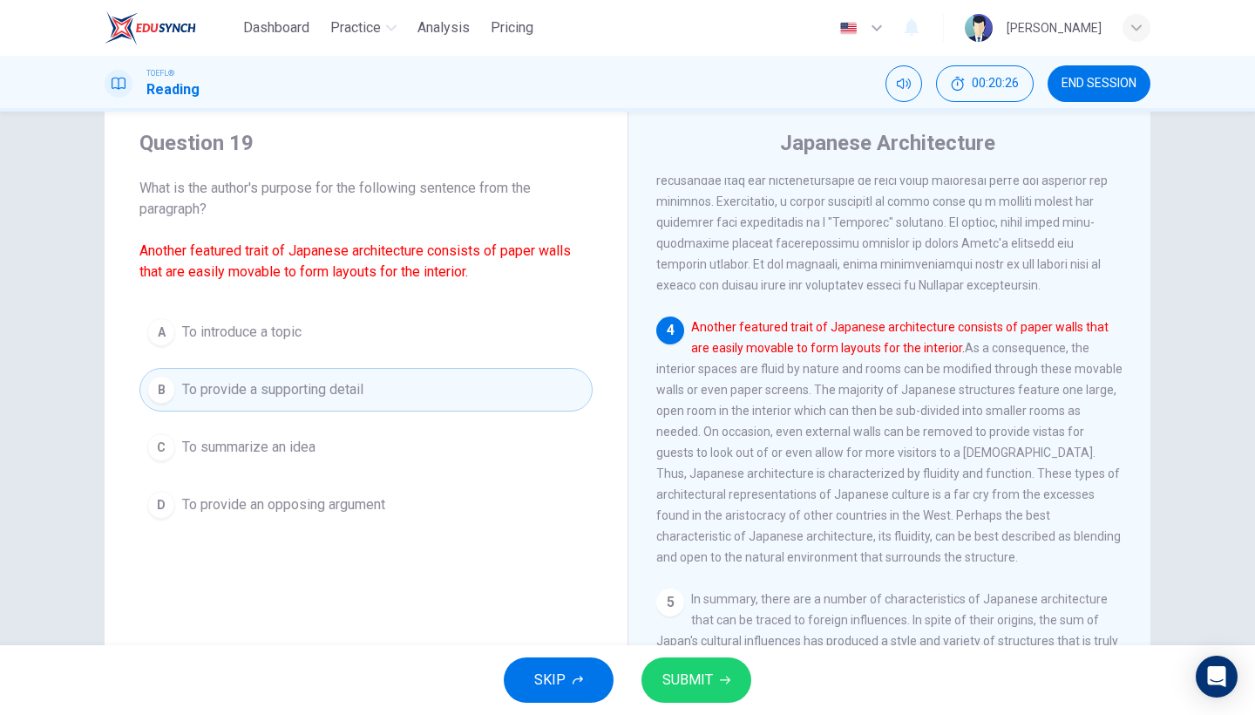
click at [687, 674] on span "SUBMIT" at bounding box center [687, 679] width 51 height 24
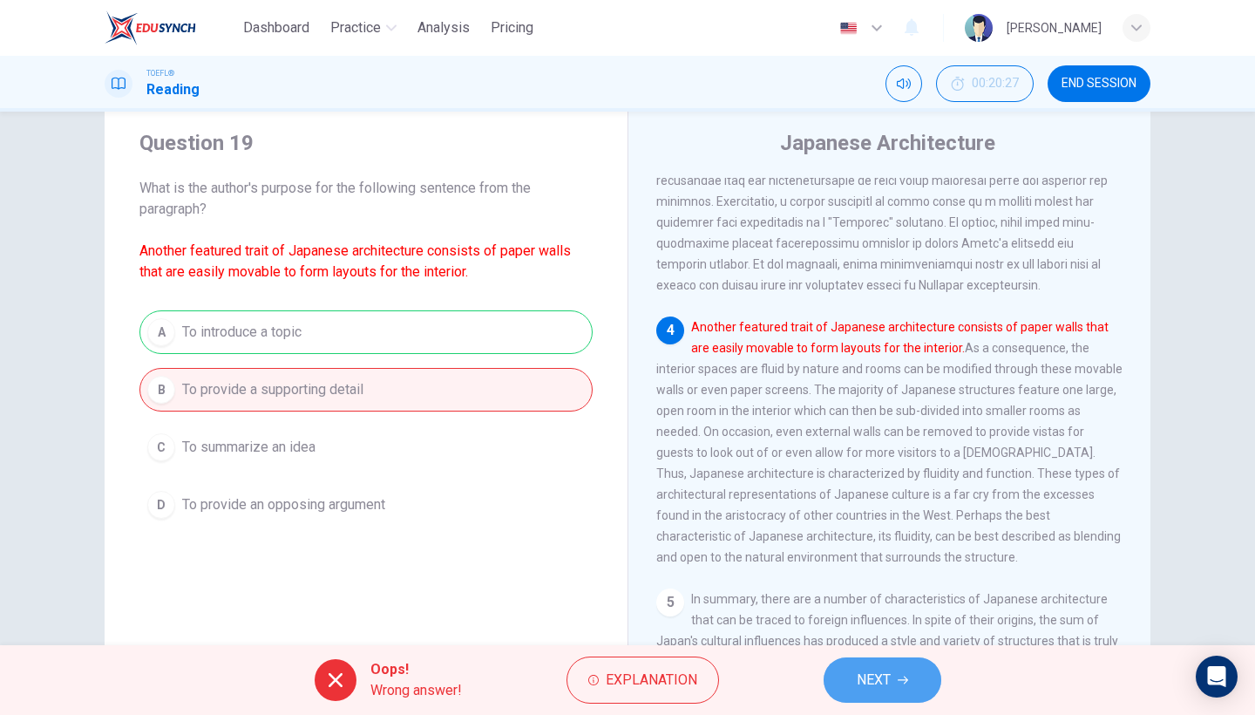
click at [862, 680] on span "NEXT" at bounding box center [874, 679] width 34 height 24
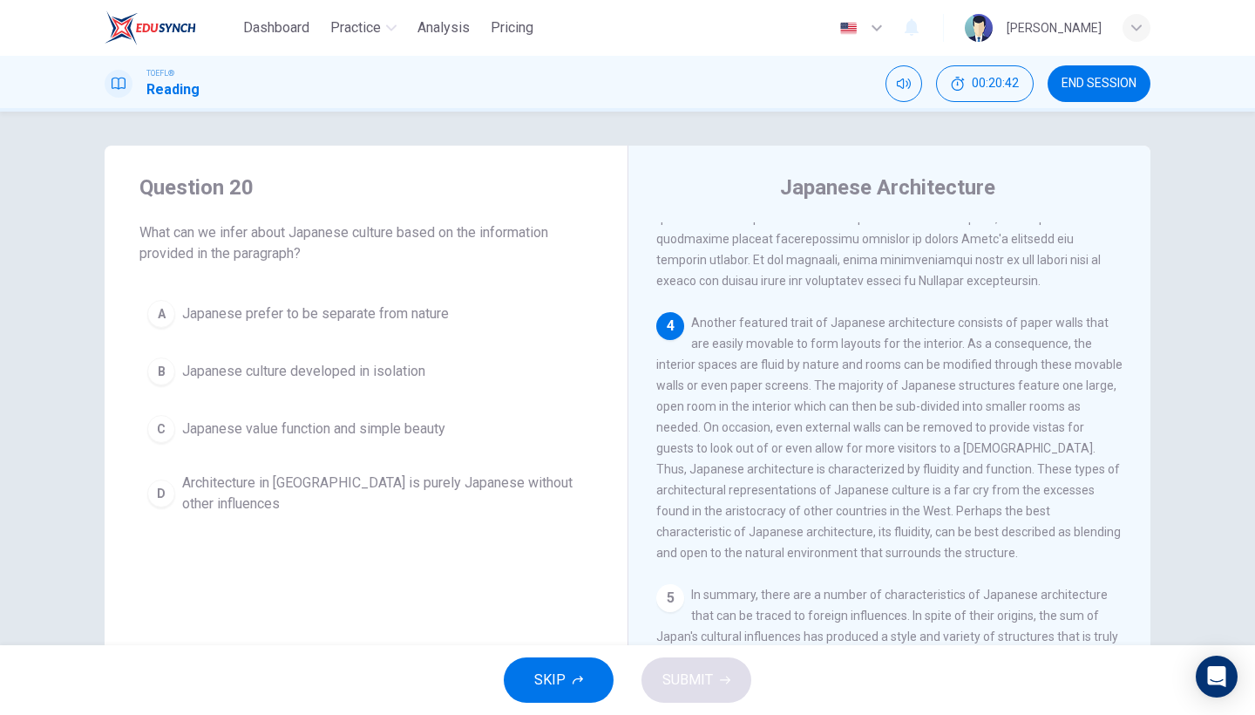
scroll to position [787, 0]
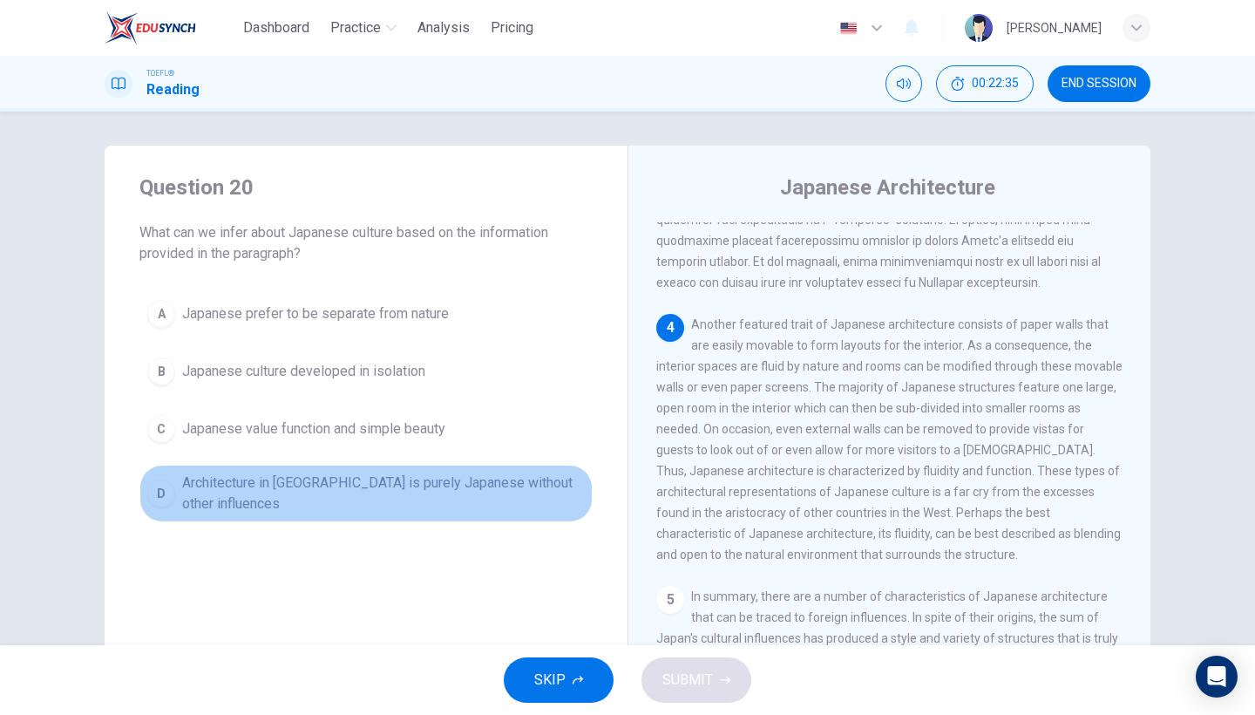
click at [444, 493] on span "Architecture in [GEOGRAPHIC_DATA] is purely Japanese without other influences" at bounding box center [383, 493] width 403 height 42
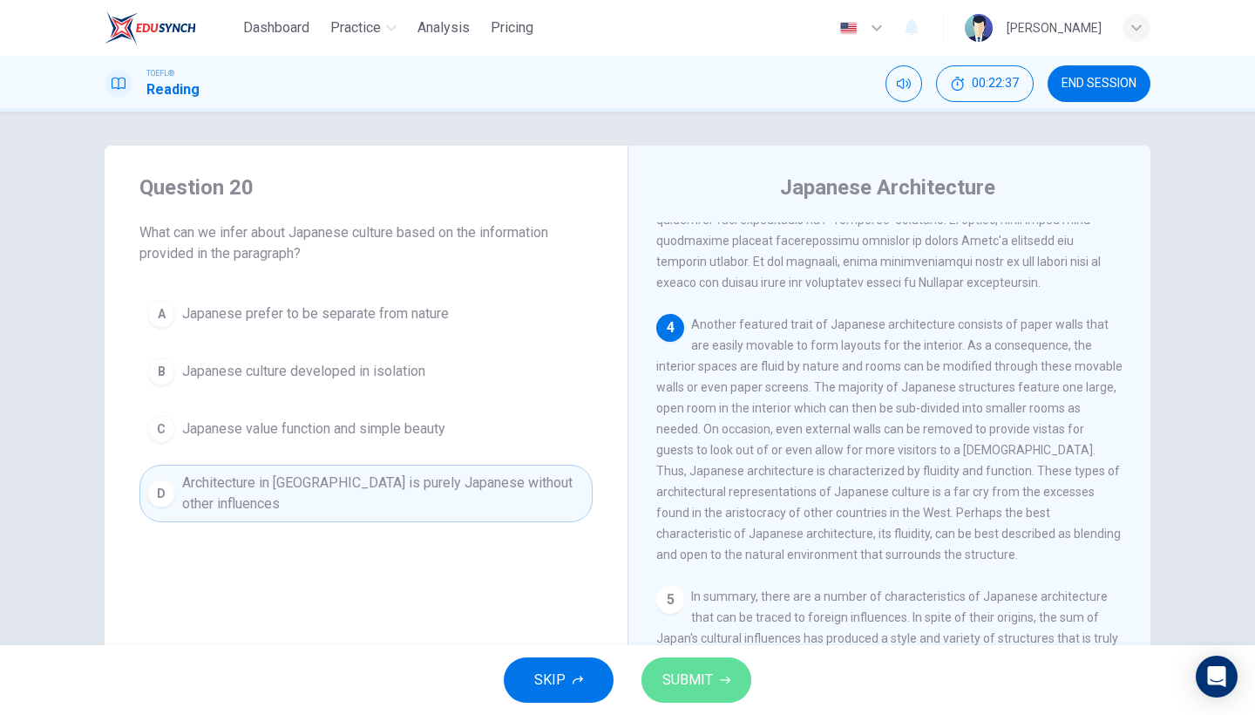
click at [689, 676] on span "SUBMIT" at bounding box center [687, 679] width 51 height 24
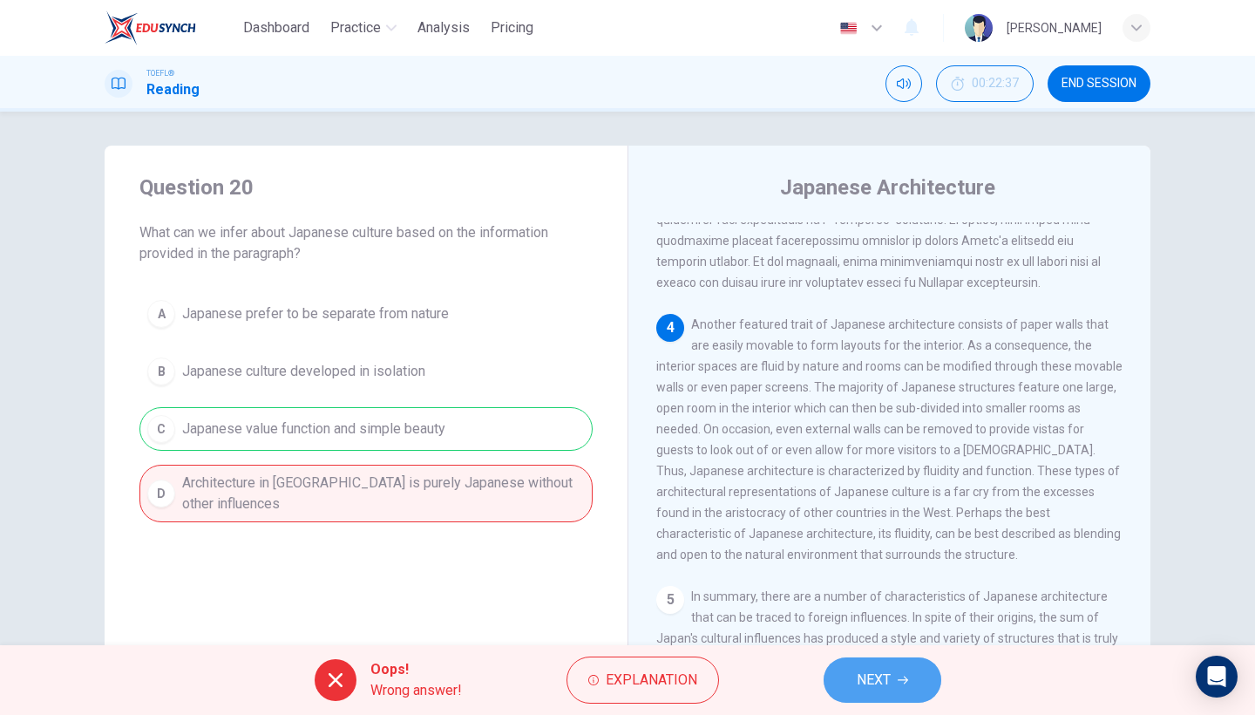
click at [891, 669] on button "NEXT" at bounding box center [882, 679] width 118 height 45
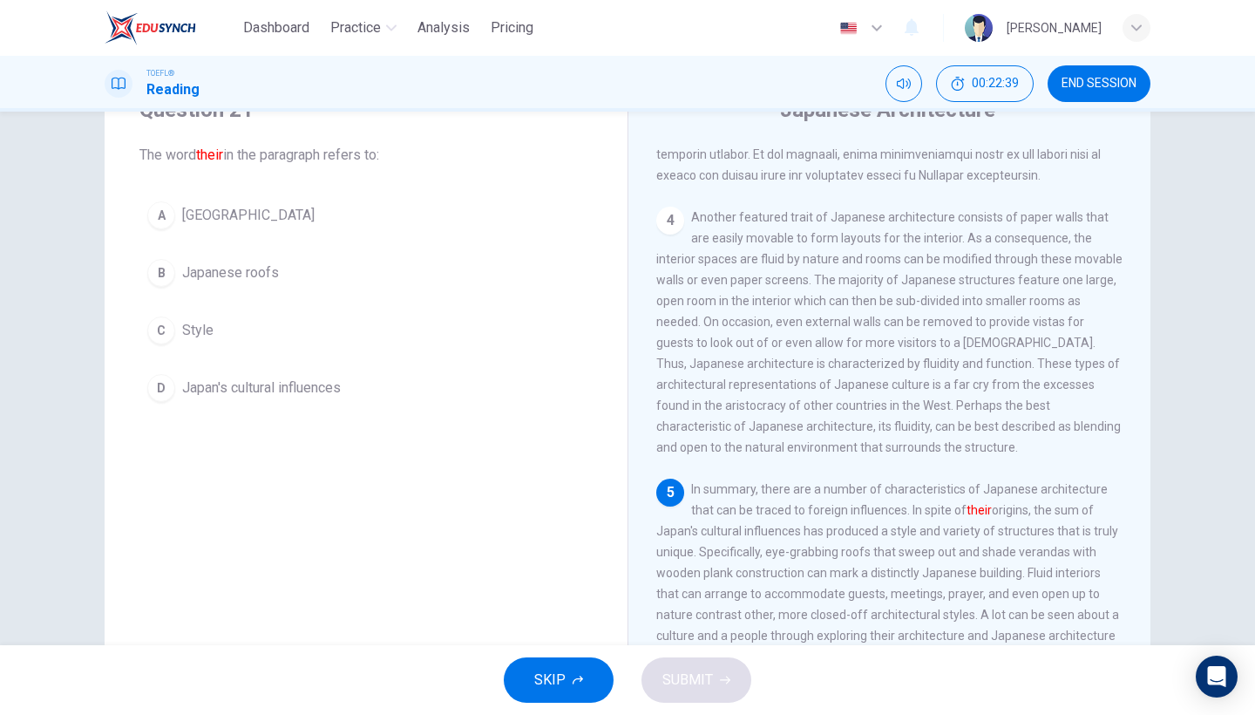
scroll to position [80, 0]
click at [295, 378] on span "Japan's cultural influences" at bounding box center [261, 386] width 159 height 21
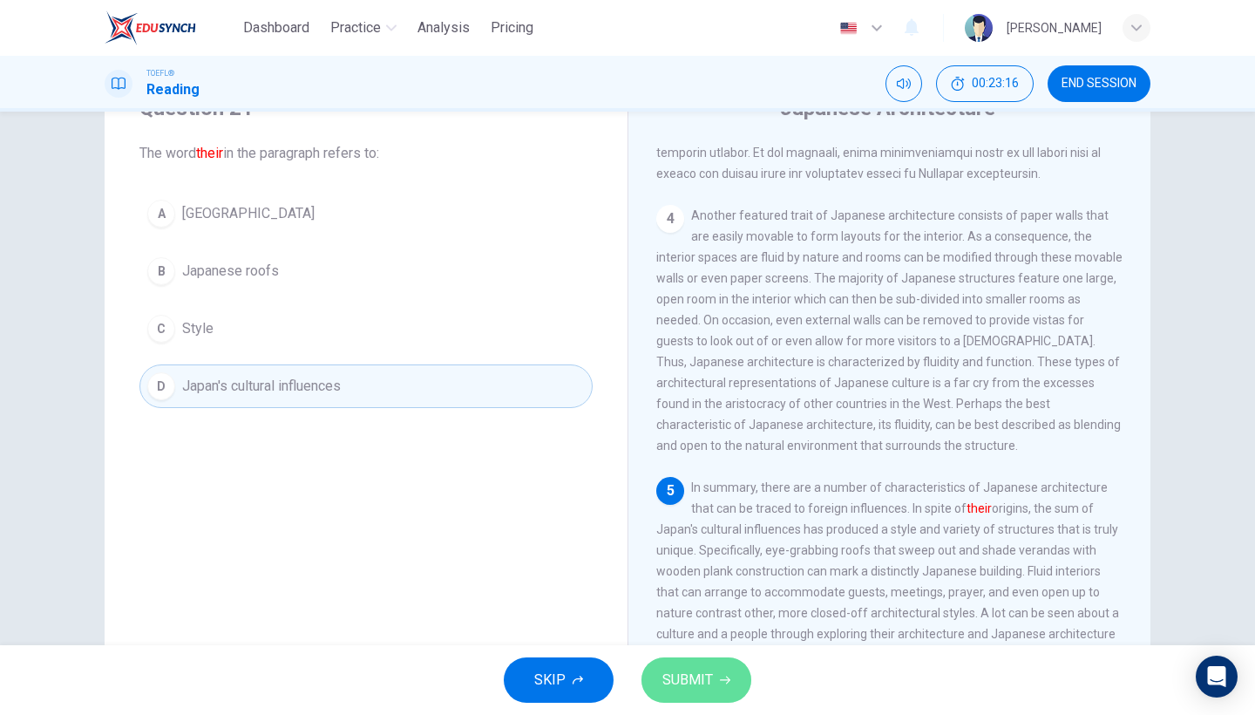
click at [681, 671] on span "SUBMIT" at bounding box center [687, 679] width 51 height 24
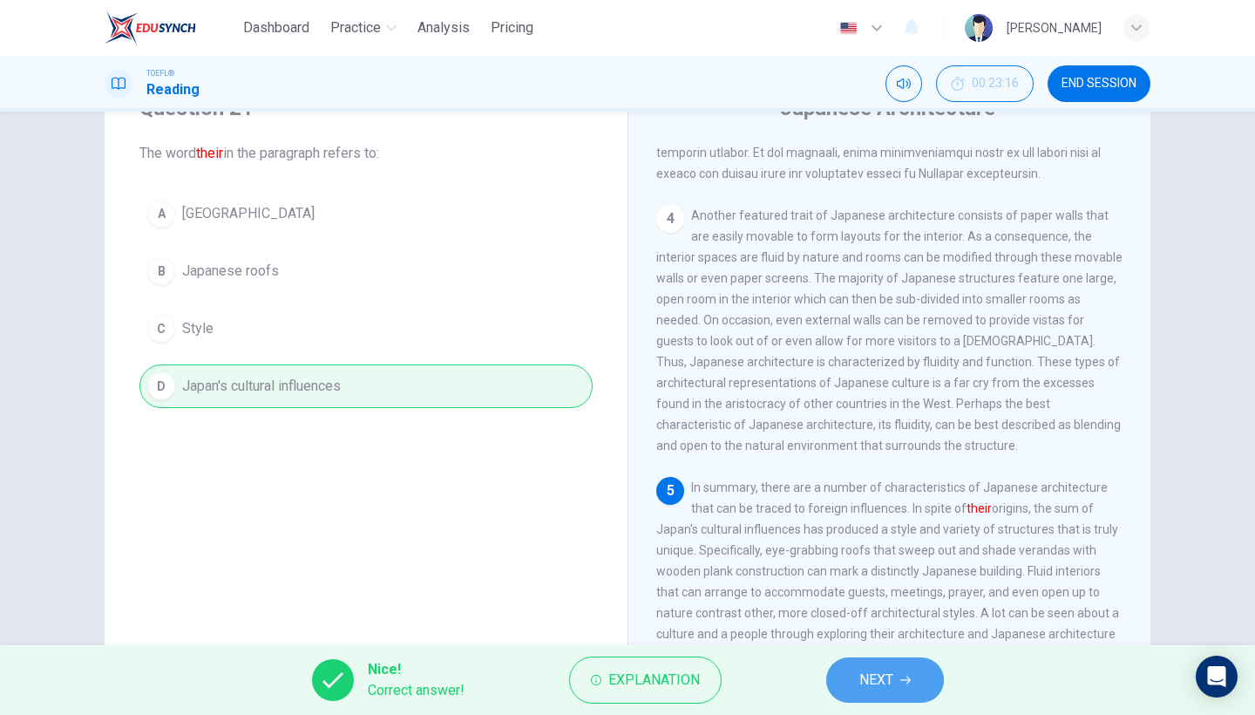
click at [892, 666] on button "NEXT" at bounding box center [885, 679] width 118 height 45
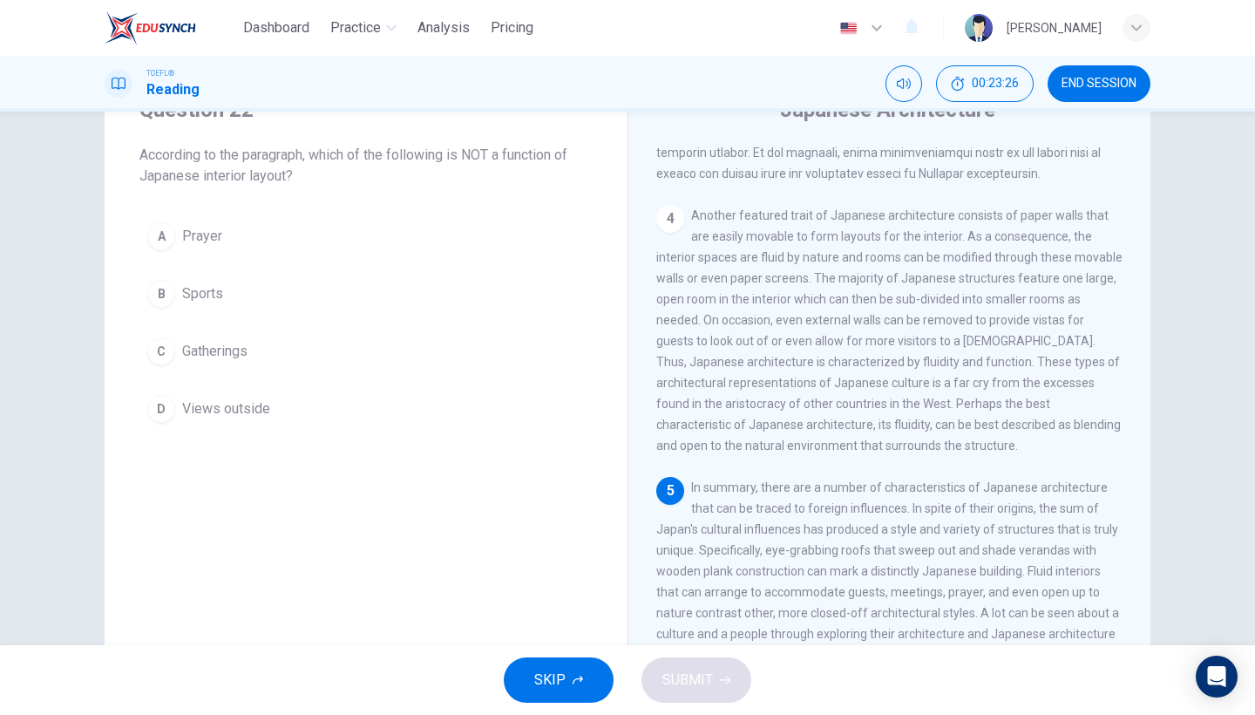
scroll to position [816, 0]
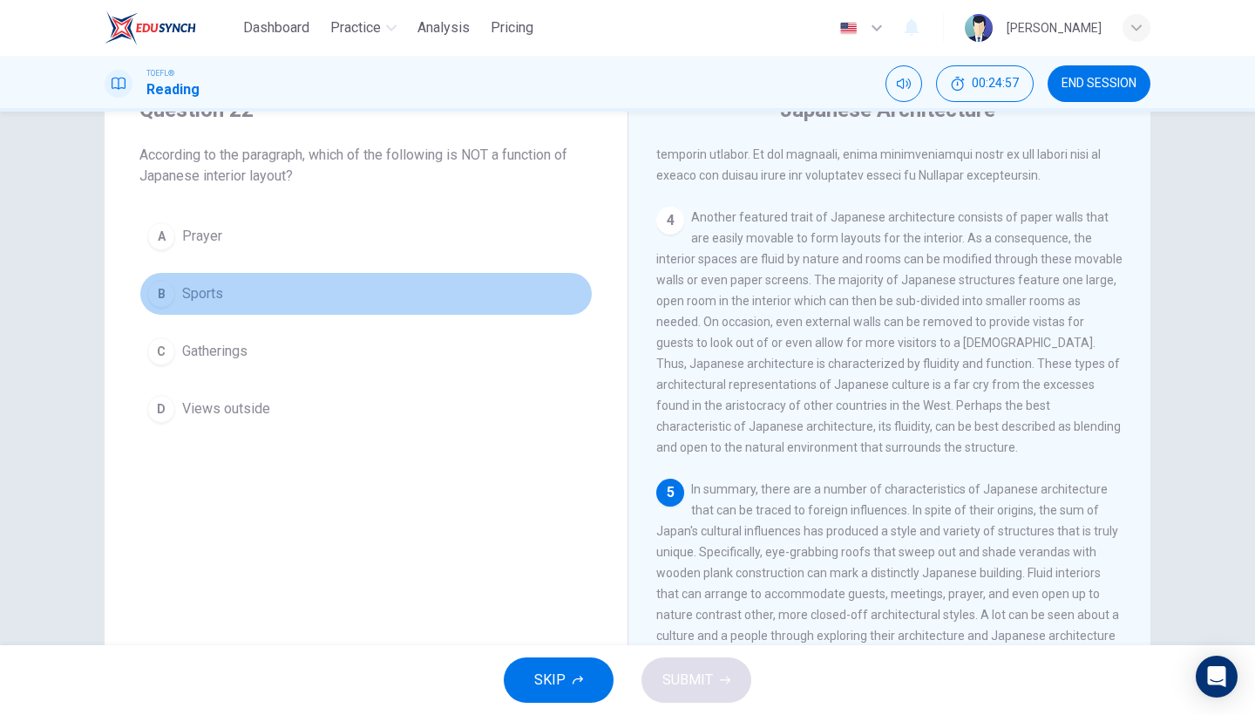
click at [213, 296] on span "Sports" at bounding box center [202, 293] width 41 height 21
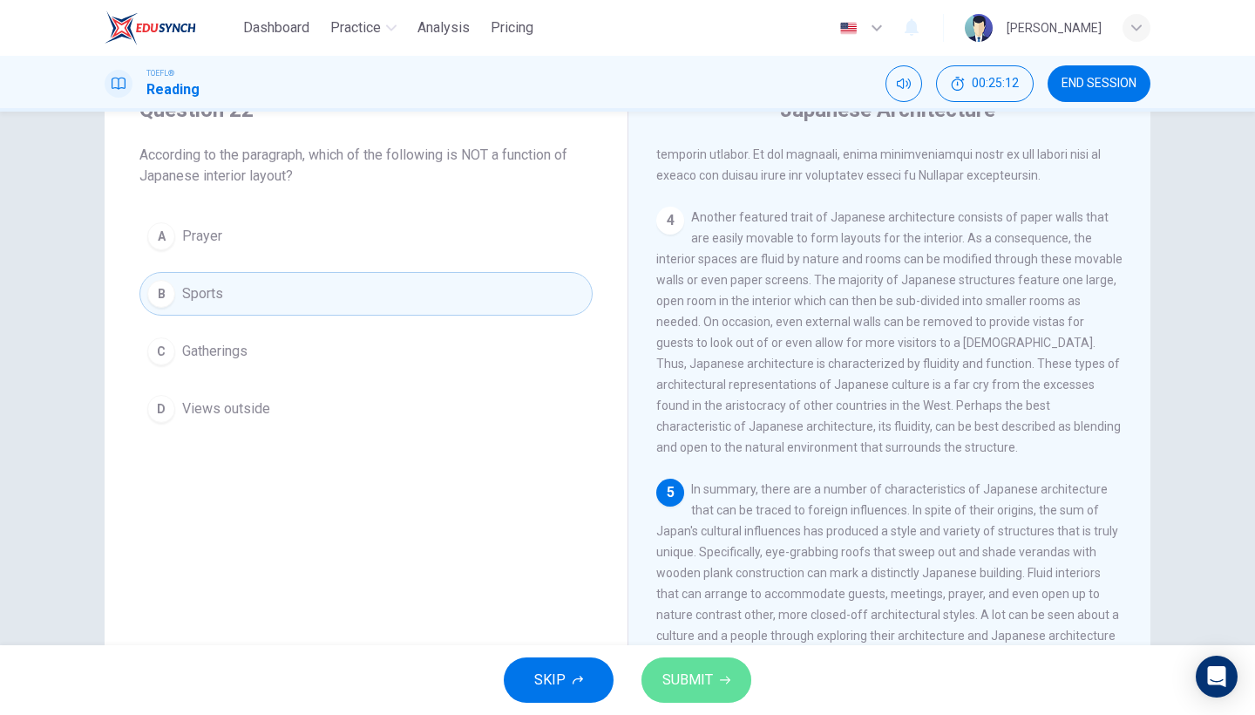
click at [690, 689] on span "SUBMIT" at bounding box center [687, 679] width 51 height 24
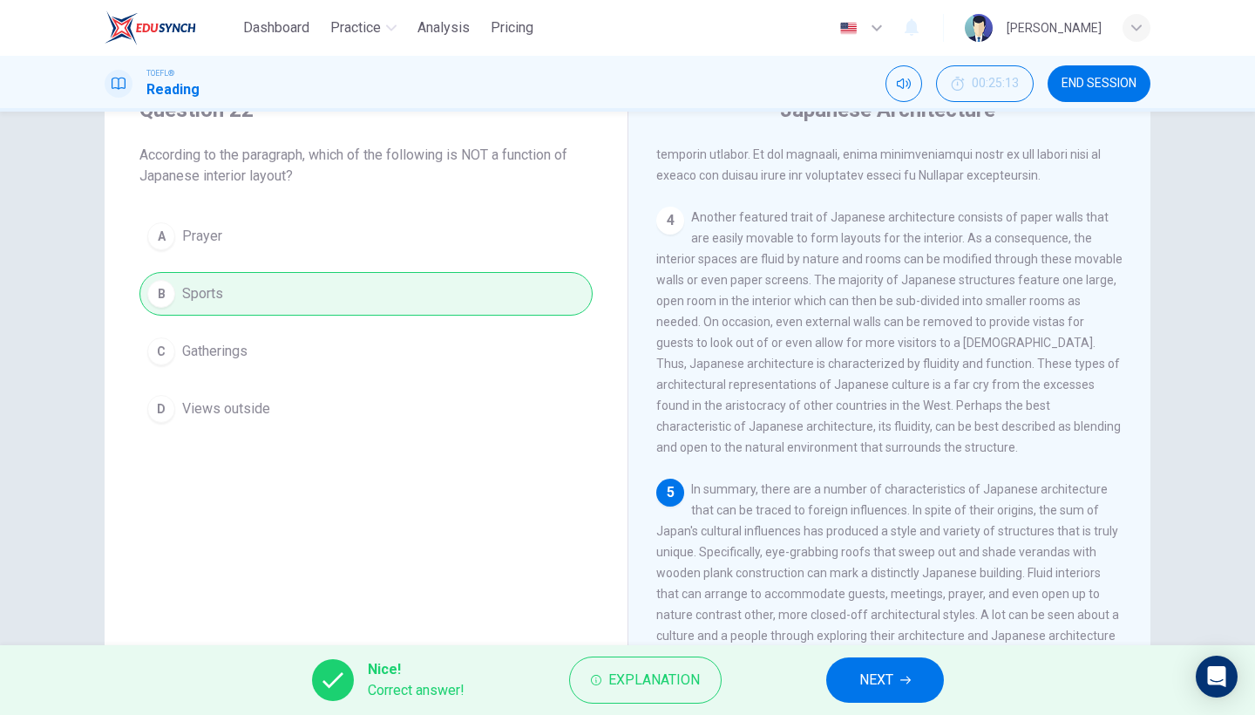
click at [877, 667] on button "NEXT" at bounding box center [885, 679] width 118 height 45
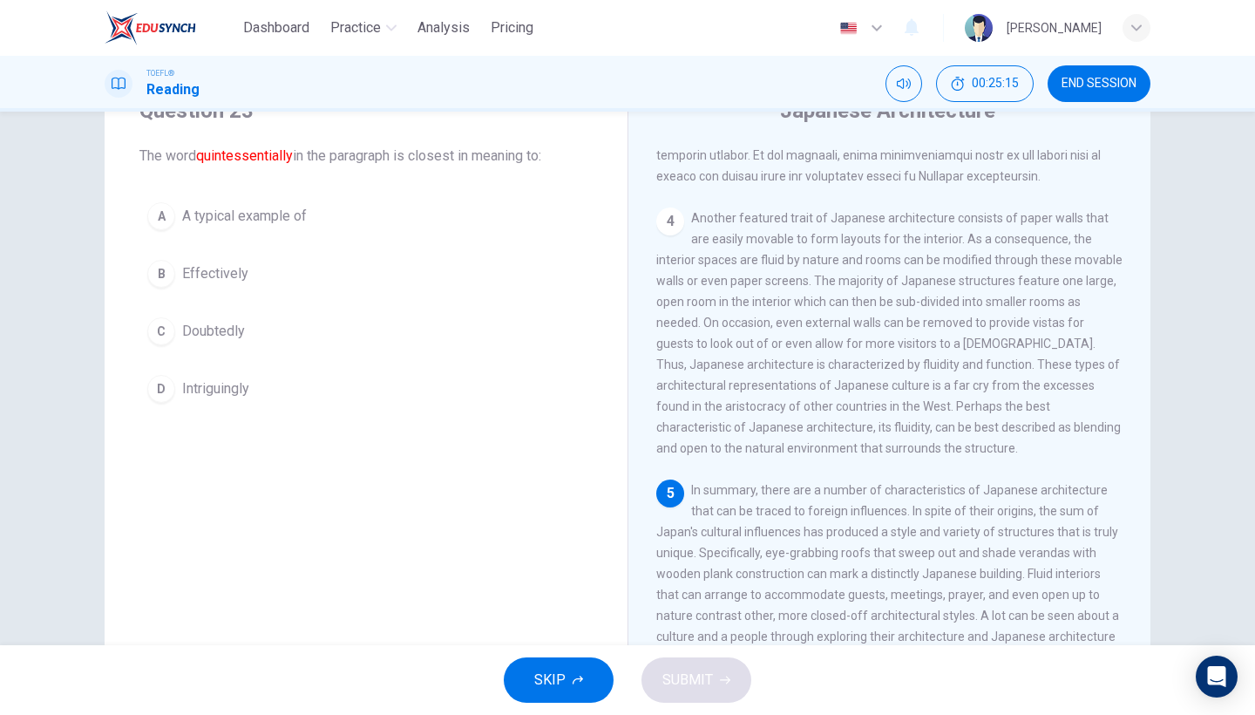
scroll to position [86, 0]
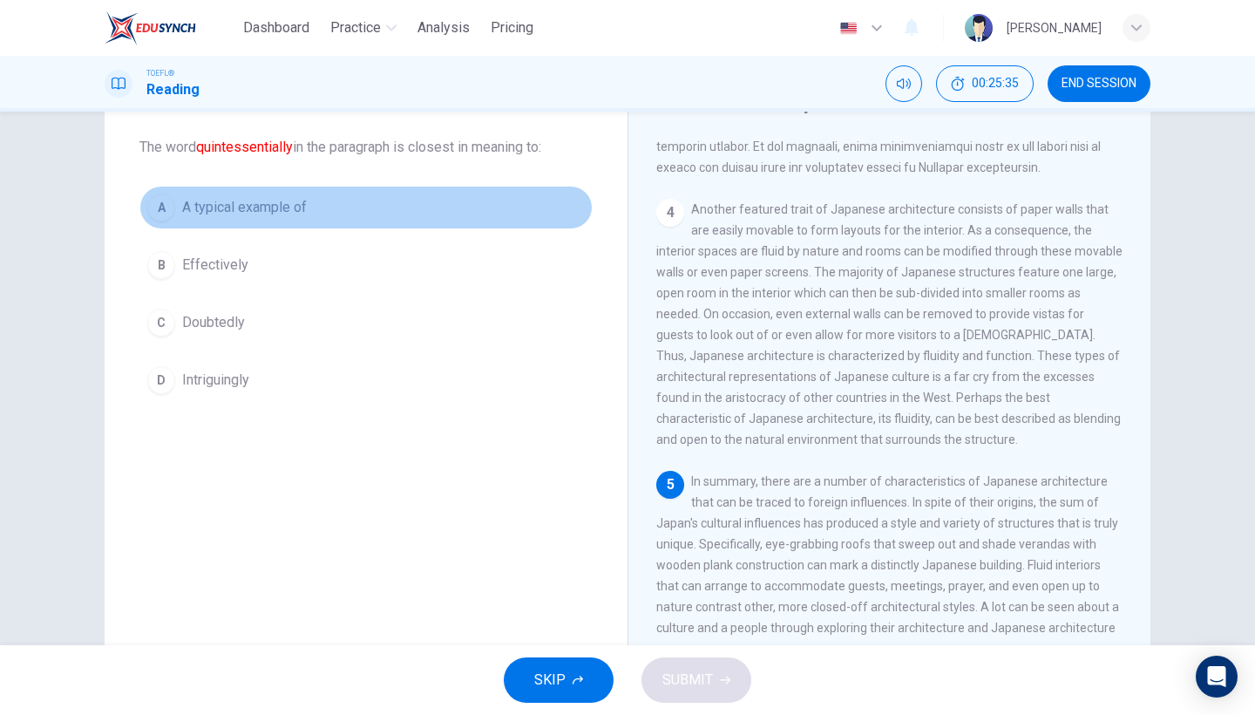
click at [295, 202] on span "A typical example of" at bounding box center [244, 207] width 125 height 21
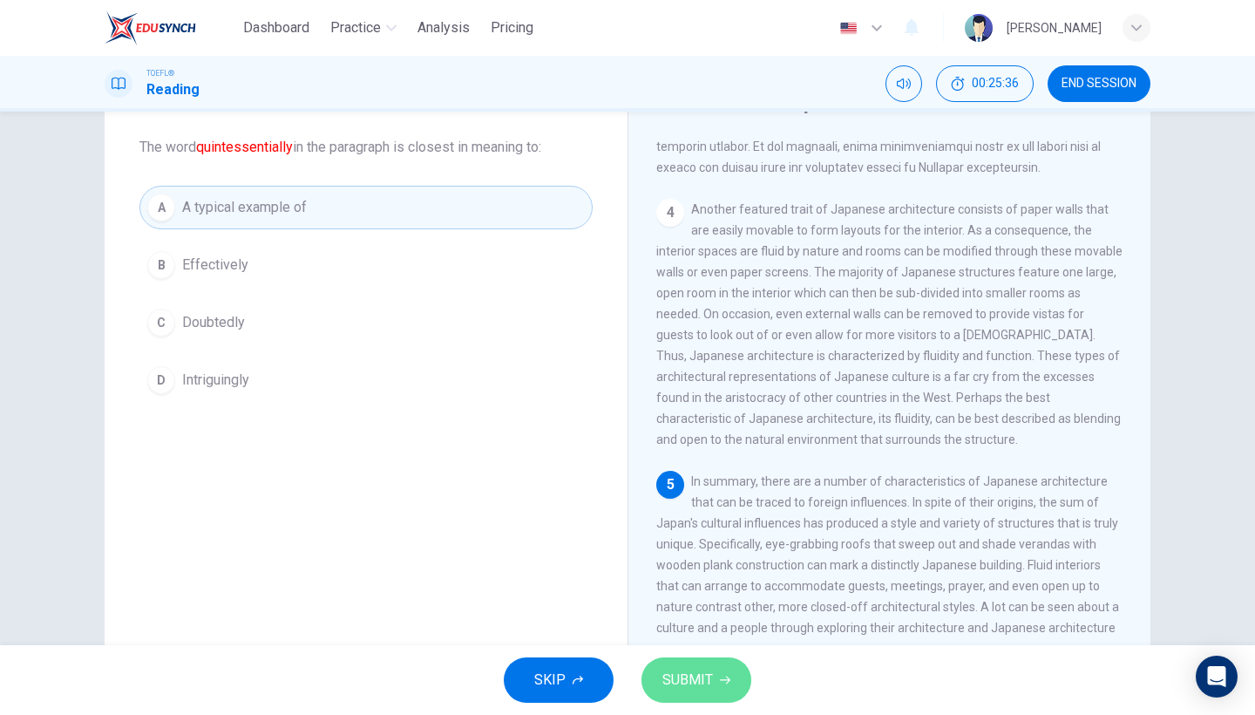
click at [678, 686] on span "SUBMIT" at bounding box center [687, 679] width 51 height 24
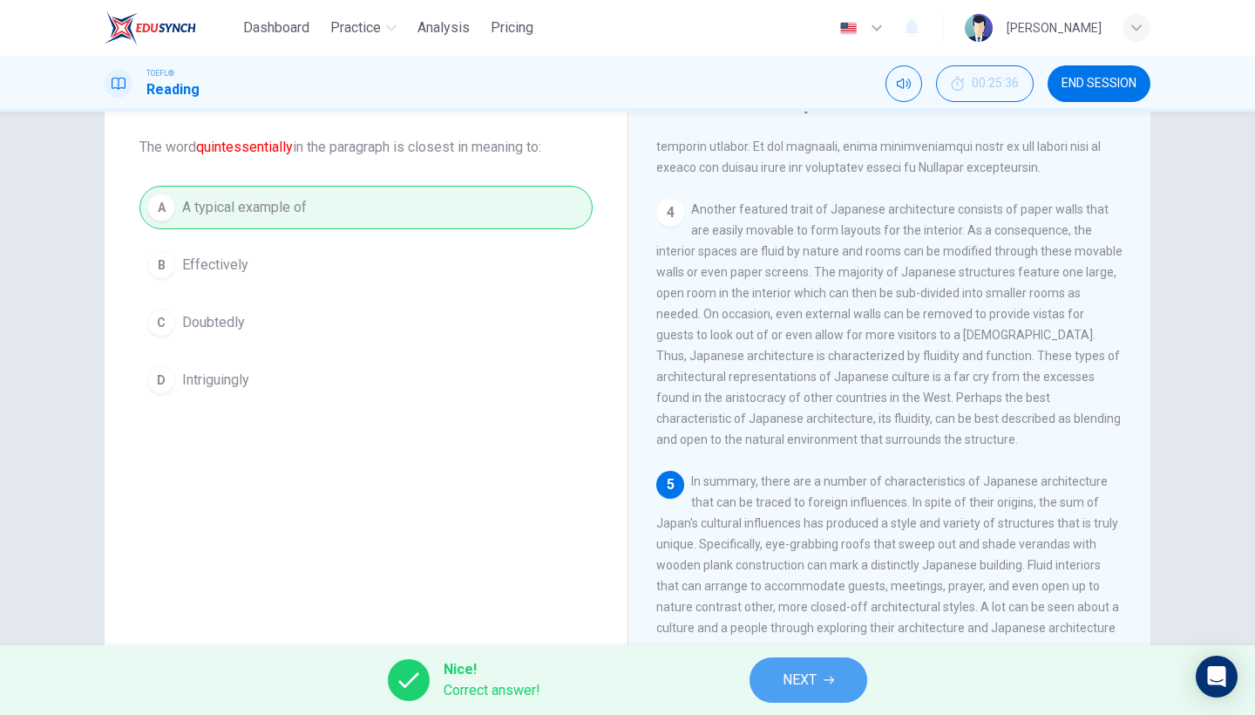
click at [839, 693] on button "NEXT" at bounding box center [808, 679] width 118 height 45
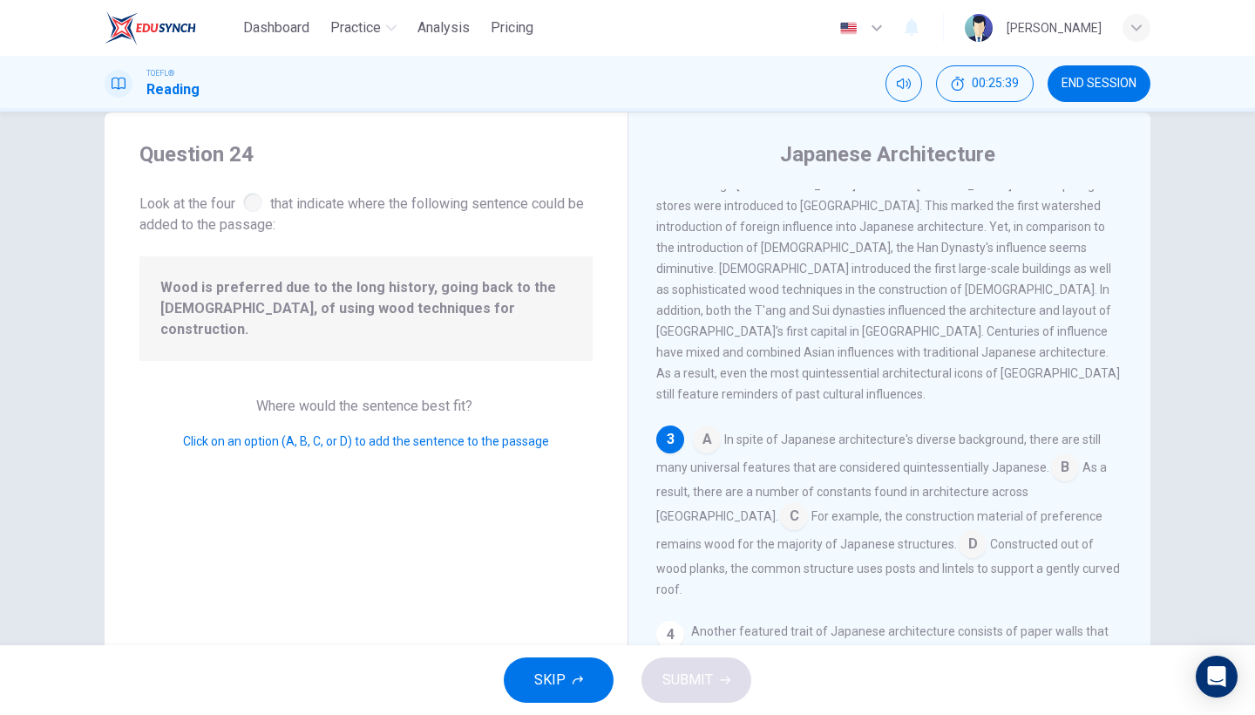
scroll to position [47, 0]
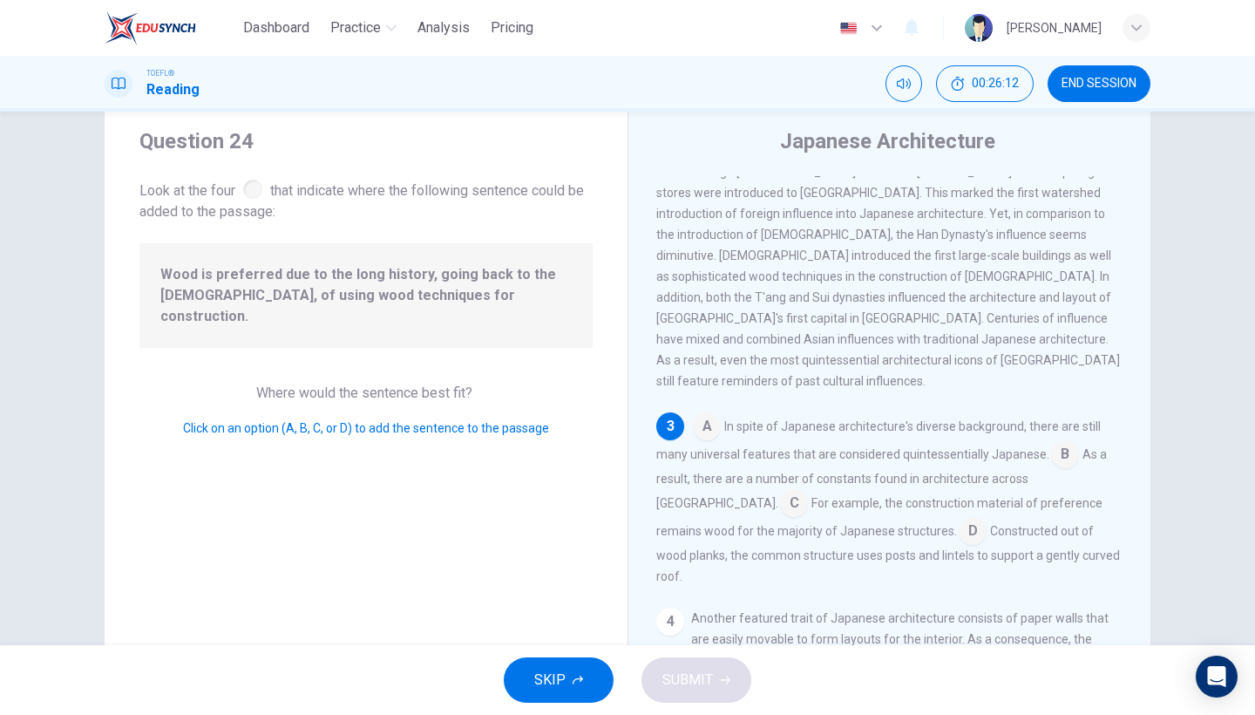
click at [958, 518] on input at bounding box center [972, 532] width 28 height 28
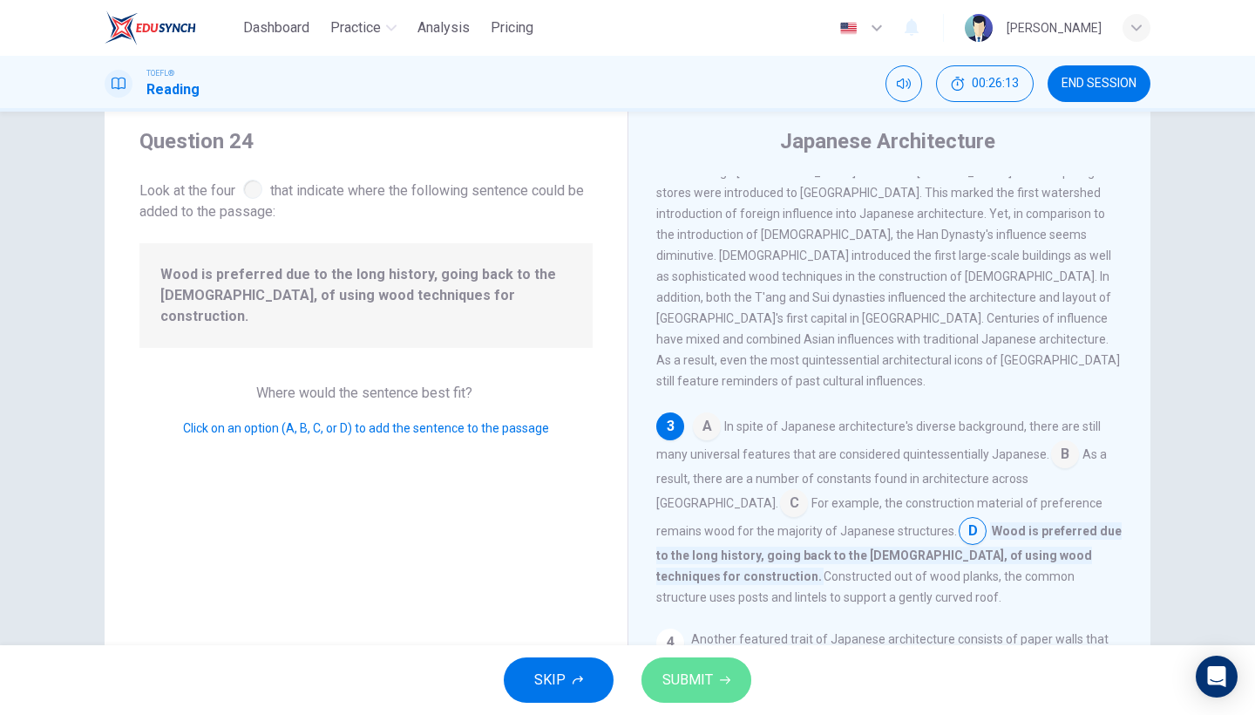
click at [721, 673] on button "SUBMIT" at bounding box center [696, 679] width 110 height 45
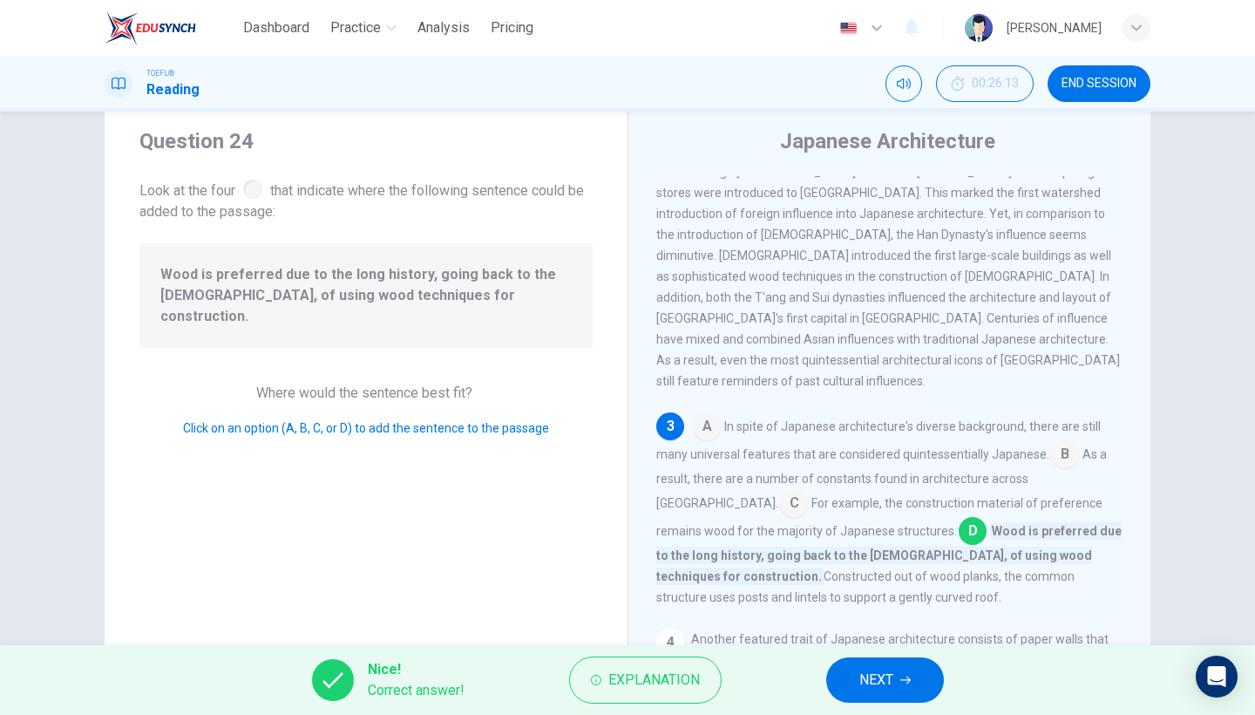
click at [877, 670] on span "NEXT" at bounding box center [876, 679] width 34 height 24
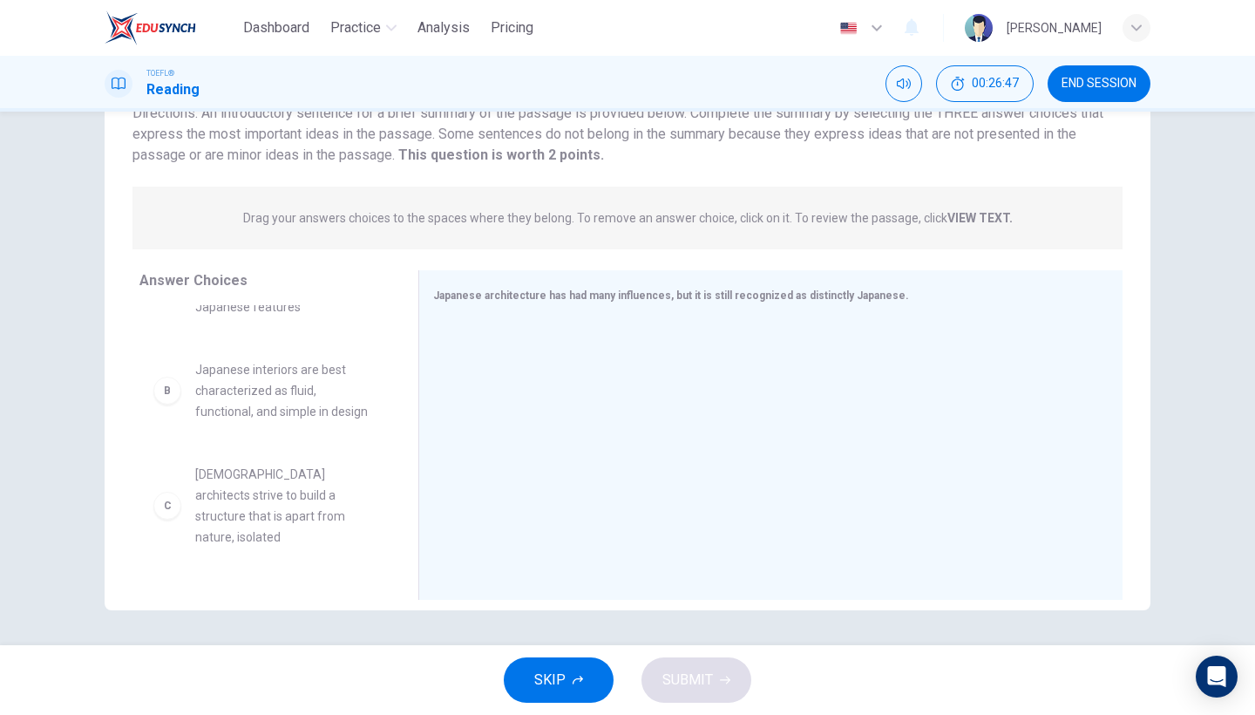
scroll to position [58, 0]
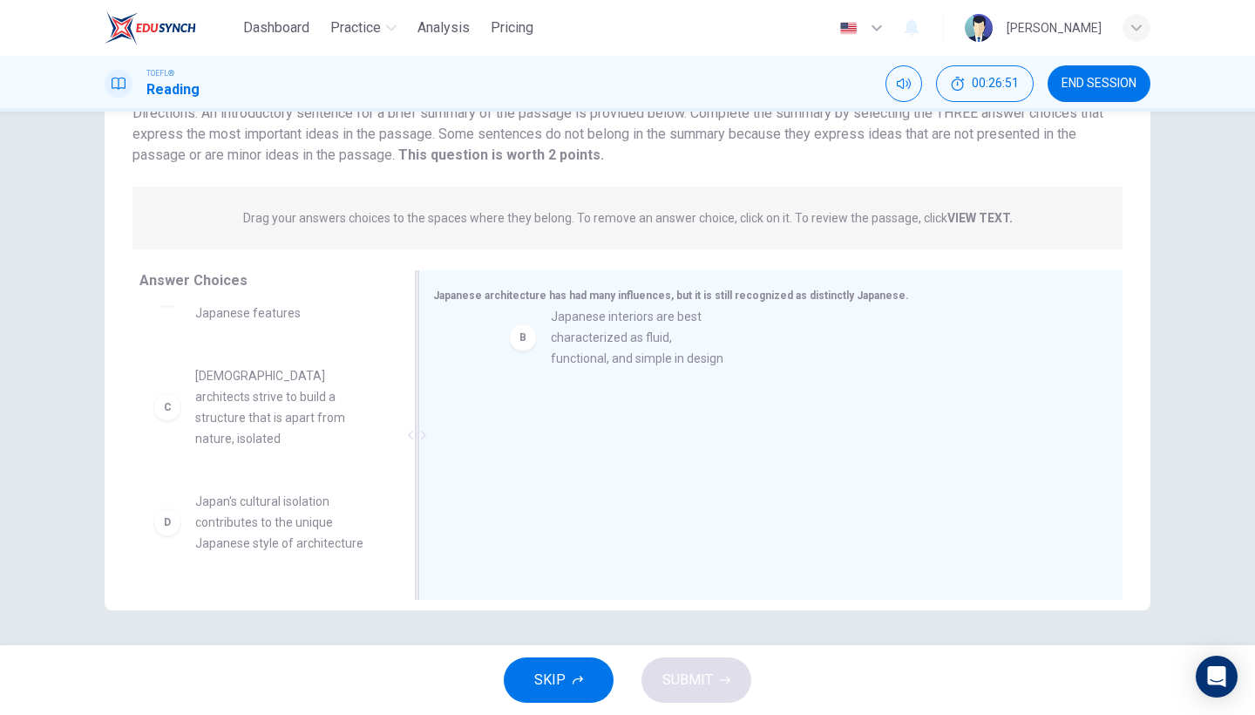
drag, startPoint x: 543, startPoint y: 435, endPoint x: 906, endPoint y: 356, distance: 371.7
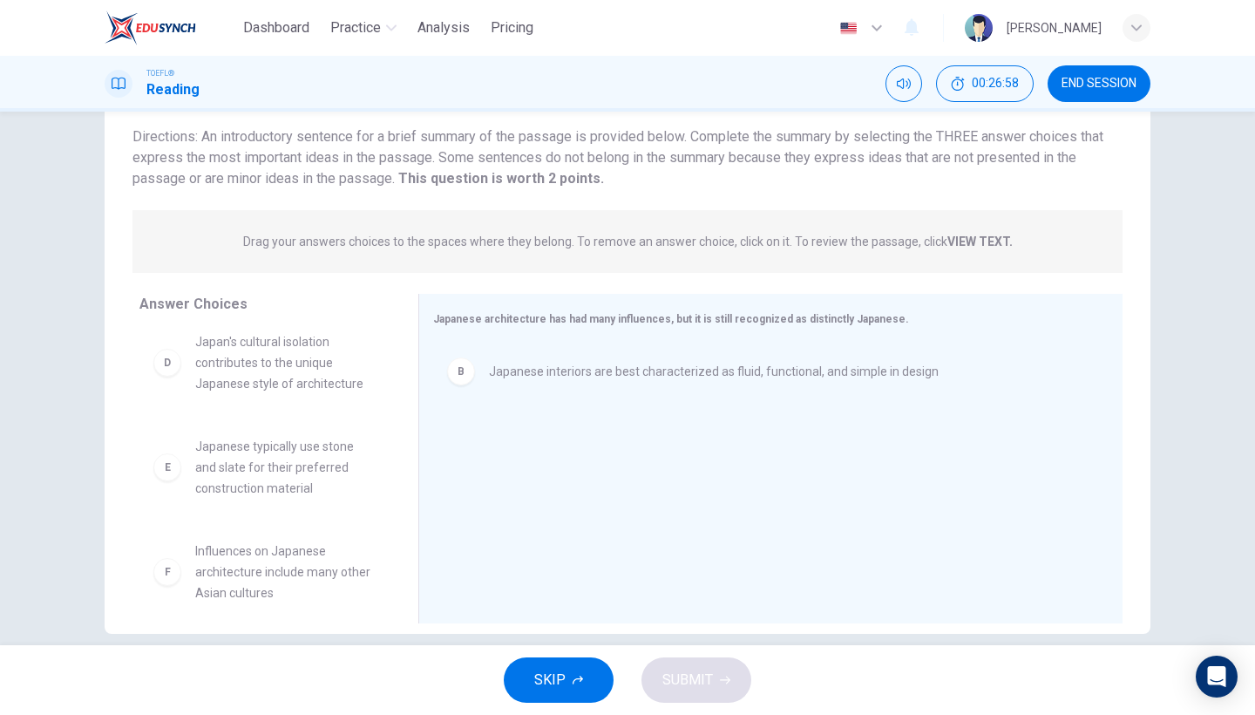
scroll to position [240, 0]
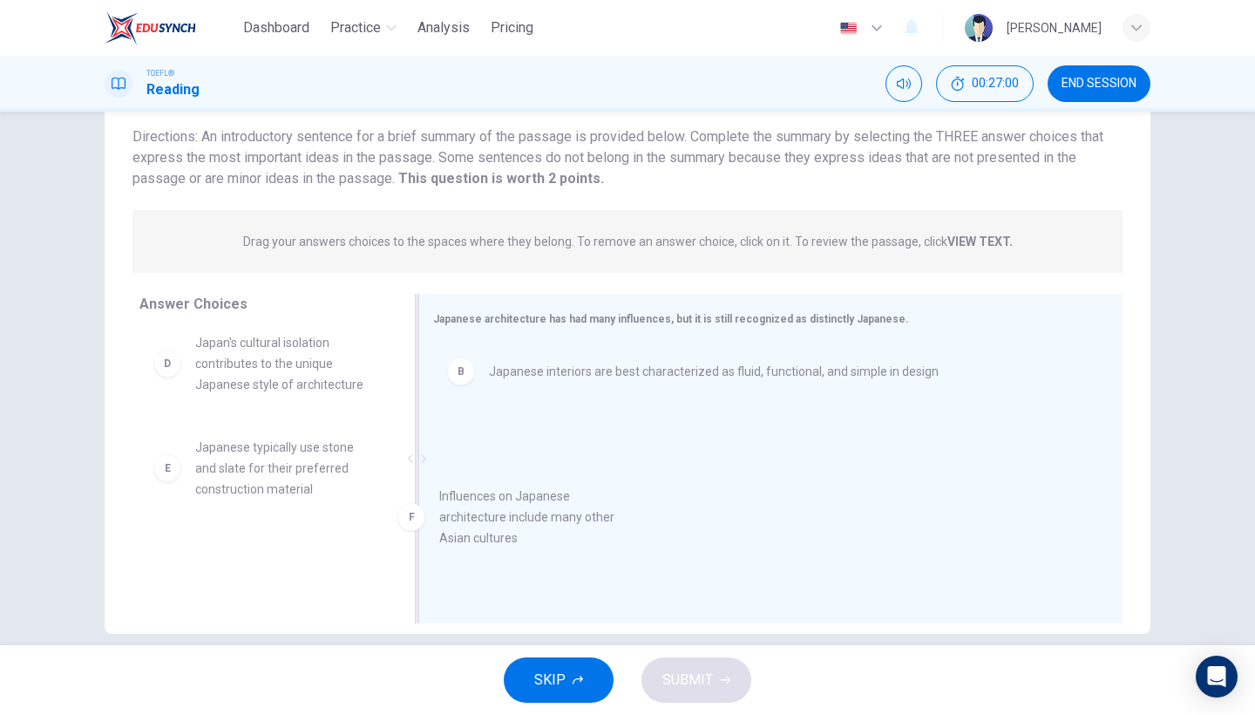
drag, startPoint x: 268, startPoint y: 546, endPoint x: 516, endPoint y: 513, distance: 250.5
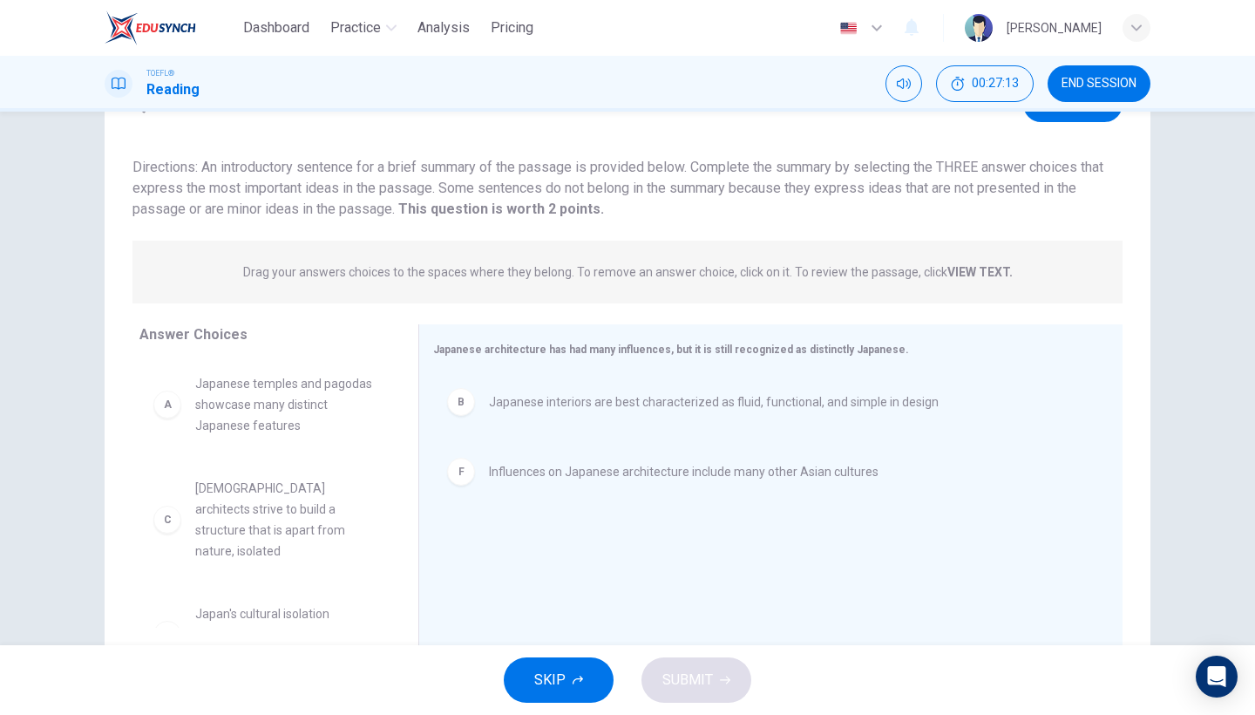
scroll to position [88, 0]
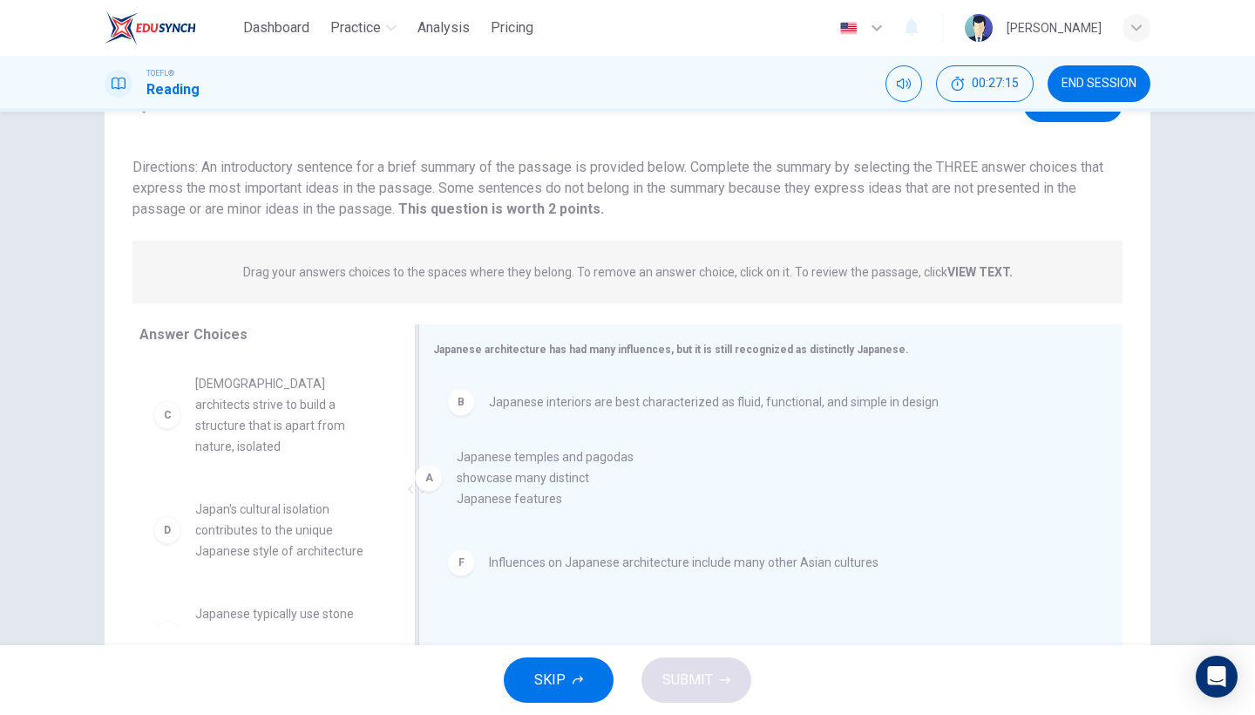
drag, startPoint x: 301, startPoint y: 426, endPoint x: 583, endPoint y: 502, distance: 292.3
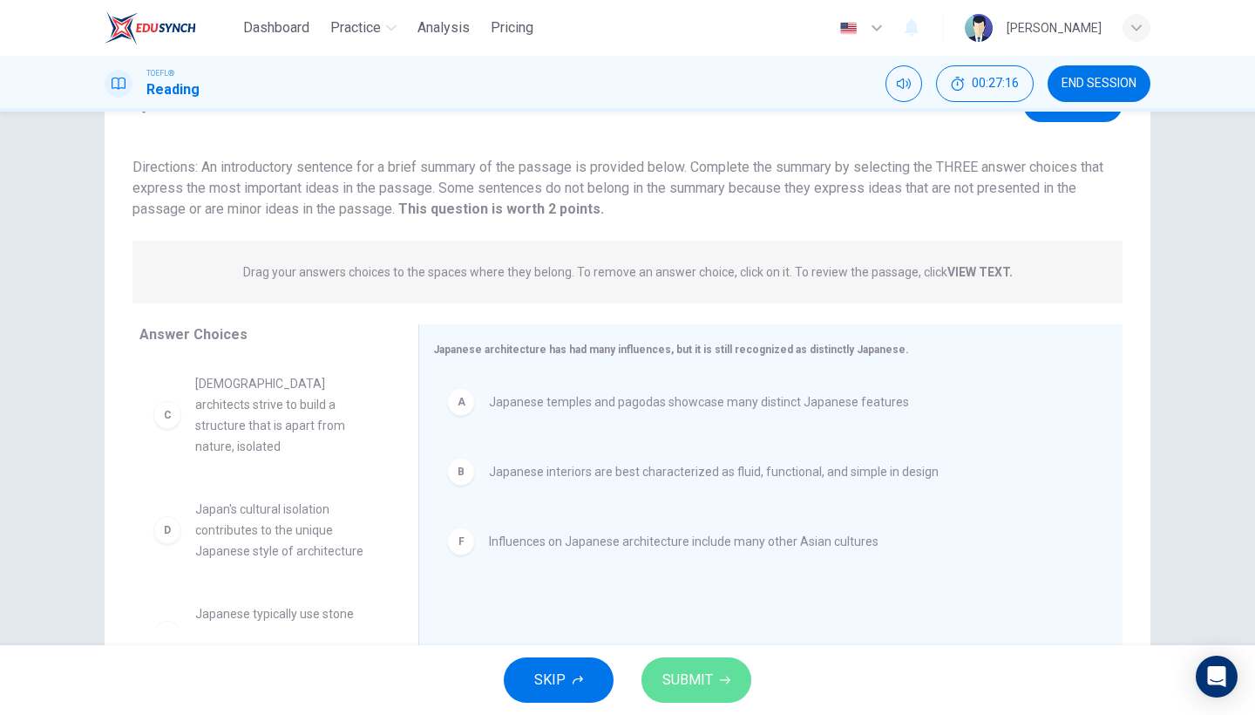
click at [680, 684] on span "SUBMIT" at bounding box center [687, 679] width 51 height 24
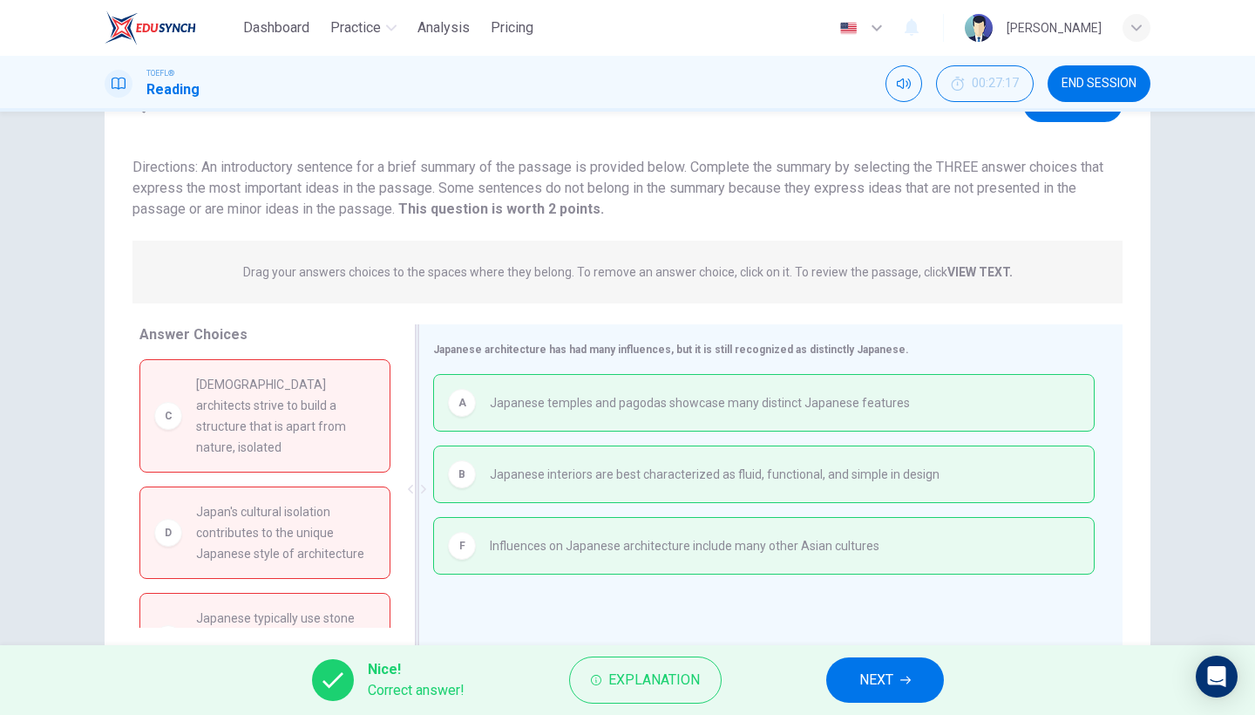
scroll to position [142, 0]
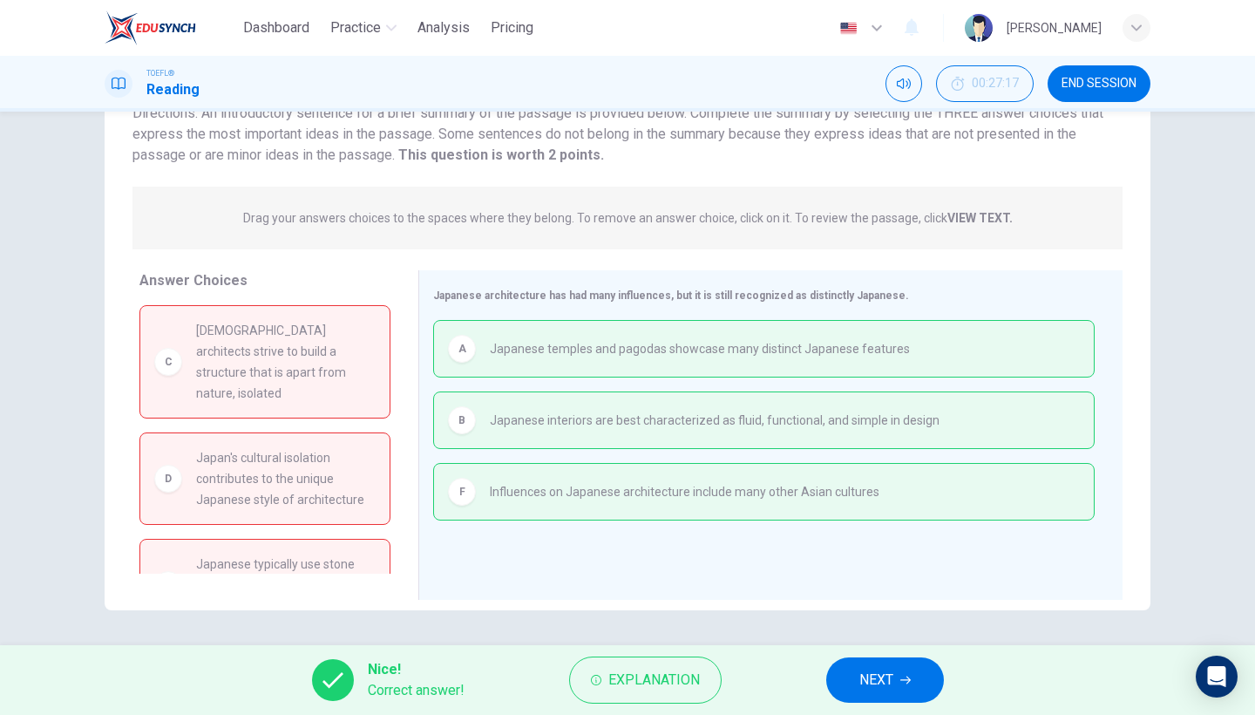
click at [892, 682] on span "NEXT" at bounding box center [876, 679] width 34 height 24
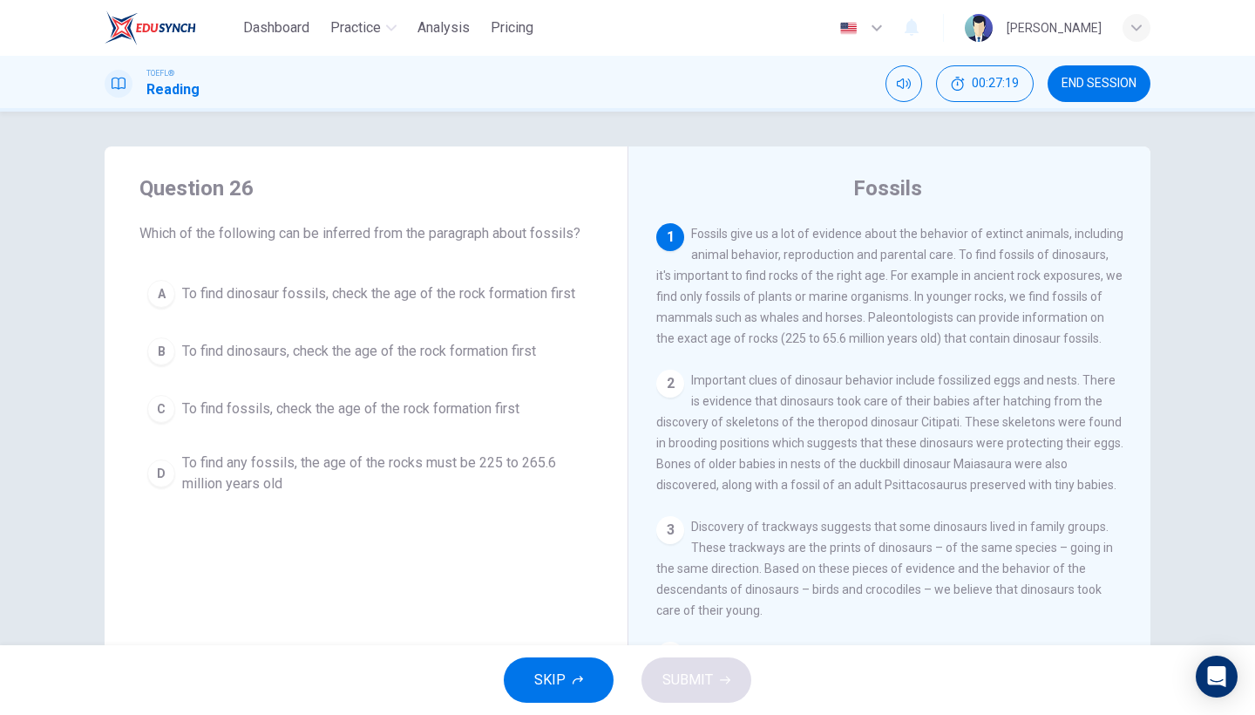
scroll to position [10, 0]
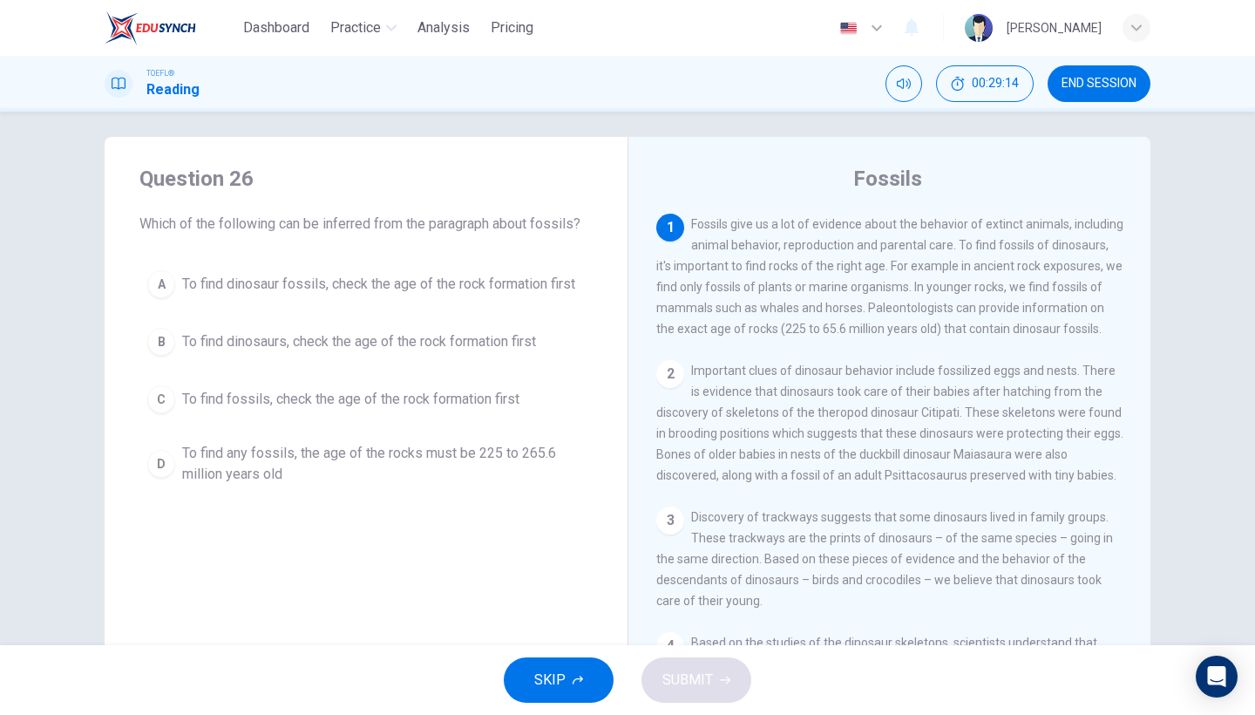
click at [541, 289] on span "To find dinosaur fossils, check the age of the rock formation first" at bounding box center [378, 284] width 393 height 21
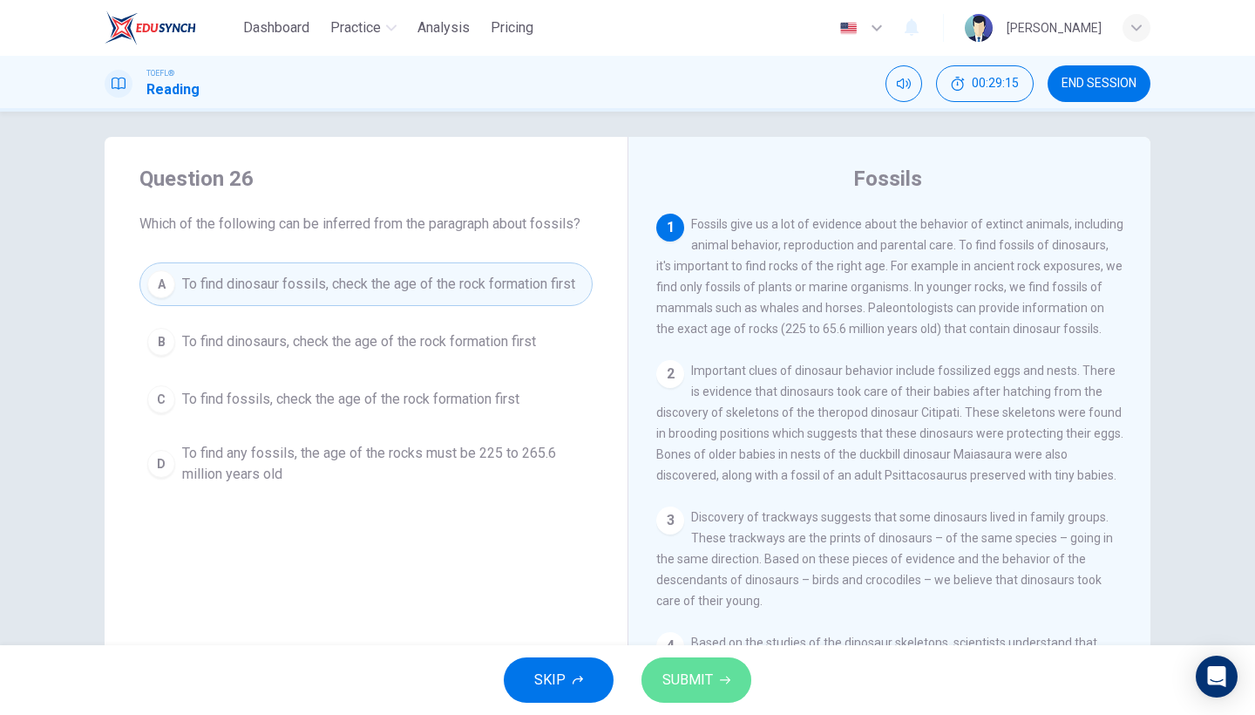
click at [708, 699] on button "SUBMIT" at bounding box center [696, 679] width 110 height 45
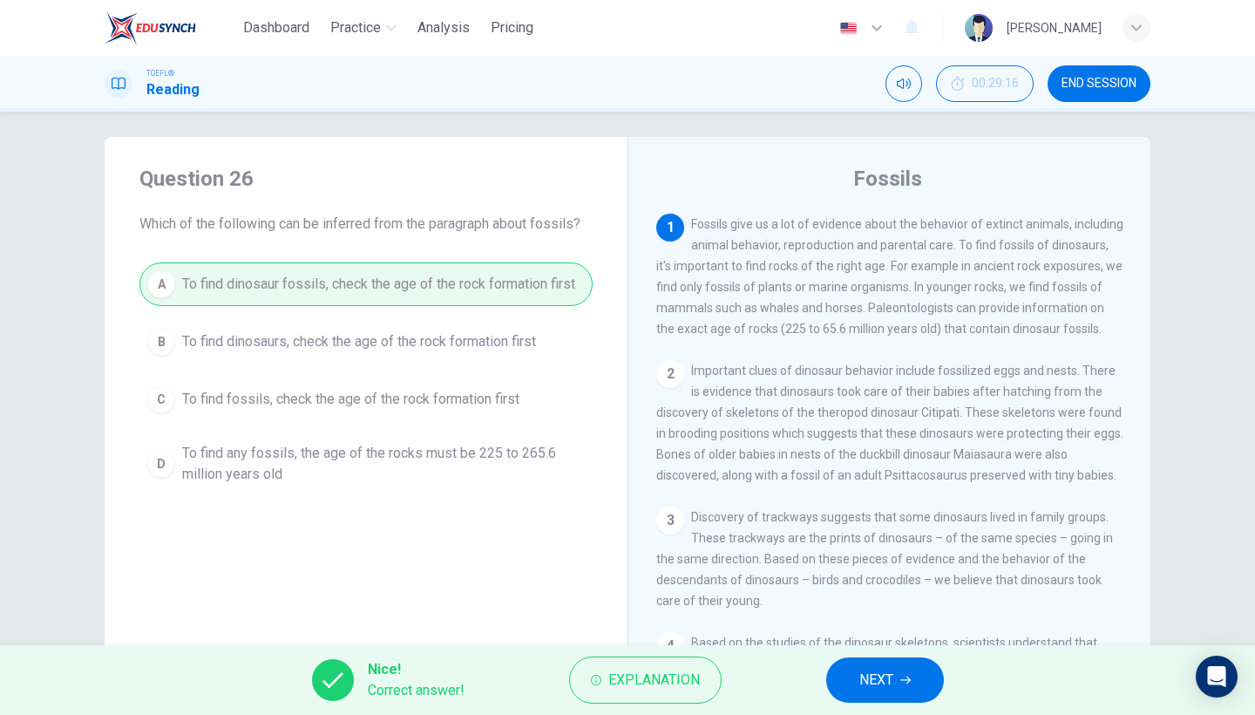
click at [884, 673] on span "NEXT" at bounding box center [876, 679] width 34 height 24
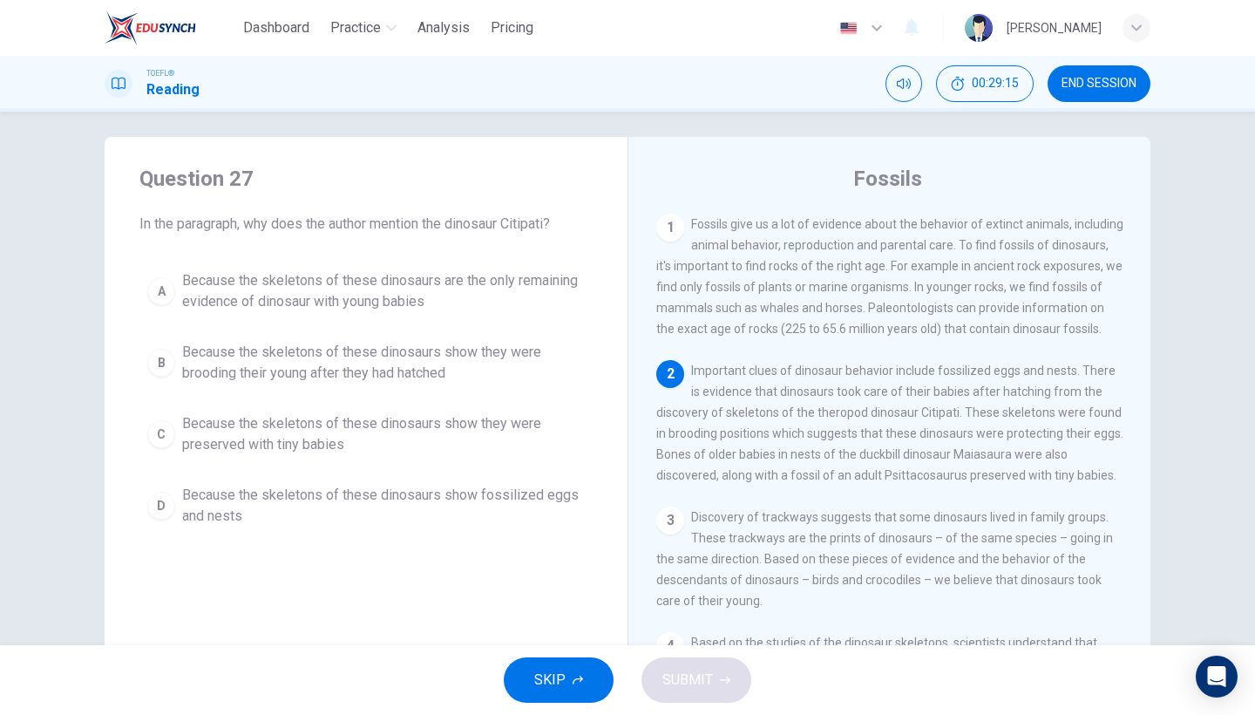
scroll to position [146, 0]
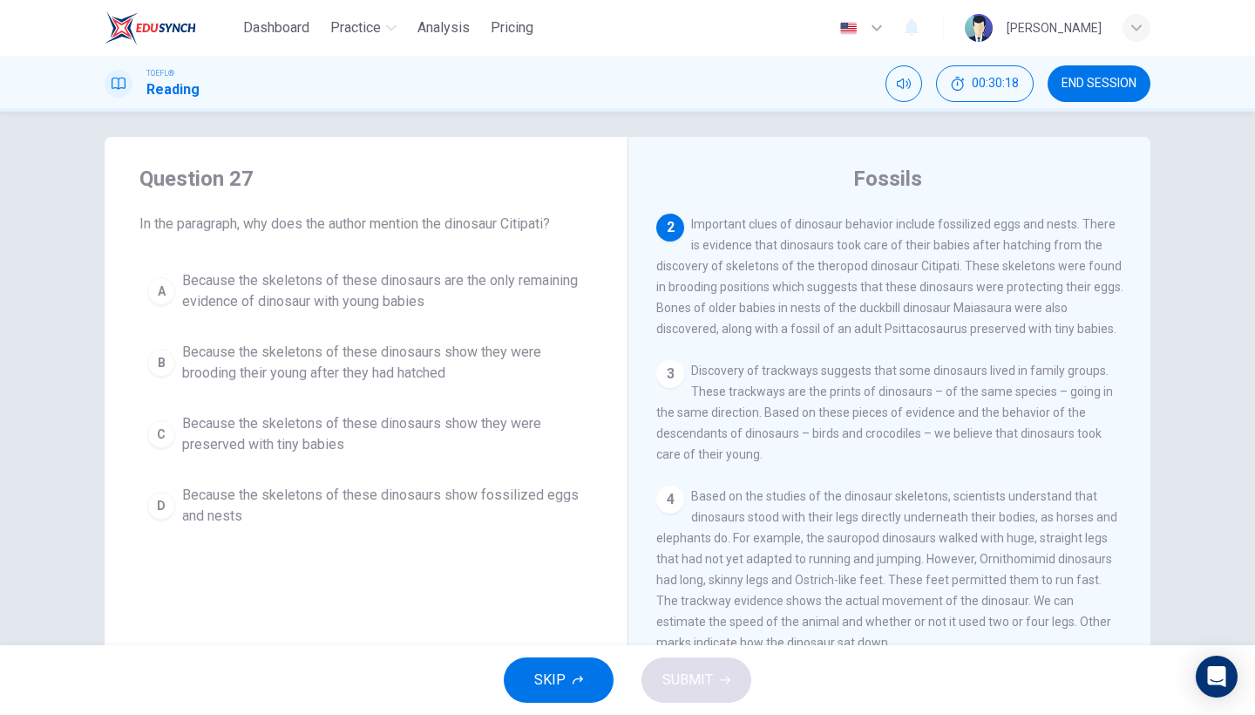
click at [437, 369] on span "Because the skeletons of these dinosaurs show they were brooding their young af…" at bounding box center [383, 363] width 403 height 42
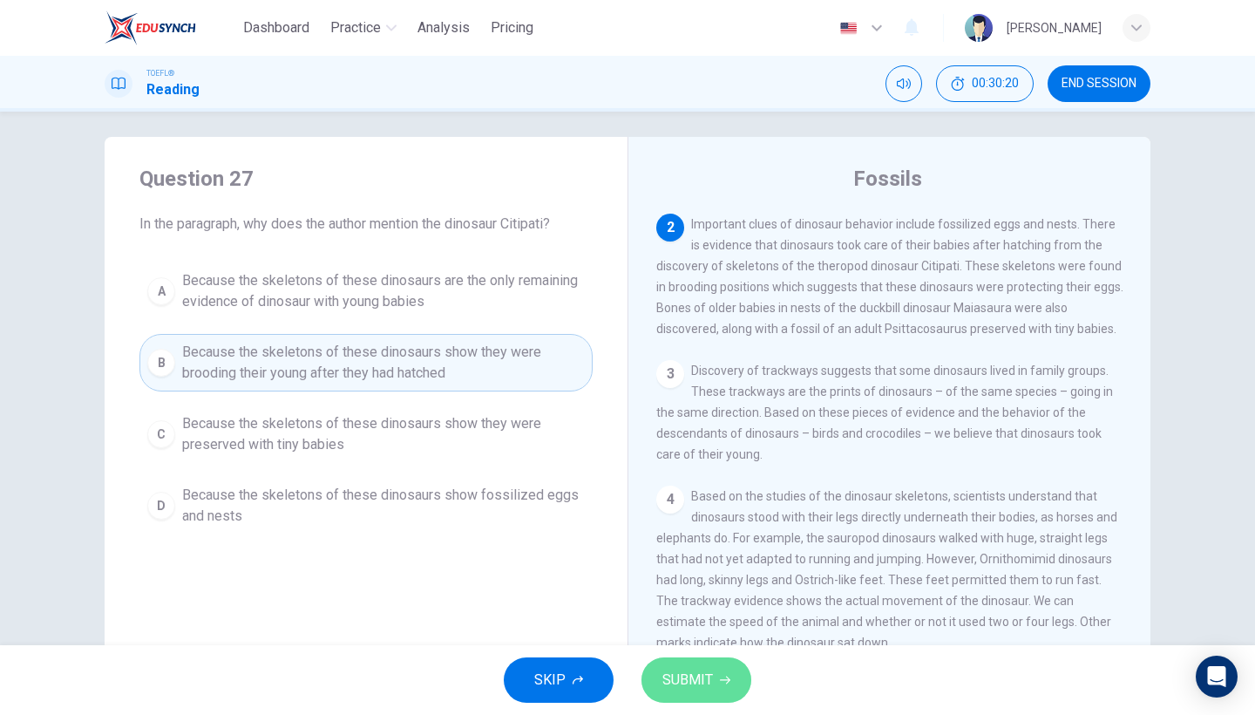
click at [679, 686] on span "SUBMIT" at bounding box center [687, 679] width 51 height 24
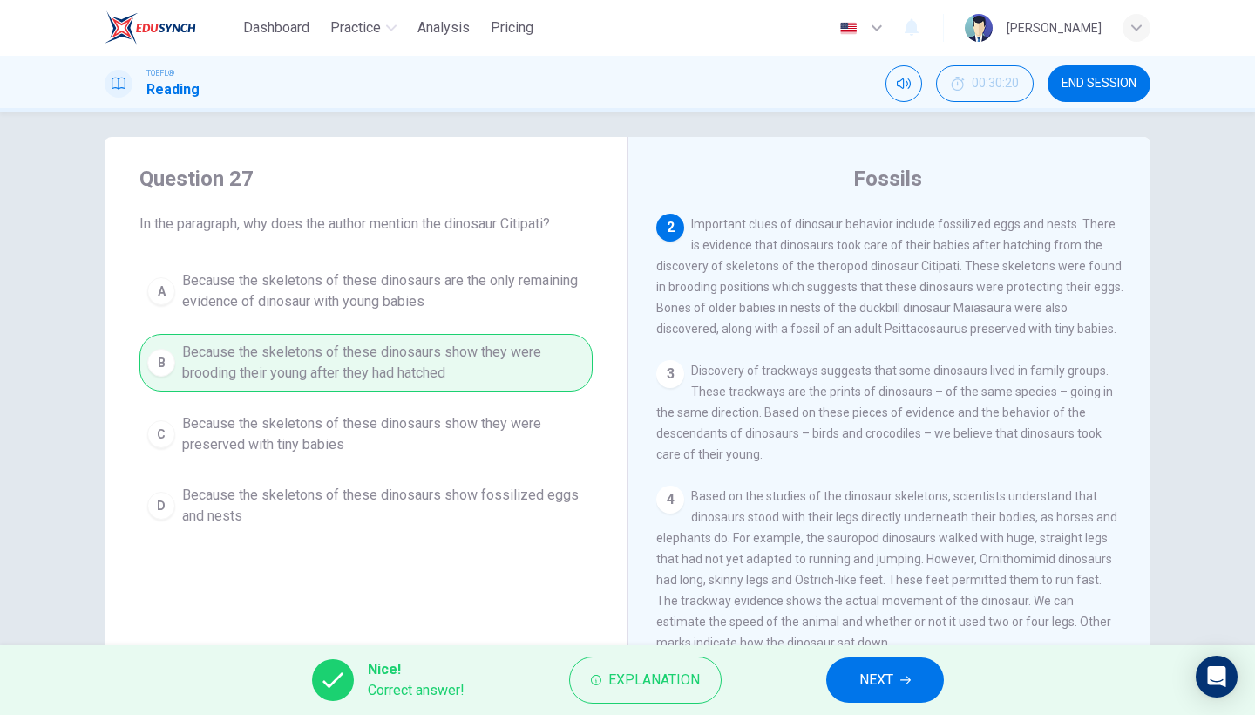
click at [850, 682] on button "NEXT" at bounding box center [885, 679] width 118 height 45
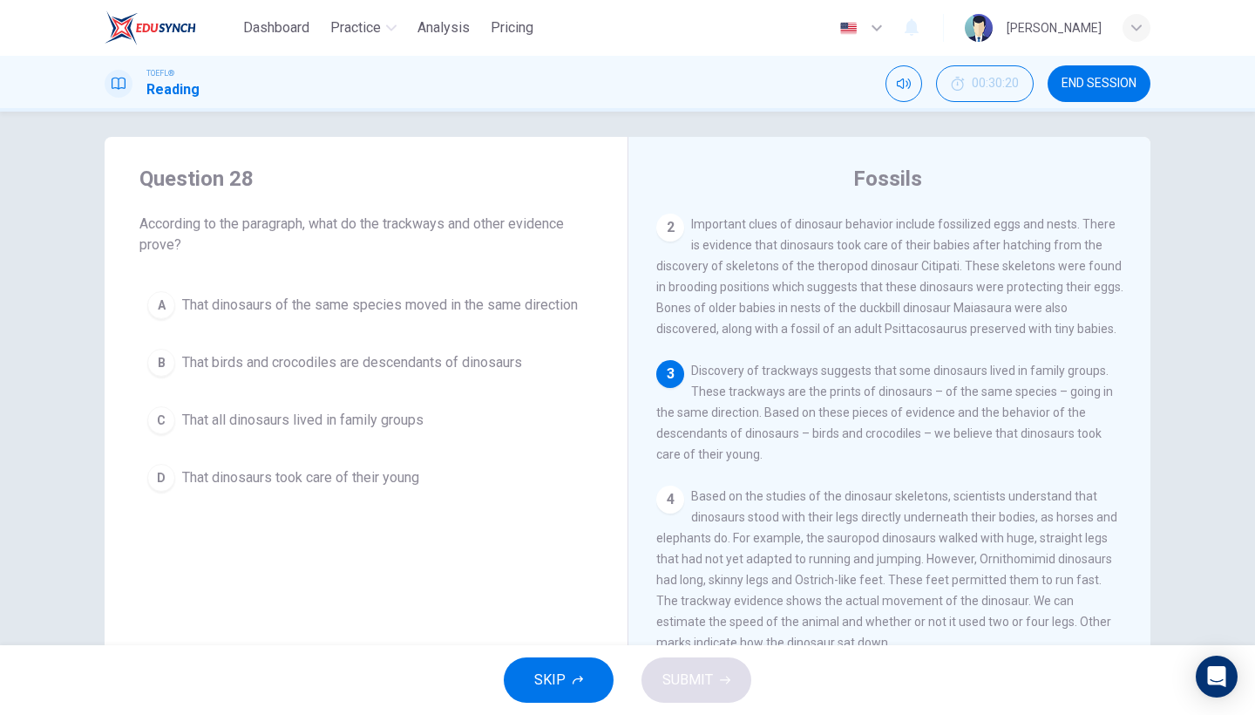
scroll to position [293, 0]
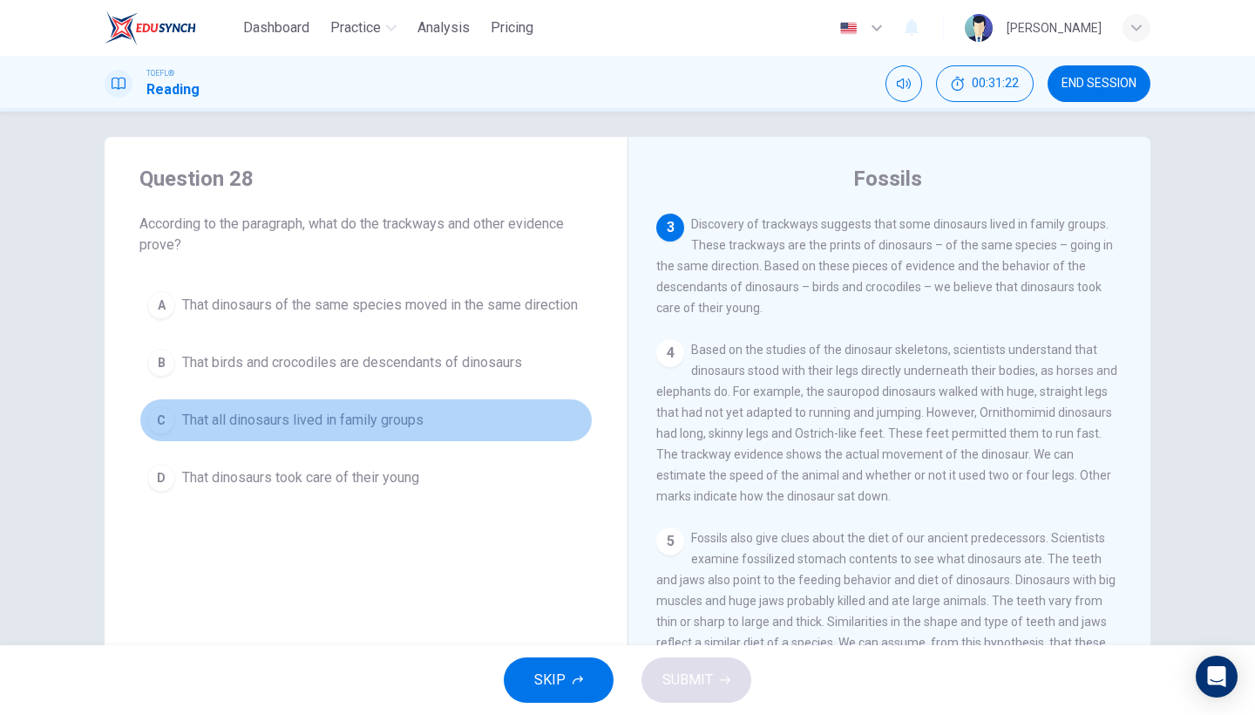
click at [396, 433] on button "C That all dinosaurs lived in family groups" at bounding box center [365, 420] width 453 height 44
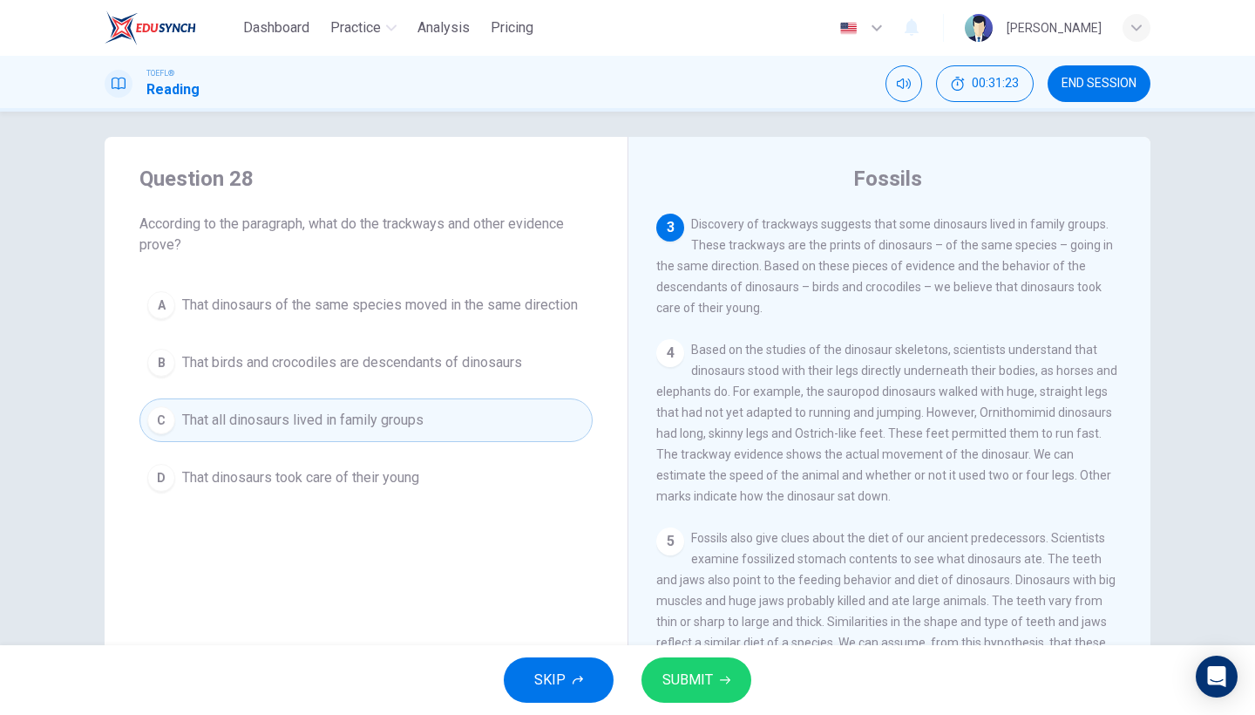
click at [709, 689] on span "SUBMIT" at bounding box center [687, 679] width 51 height 24
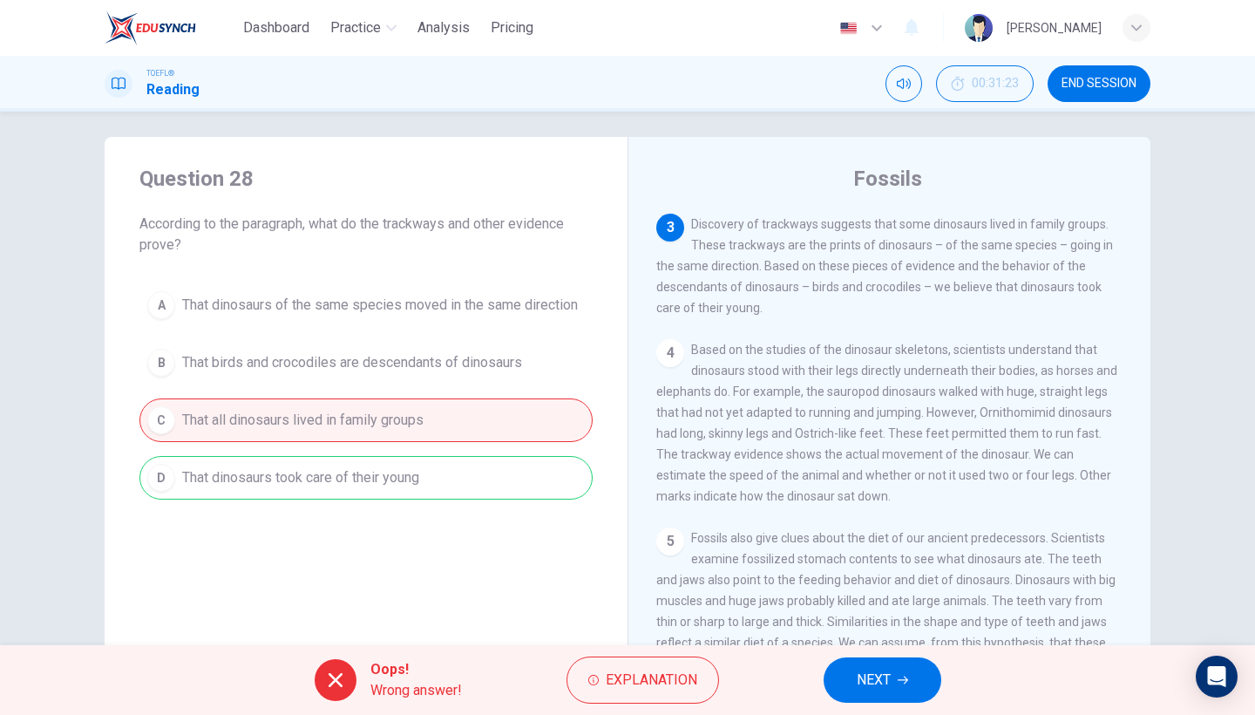
click at [851, 701] on button "NEXT" at bounding box center [882, 679] width 118 height 45
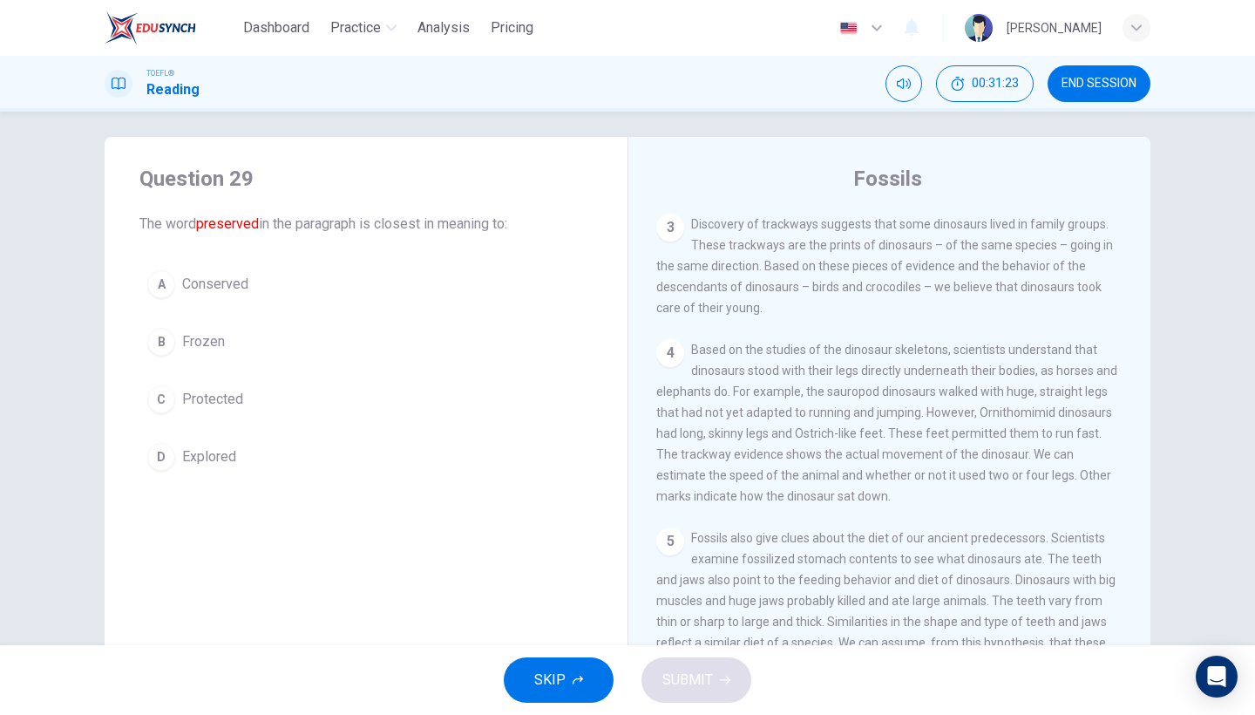
scroll to position [146, 0]
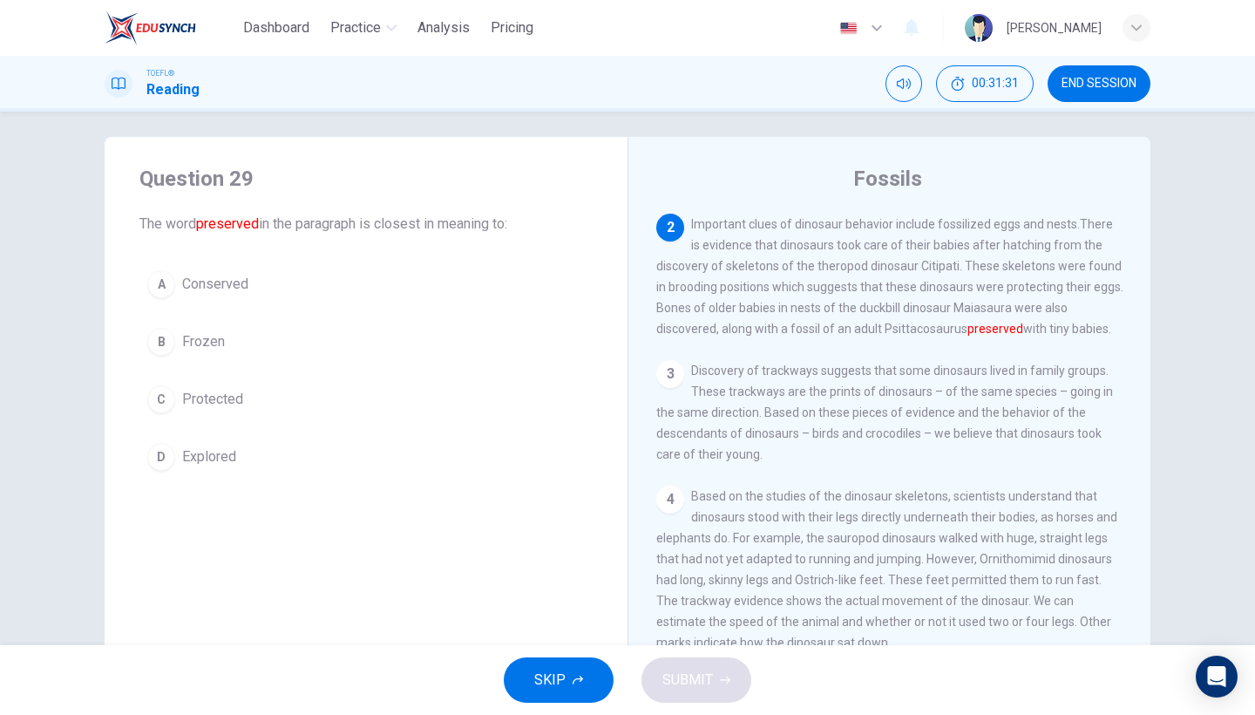
click at [235, 266] on button "A Conserved" at bounding box center [365, 284] width 453 height 44
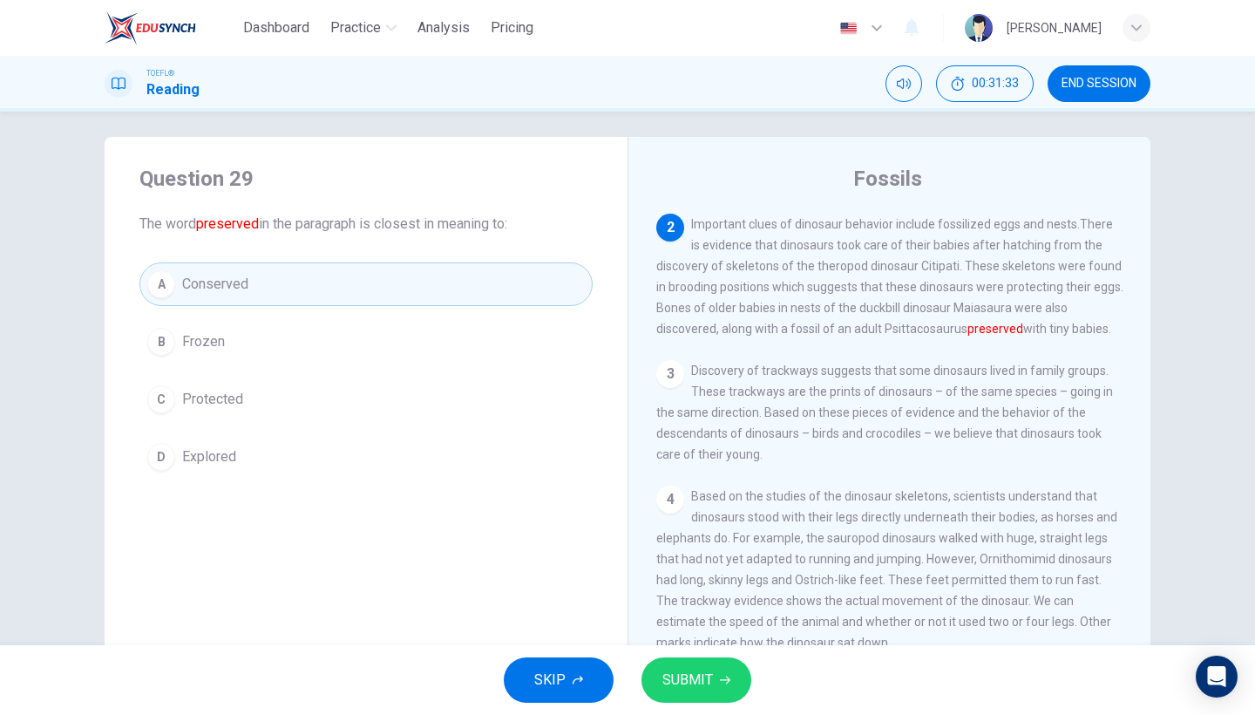
click at [715, 674] on button "SUBMIT" at bounding box center [696, 679] width 110 height 45
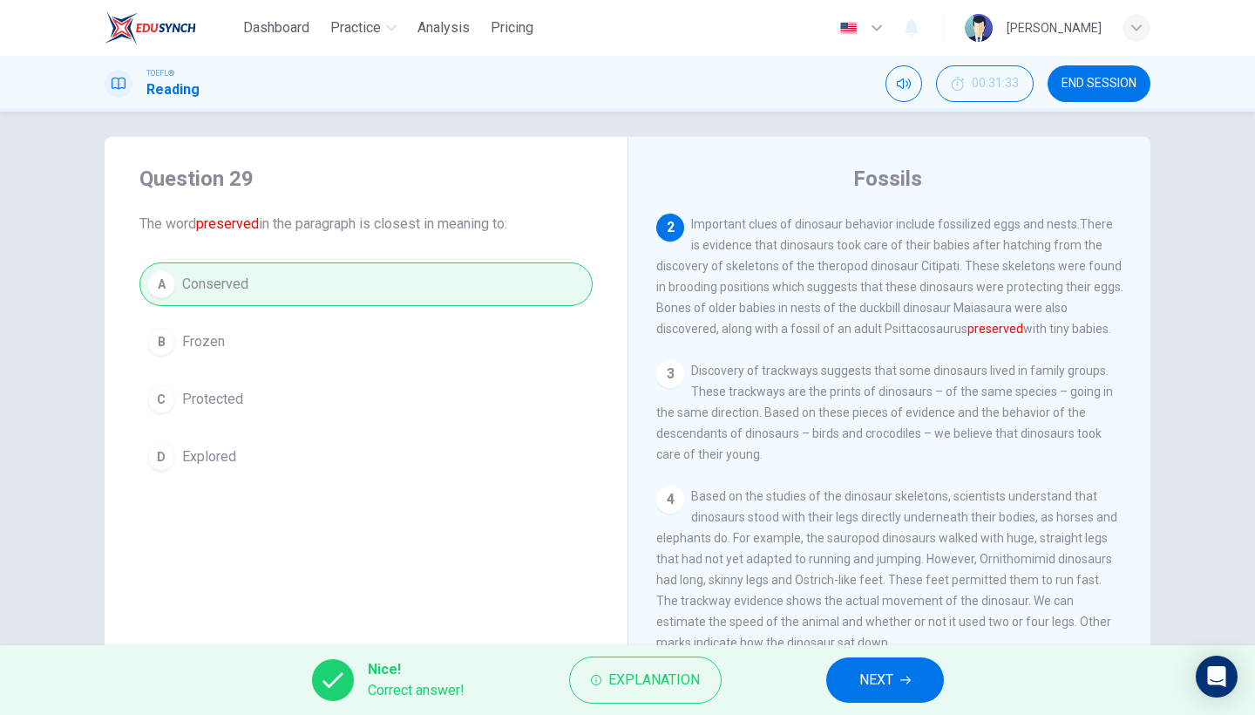
click at [848, 677] on button "NEXT" at bounding box center [885, 679] width 118 height 45
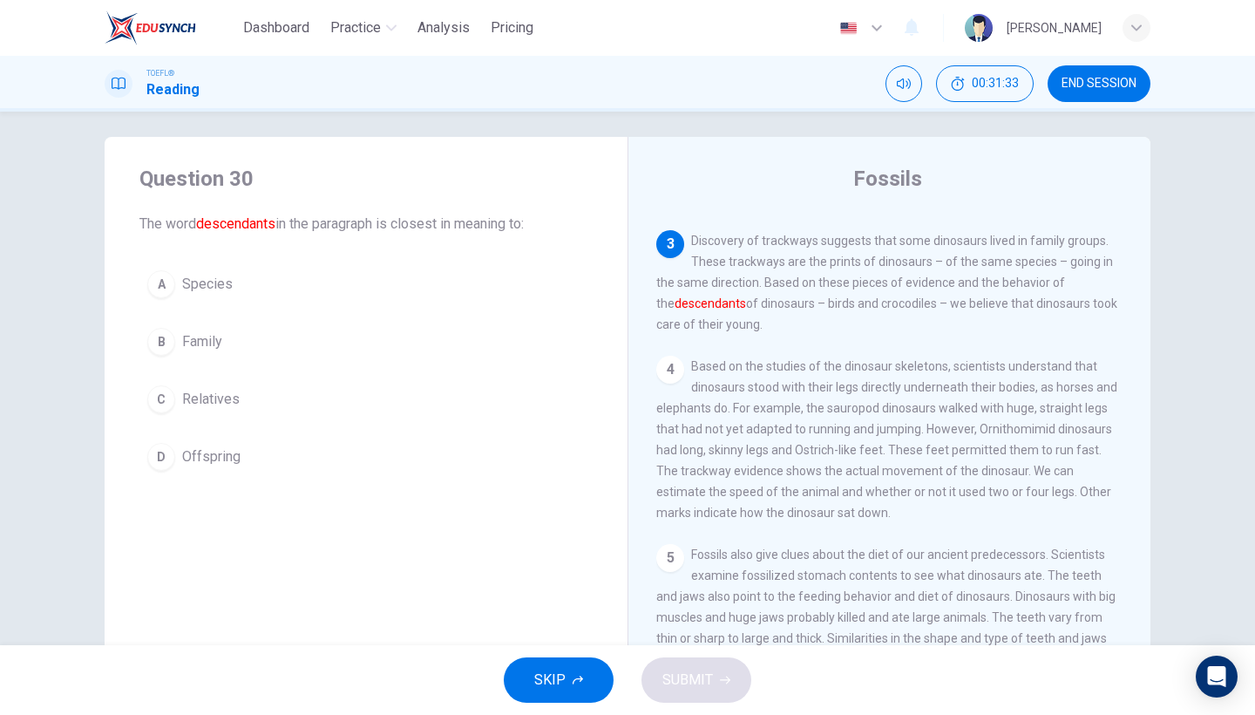
scroll to position [293, 0]
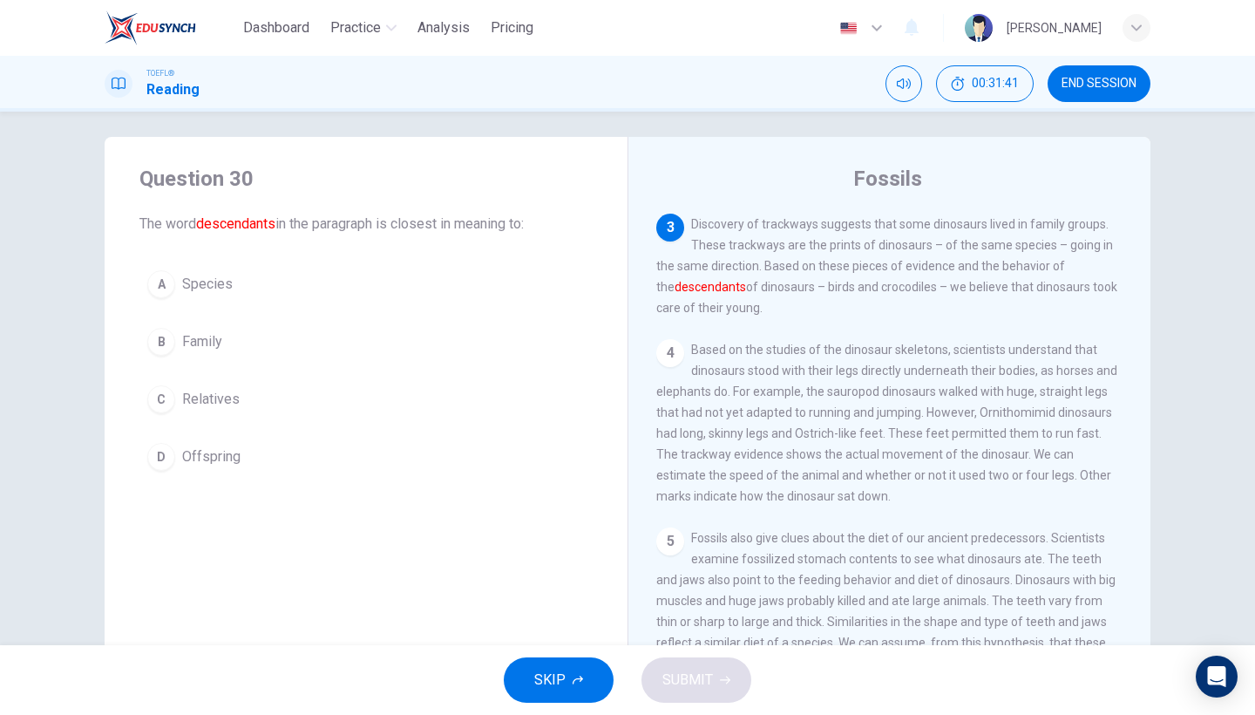
click at [221, 499] on div "Question 30 The word descendants in the paragraph is closest in meaning to: A S…" at bounding box center [366, 321] width 523 height 369
click at [237, 470] on button "D Offspring" at bounding box center [365, 457] width 453 height 44
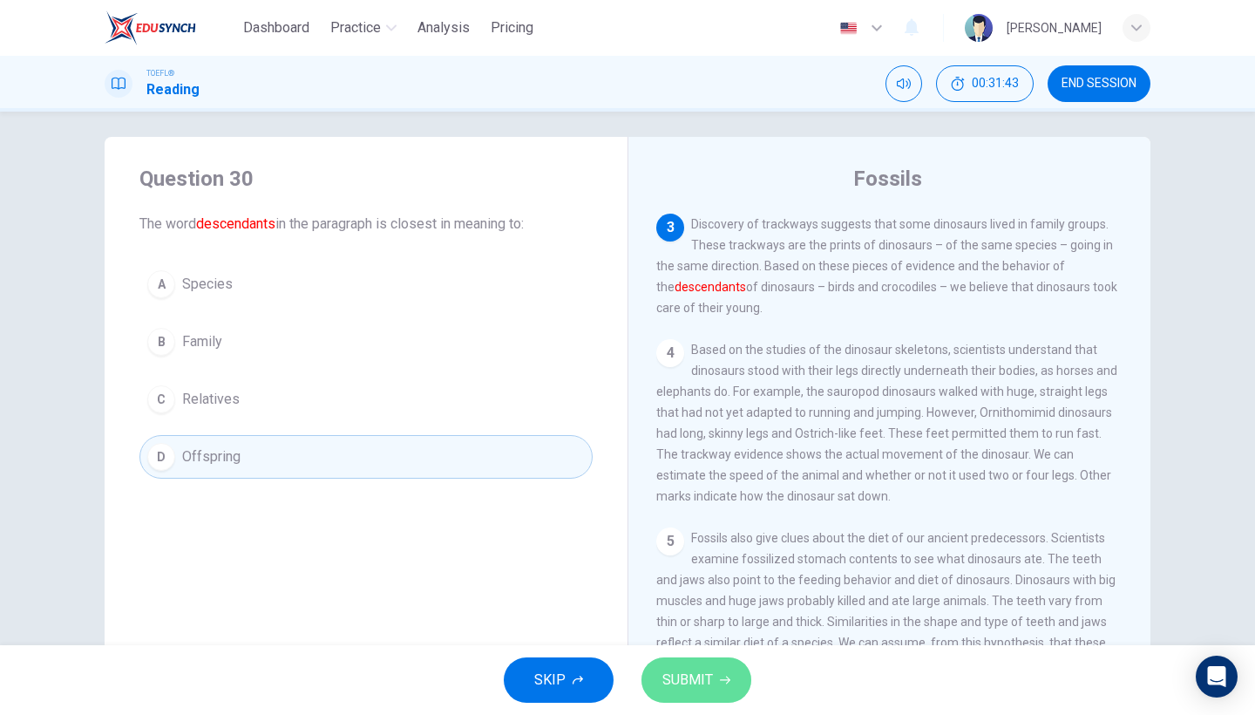
click at [704, 691] on span "SUBMIT" at bounding box center [687, 679] width 51 height 24
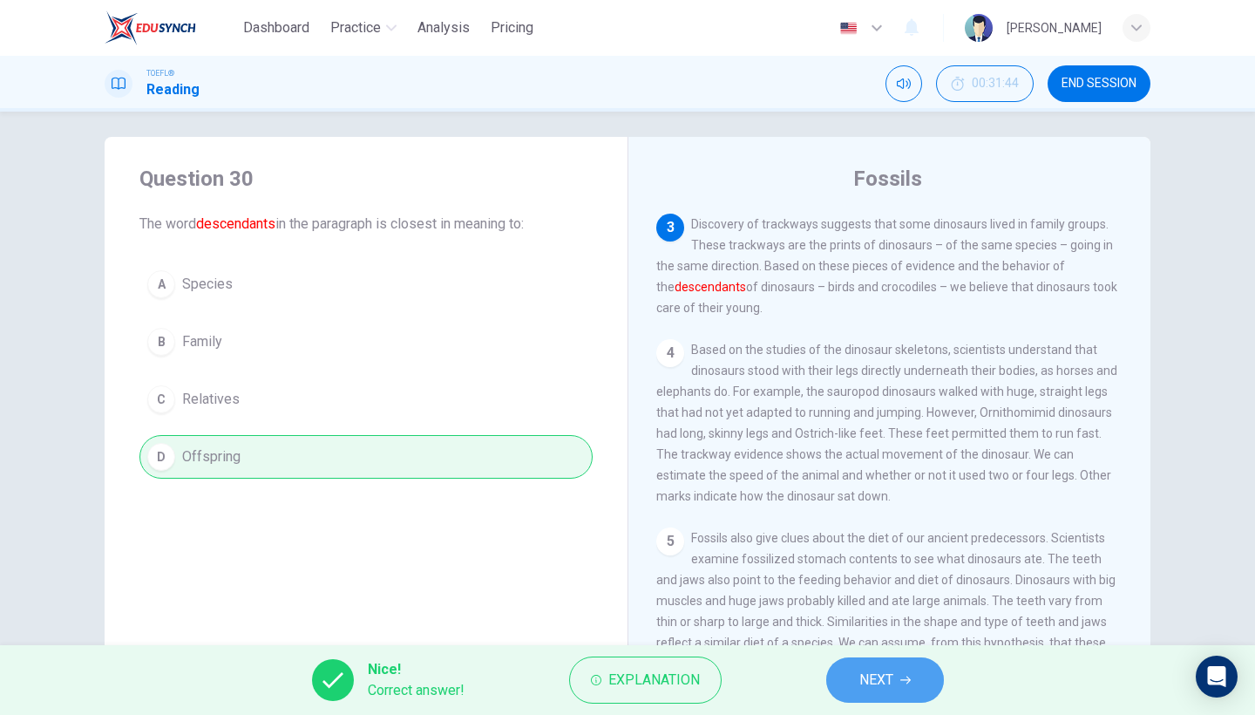
click at [897, 682] on button "NEXT" at bounding box center [885, 679] width 118 height 45
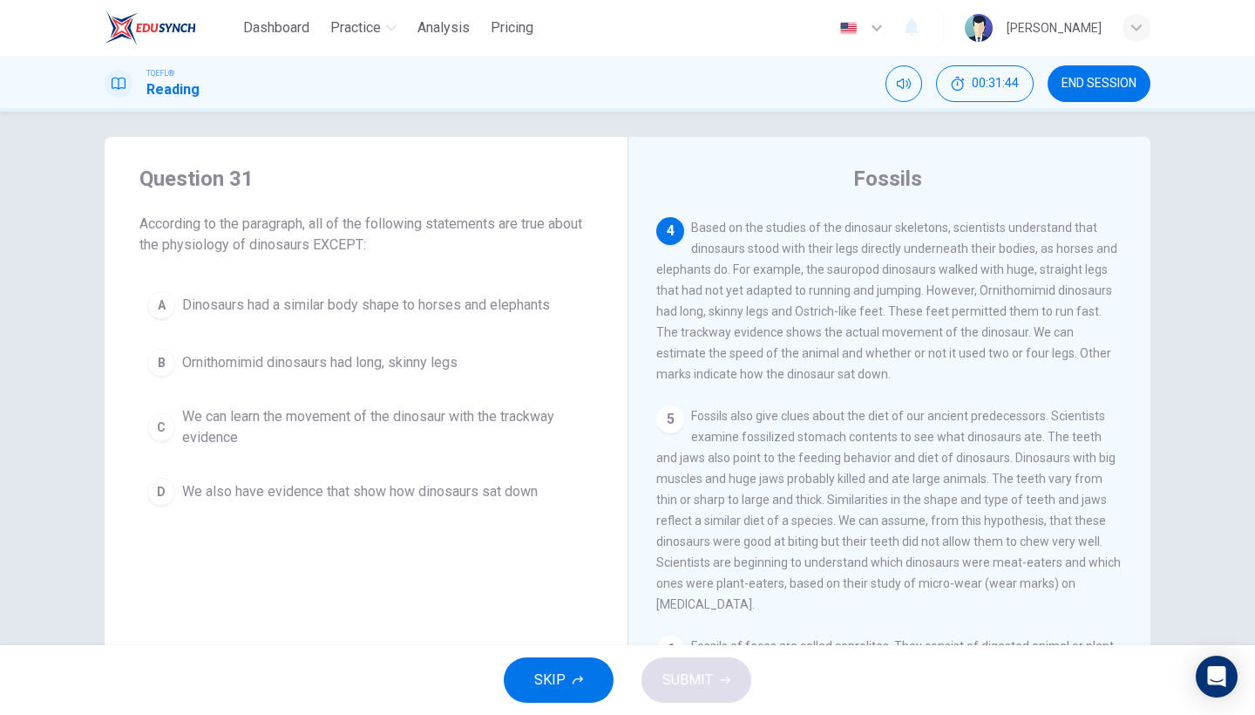
scroll to position [418, 0]
click at [435, 313] on span "Dinosaurs had a similar body shape to horses and elephants" at bounding box center [366, 305] width 368 height 21
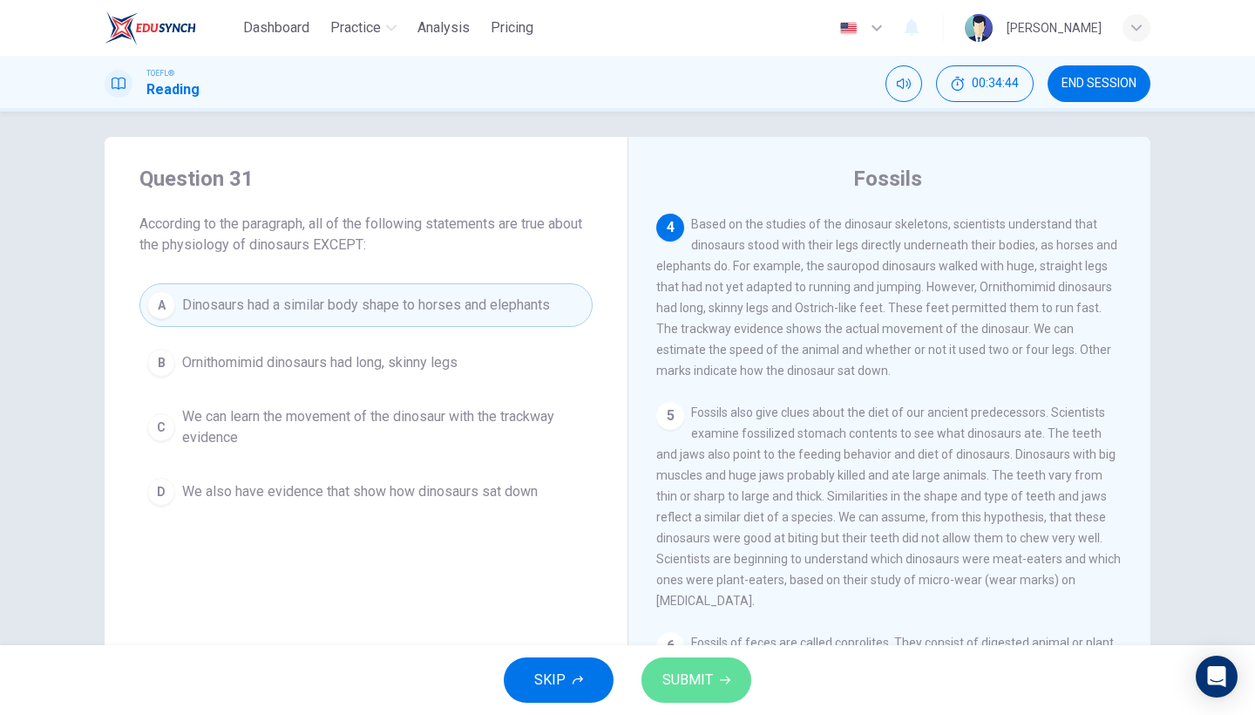
click at [693, 682] on span "SUBMIT" at bounding box center [687, 679] width 51 height 24
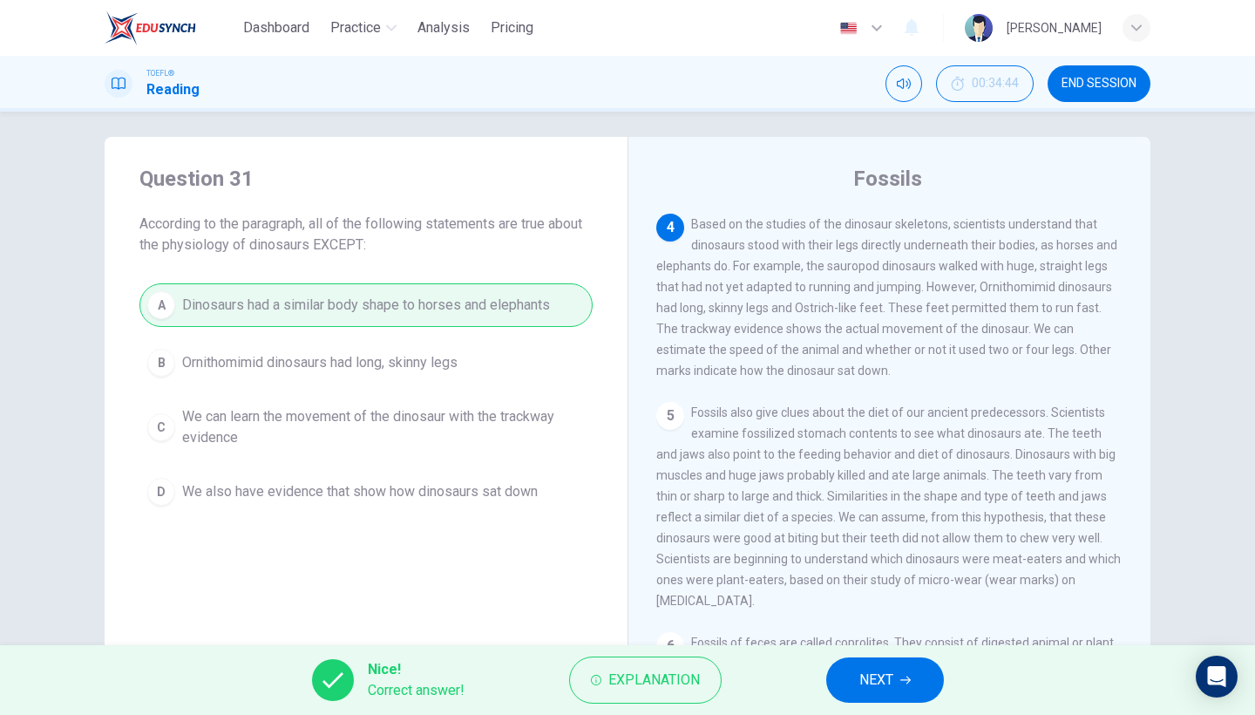
click at [884, 669] on span "NEXT" at bounding box center [876, 679] width 34 height 24
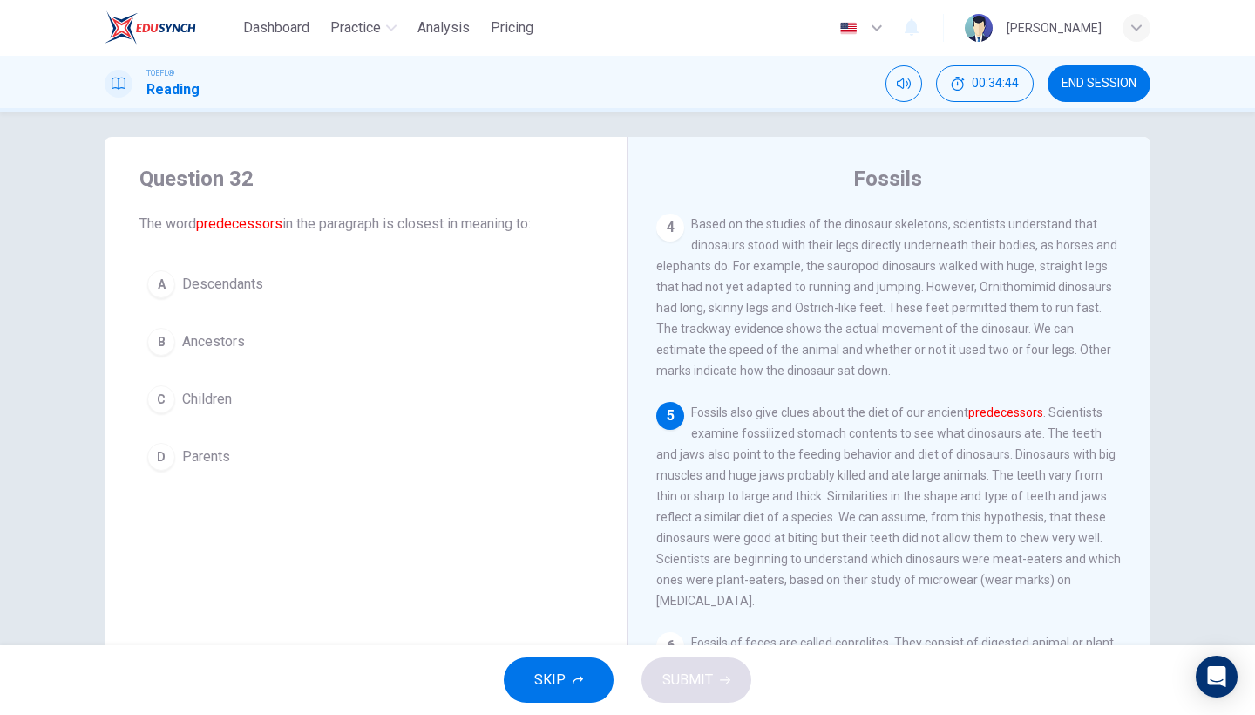
scroll to position [468, 0]
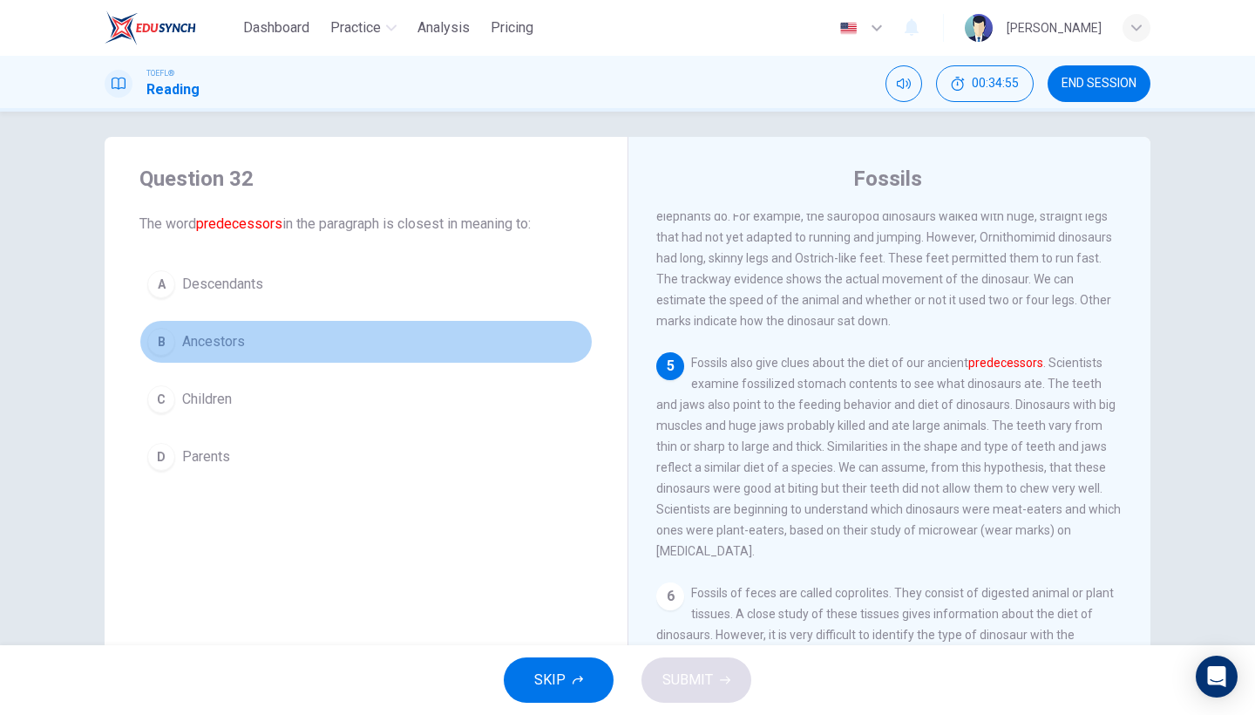
click at [251, 332] on button "B Ancestors" at bounding box center [365, 342] width 453 height 44
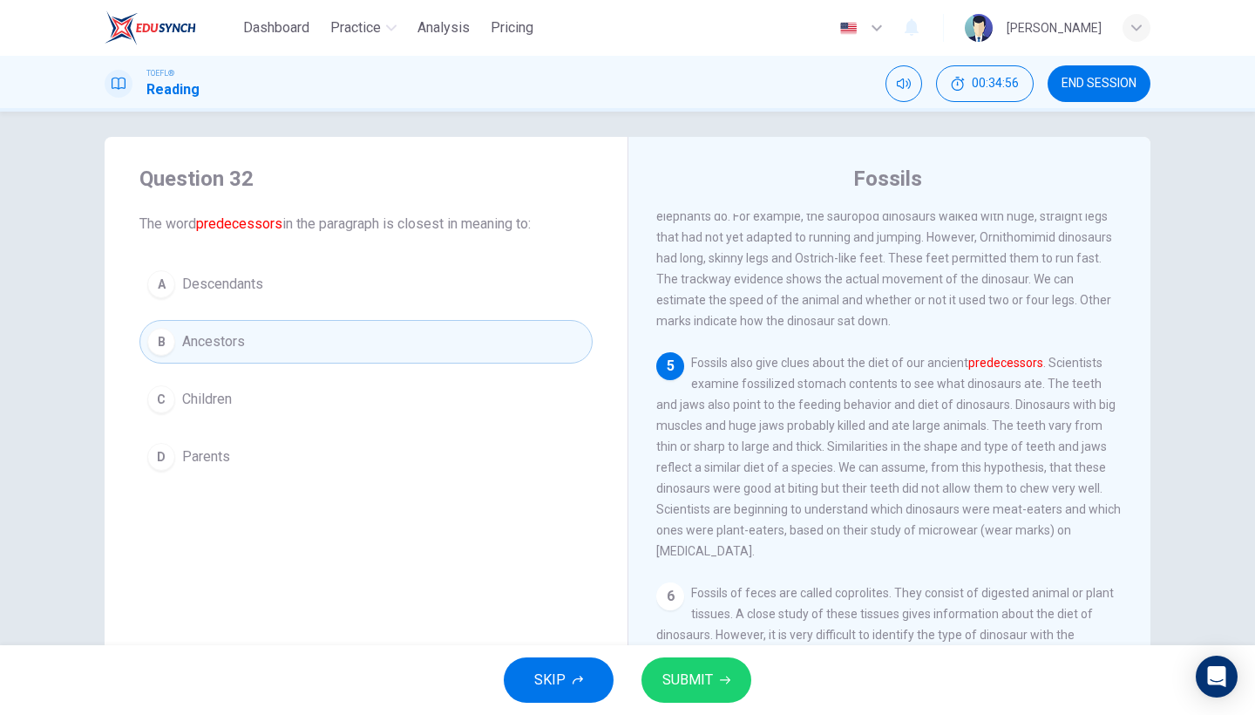
click at [699, 687] on span "SUBMIT" at bounding box center [687, 679] width 51 height 24
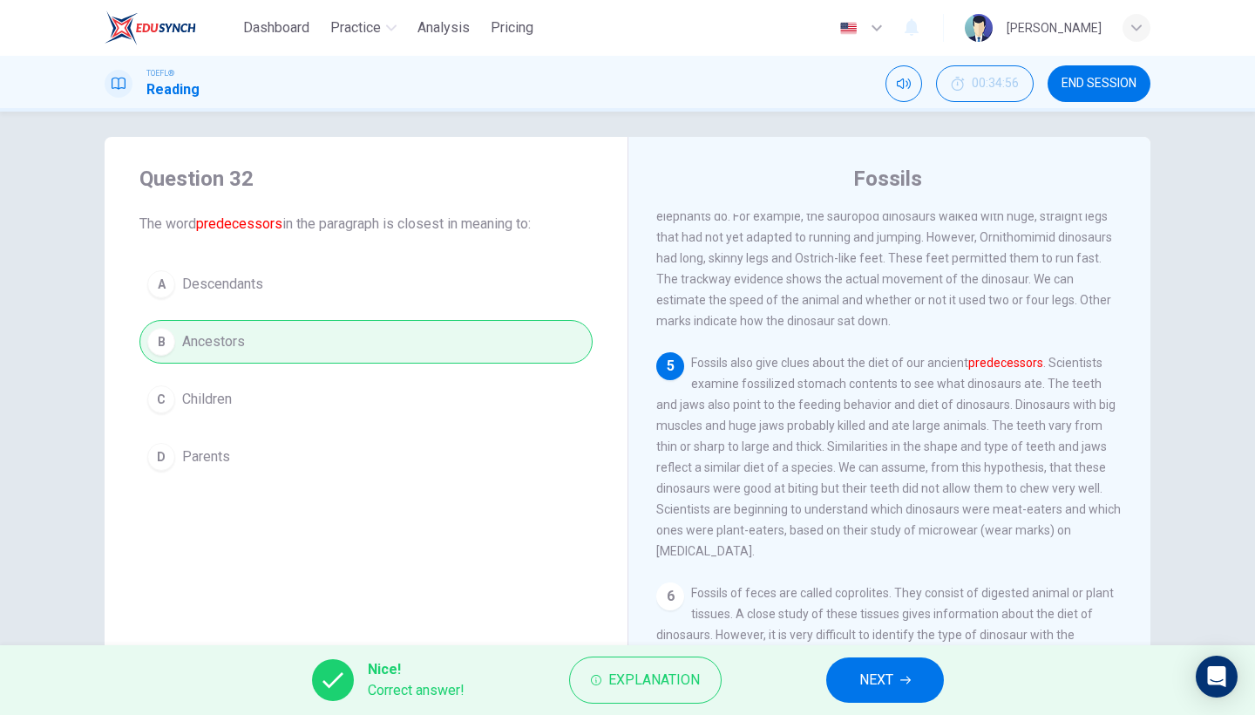
click at [869, 672] on span "NEXT" at bounding box center [876, 679] width 34 height 24
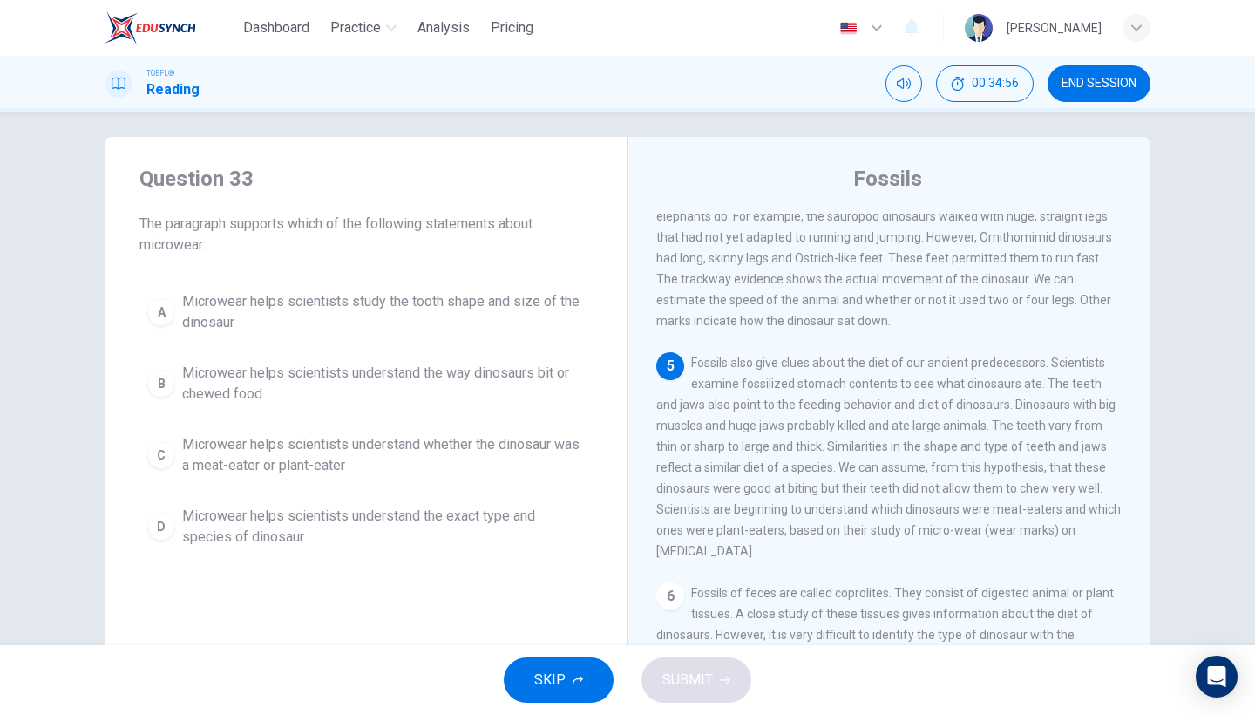
scroll to position [606, 0]
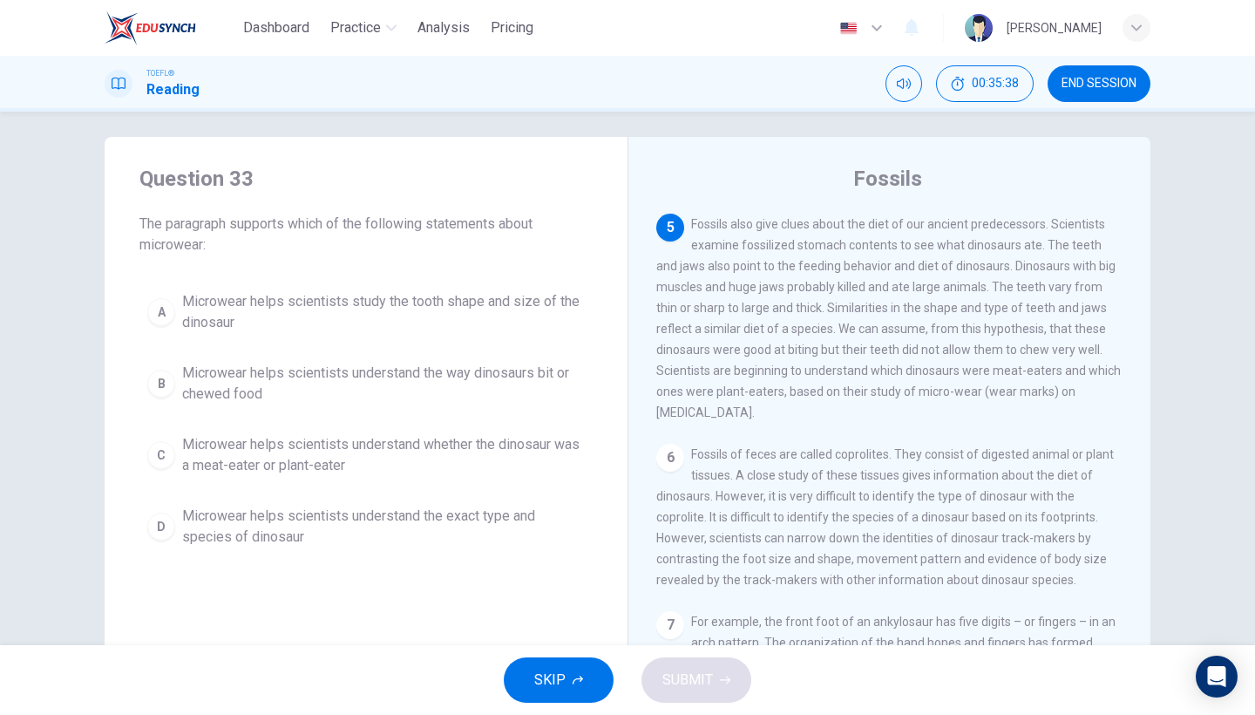
click at [1119, 106] on div "TOEFL® Reading 00:35:38 END SESSION" at bounding box center [627, 84] width 1255 height 56
click at [1118, 87] on span "END SESSION" at bounding box center [1098, 84] width 75 height 14
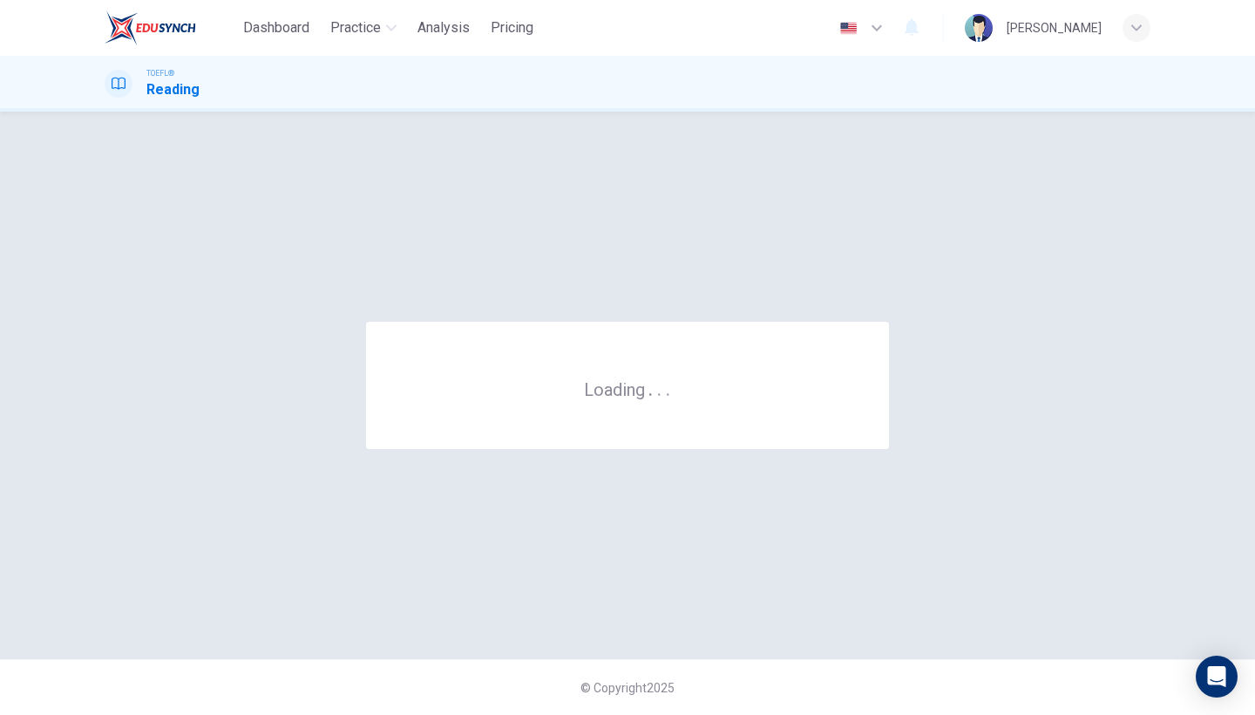
scroll to position [0, 0]
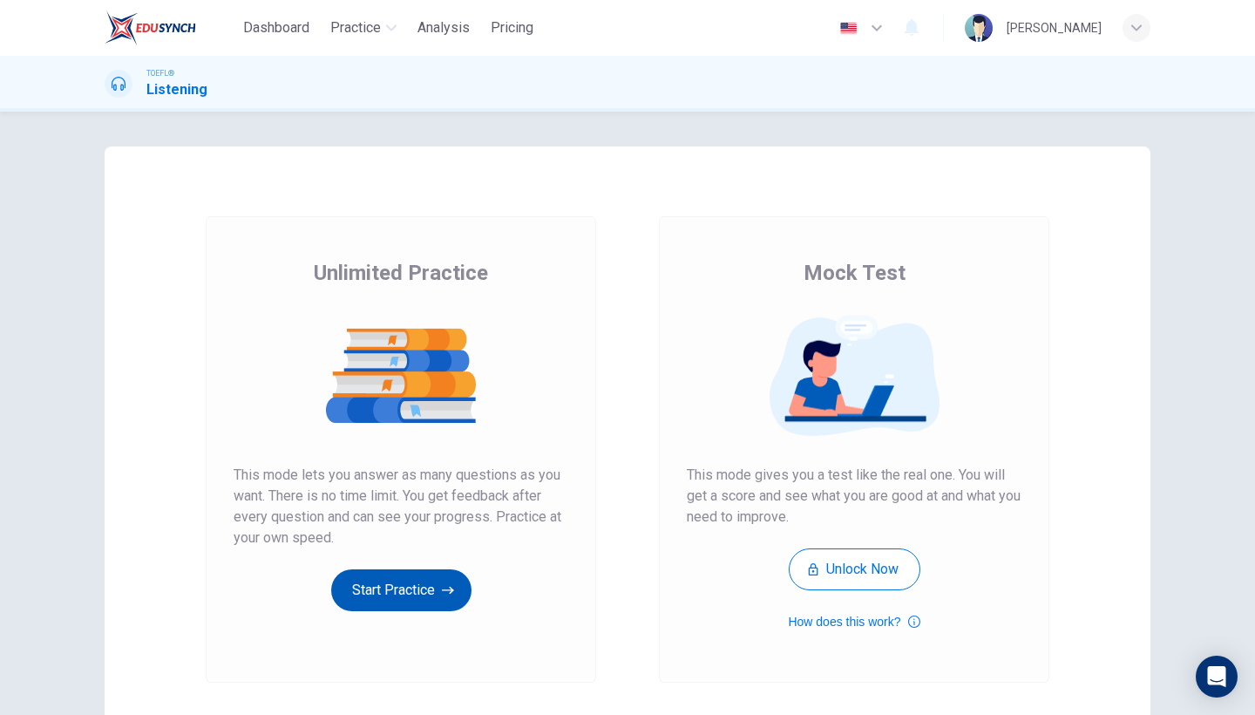
click at [418, 579] on button "Start Practice" at bounding box center [401, 590] width 140 height 42
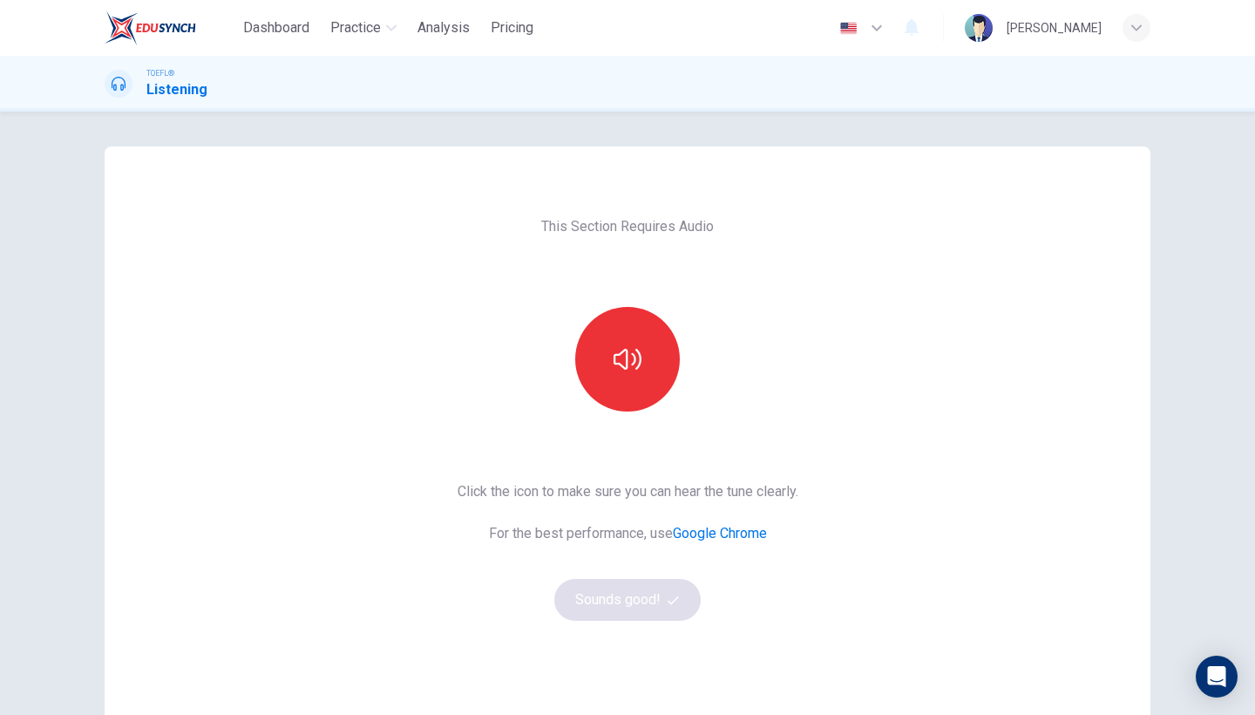
click at [577, 396] on div at bounding box center [627, 359] width 188 height 105
click at [626, 362] on icon "button" at bounding box center [627, 359] width 28 height 28
click at [623, 613] on button "Sounds good!" at bounding box center [627, 600] width 146 height 42
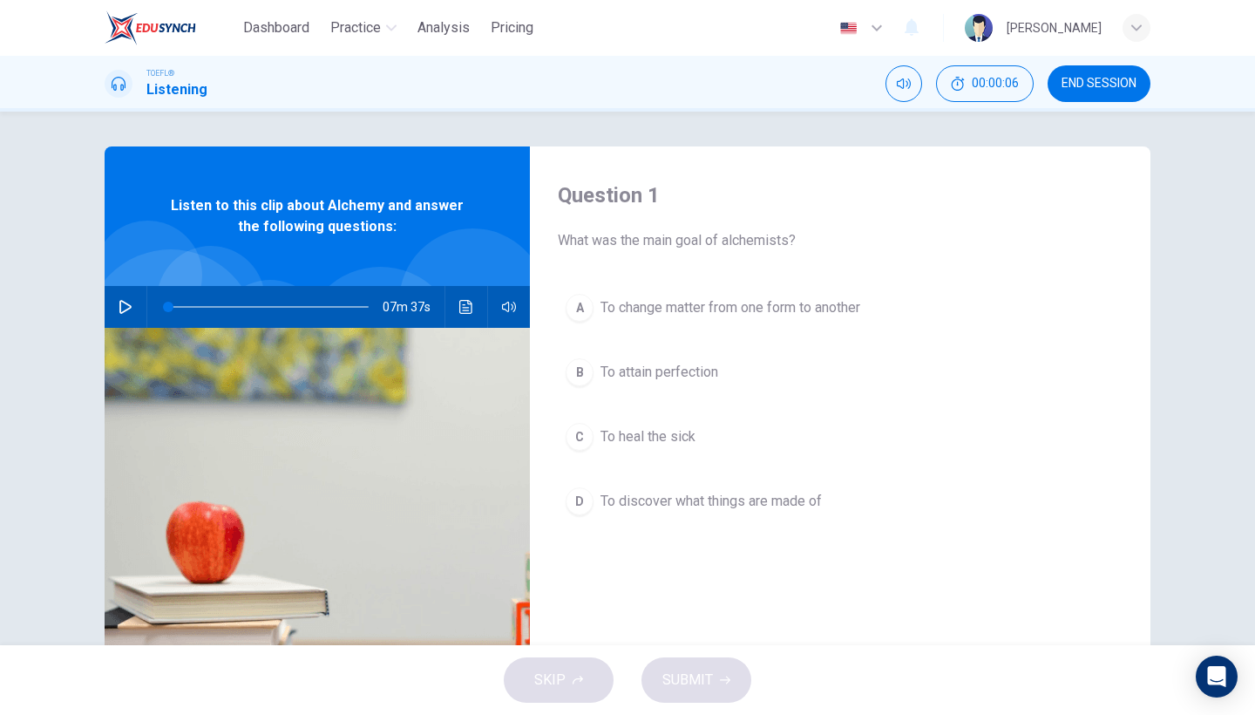
click at [124, 299] on button "button" at bounding box center [126, 307] width 28 height 42
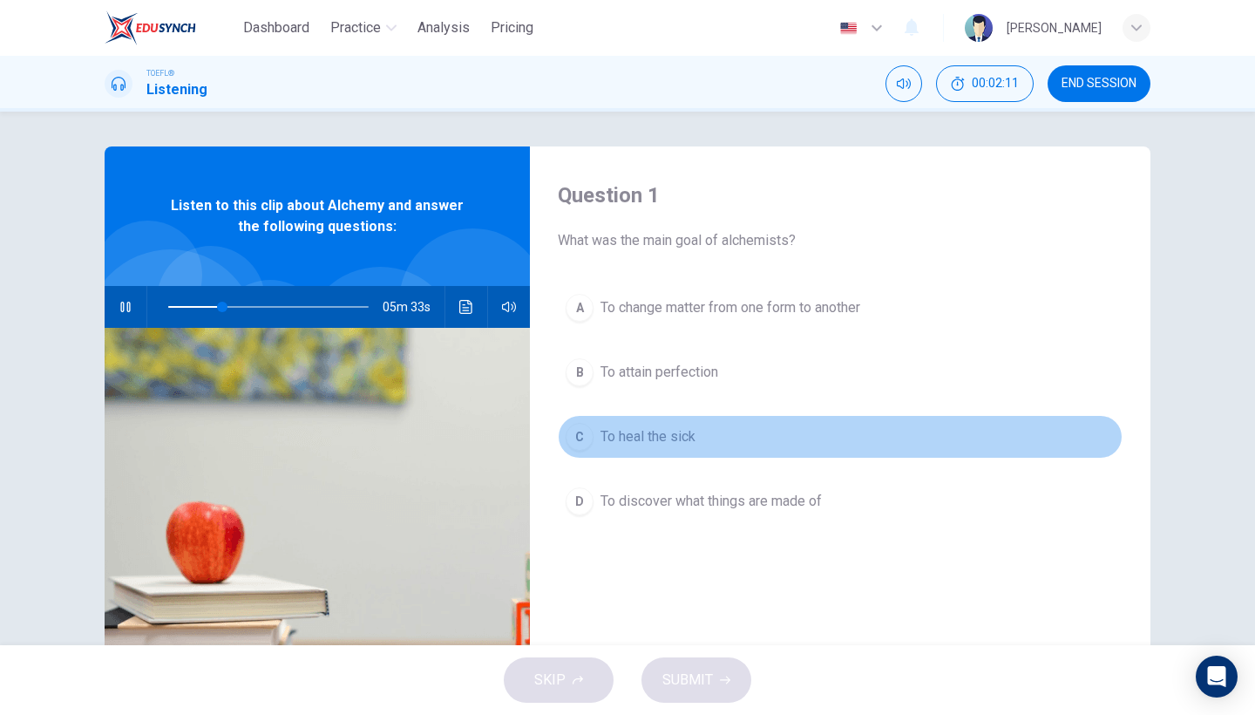
click at [646, 450] on button "C To heal the sick" at bounding box center [840, 437] width 565 height 44
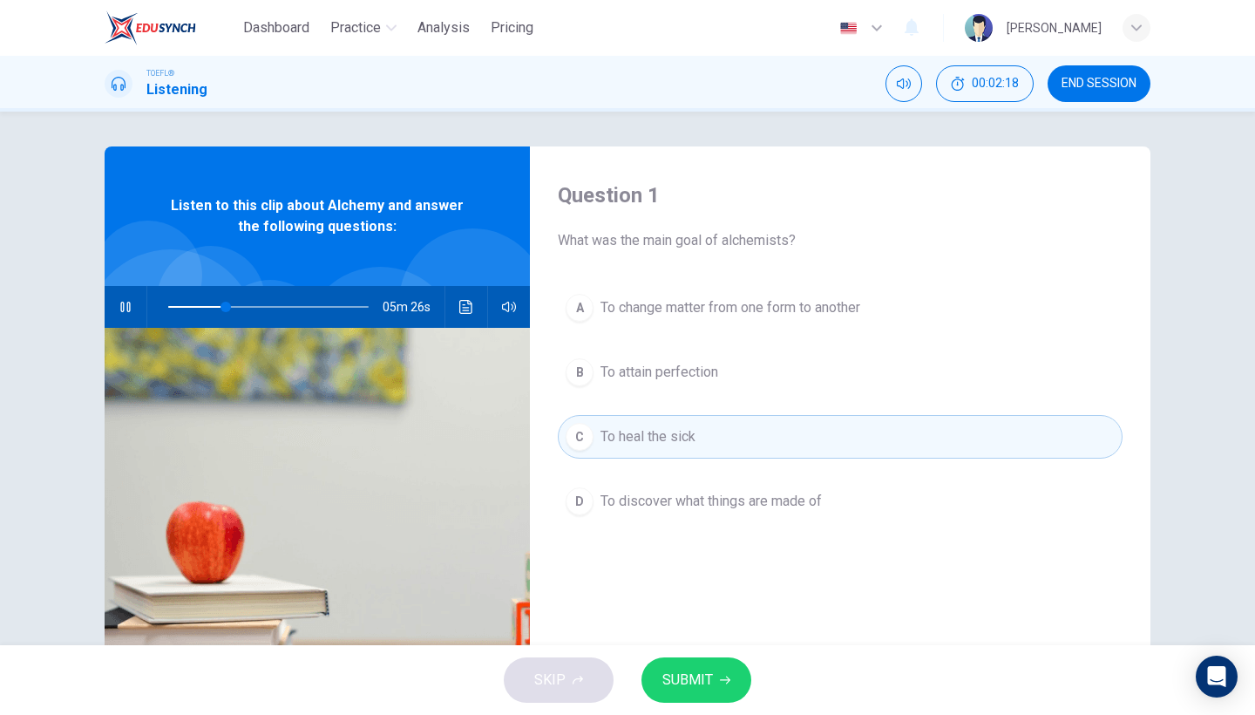
click at [705, 367] on span "To attain perfection" at bounding box center [659, 372] width 118 height 21
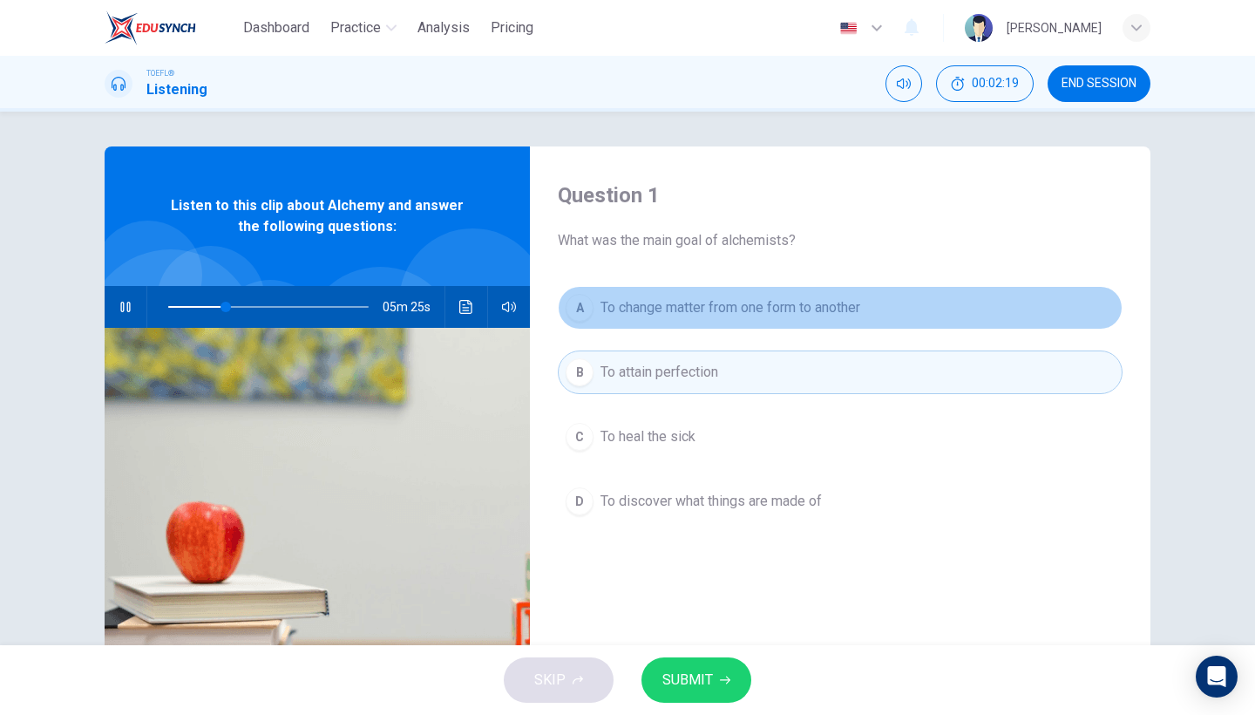
click at [716, 309] on span "To change matter from one form to another" at bounding box center [730, 307] width 260 height 21
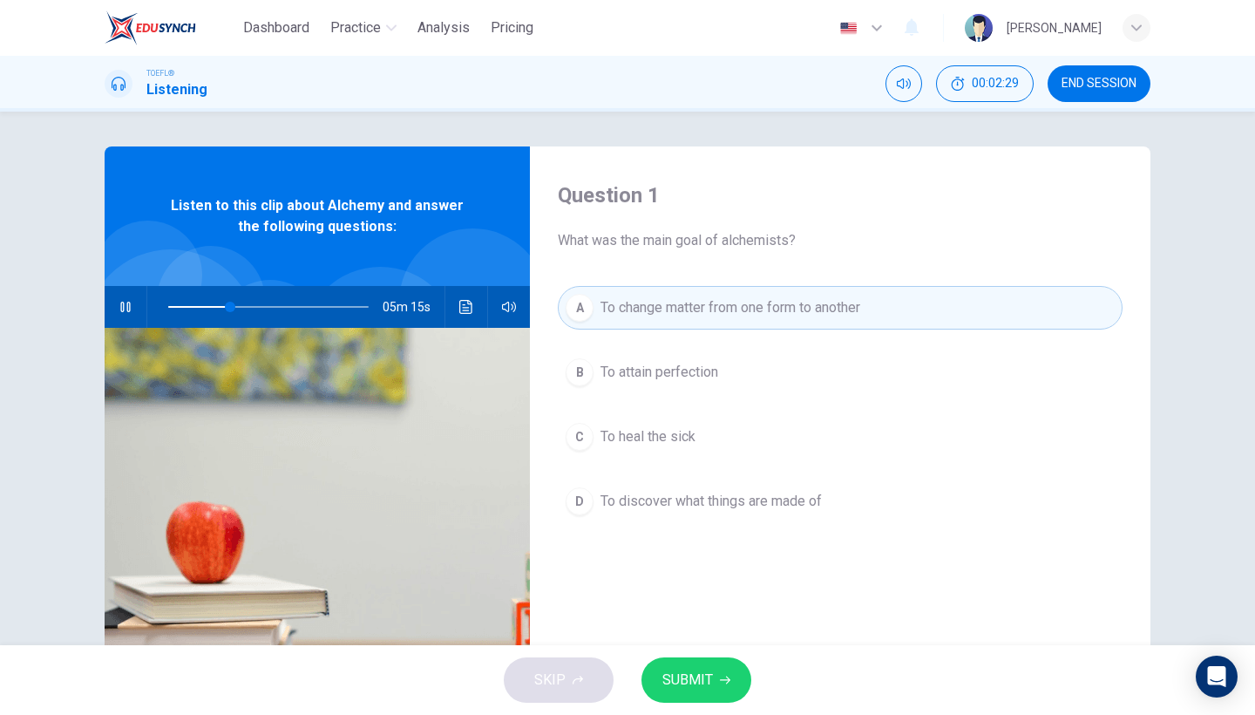
type input "31"
click at [1089, 77] on span "END SESSION" at bounding box center [1098, 84] width 75 height 14
